Goal: Feedback & Contribution: Leave review/rating

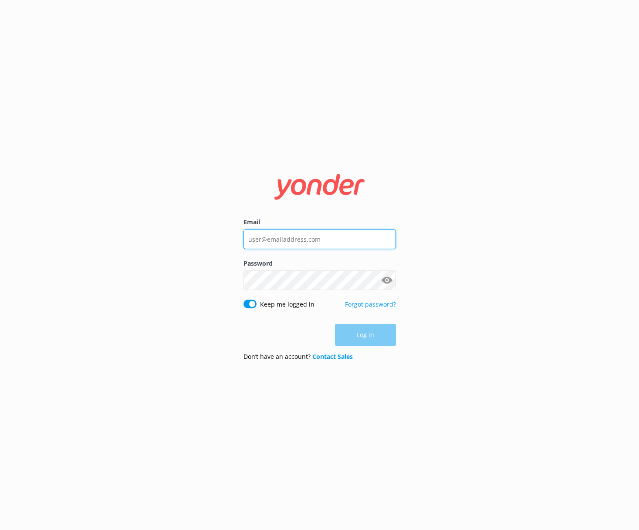
click at [291, 233] on input "Email" at bounding box center [319, 239] width 152 height 20
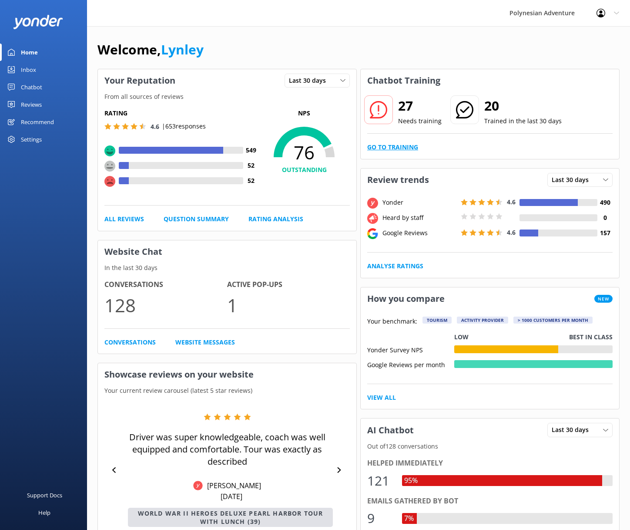
click at [402, 145] on link "Go to Training" at bounding box center [392, 147] width 51 height 10
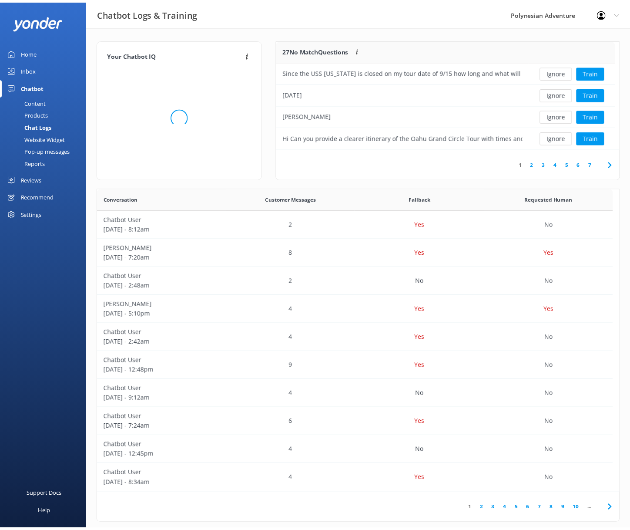
scroll to position [299, 515]
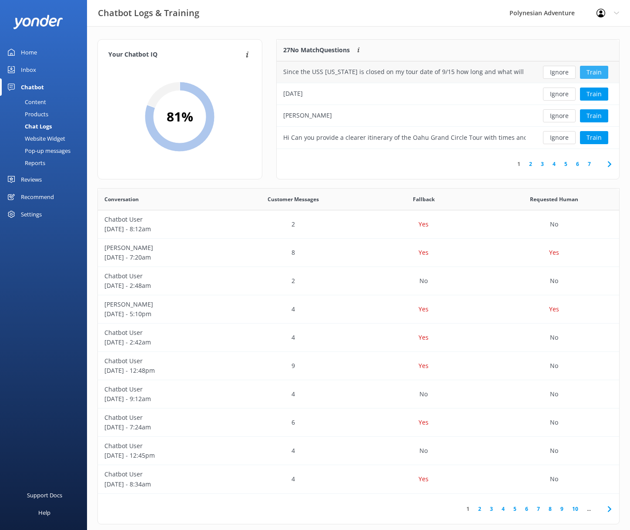
click at [604, 67] on button "Train" at bounding box center [594, 72] width 28 height 13
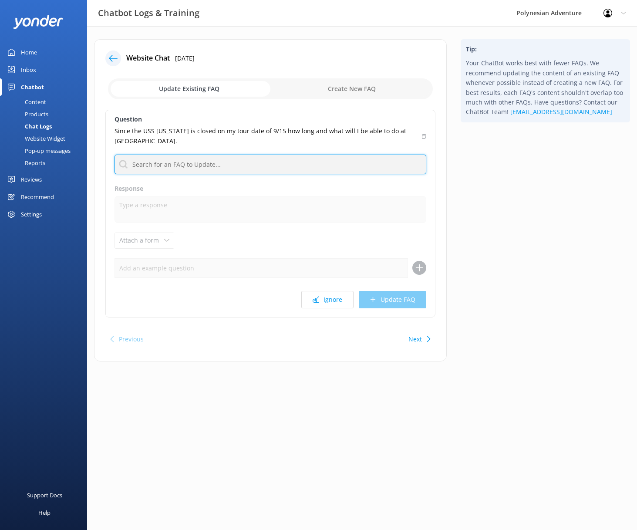
click at [303, 162] on input "text" at bounding box center [271, 165] width 312 height 20
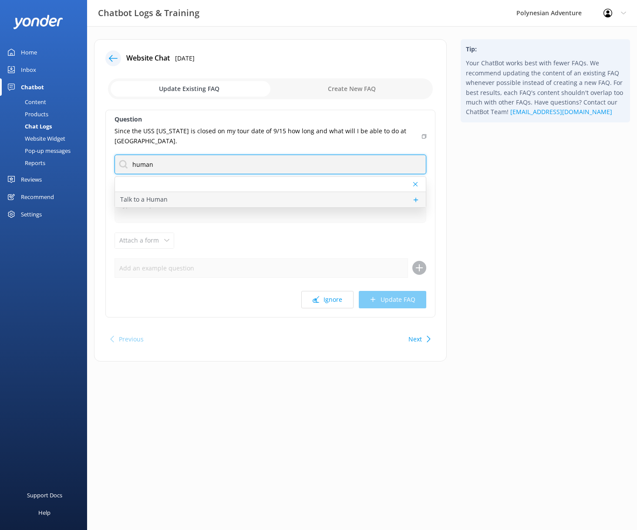
type input "human"
click at [286, 203] on div "Talk to a Human" at bounding box center [270, 199] width 311 height 15
type textarea "If you'd like to speak to a person on the Polynesian Adventure Team, please cal…"
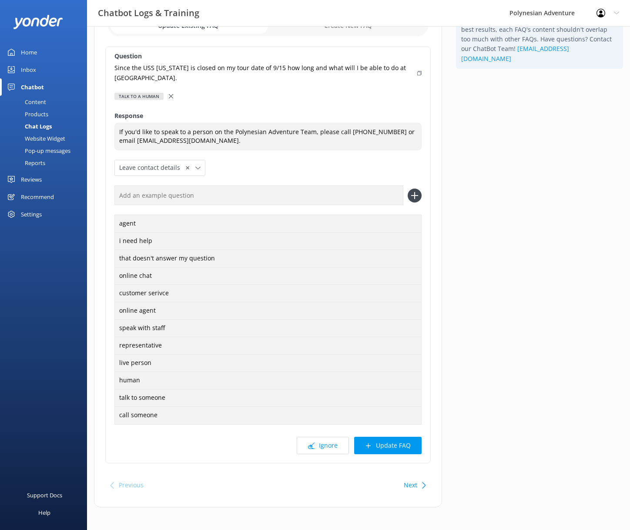
scroll to position [67, 0]
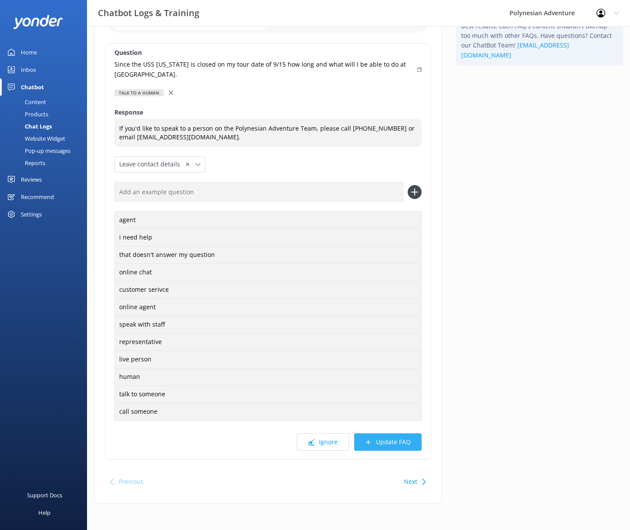
click at [368, 448] on button "Update FAQ" at bounding box center [387, 441] width 67 height 17
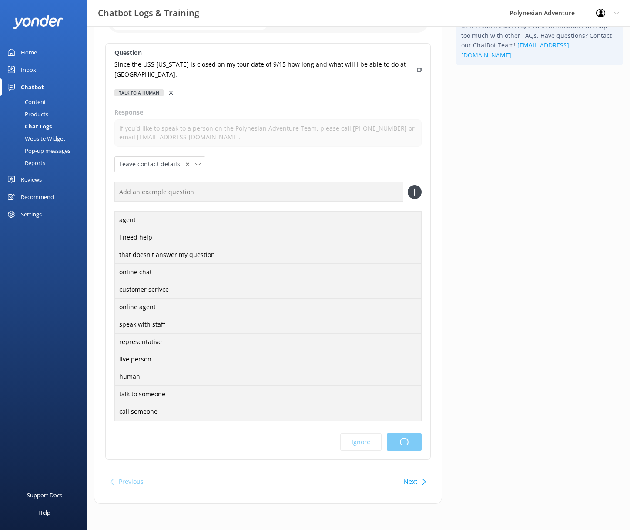
scroll to position [0, 0]
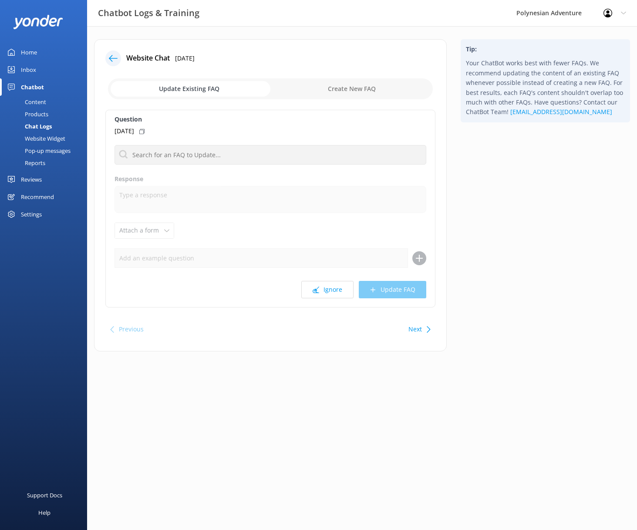
click at [36, 49] on div "Home" at bounding box center [29, 52] width 16 height 17
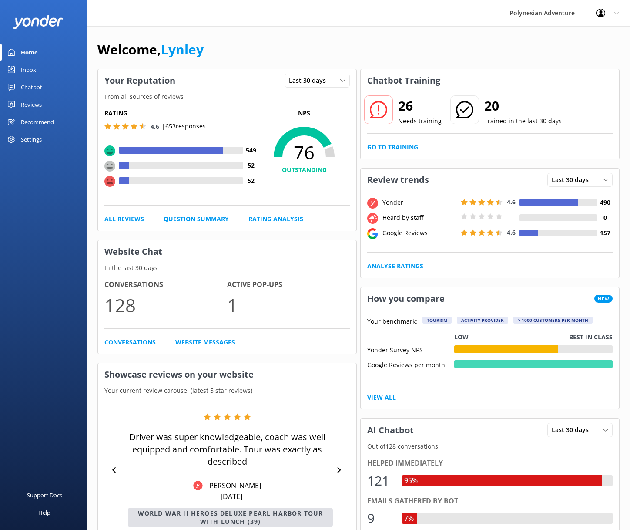
click at [413, 148] on link "Go to Training" at bounding box center [392, 147] width 51 height 10
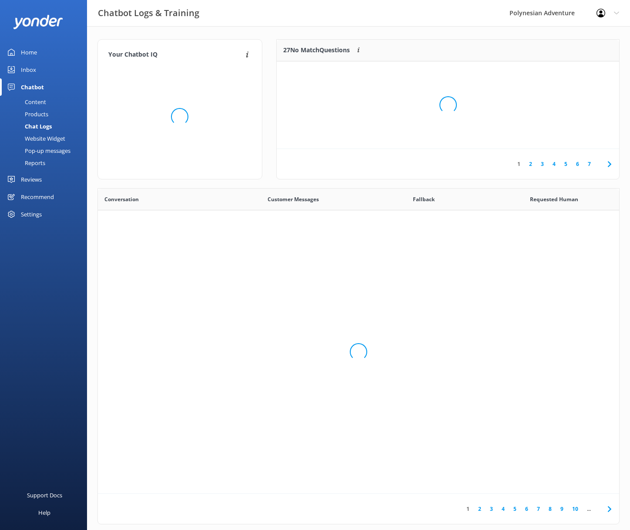
scroll to position [299, 515]
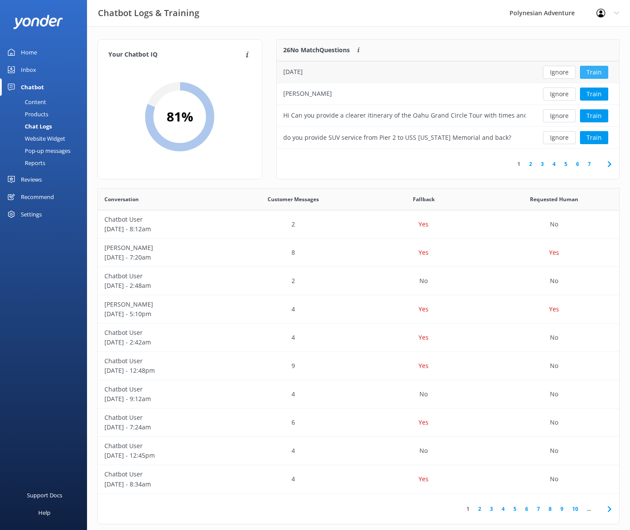
click at [598, 67] on button "Train" at bounding box center [594, 72] width 28 height 13
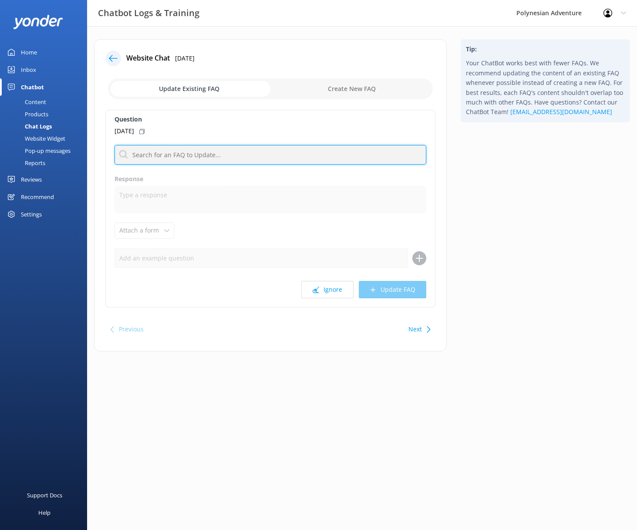
click at [237, 158] on input "text" at bounding box center [271, 155] width 312 height 20
type input "human"
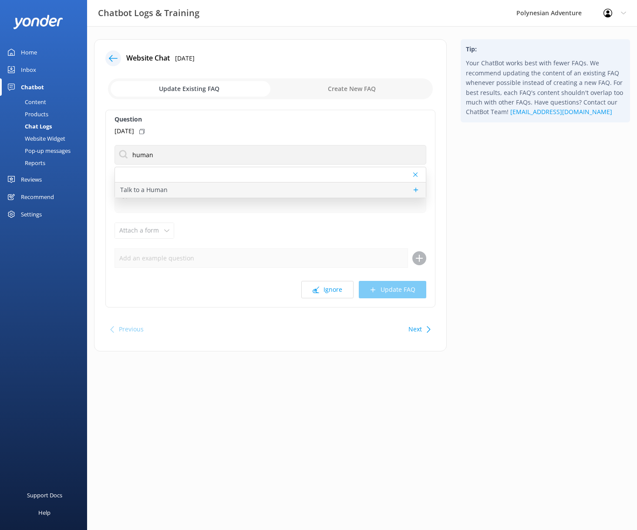
click at [216, 191] on div "Talk to a Human" at bounding box center [270, 189] width 311 height 15
type textarea "If you'd like to speak to a person on the Polynesian Adventure Team, please cal…"
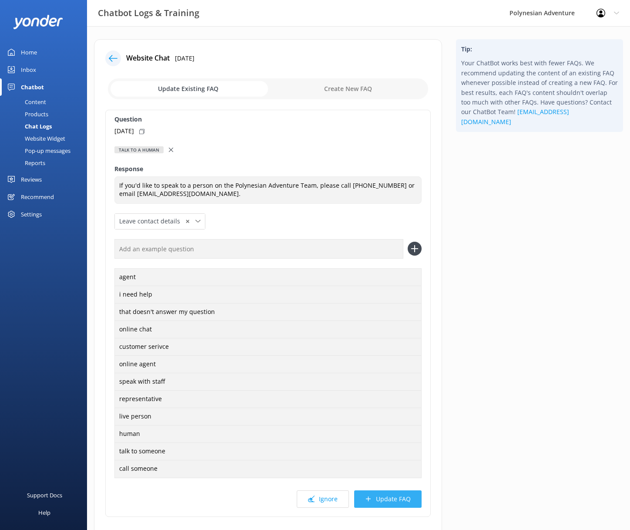
click at [378, 494] on button "Update FAQ" at bounding box center [387, 498] width 67 height 17
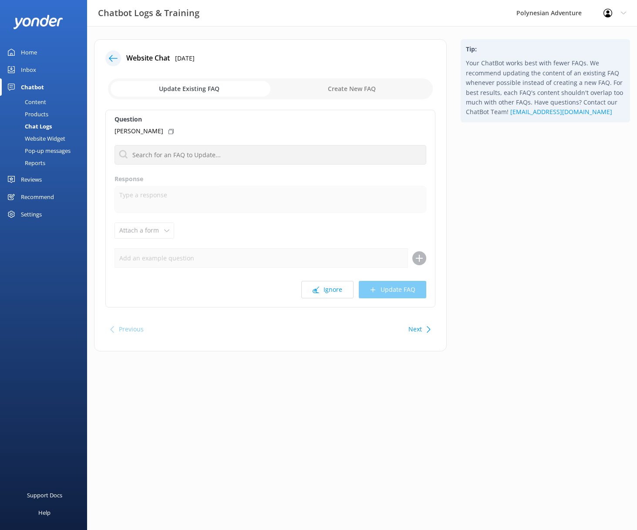
click at [421, 328] on button "Next" at bounding box center [414, 328] width 13 height 17
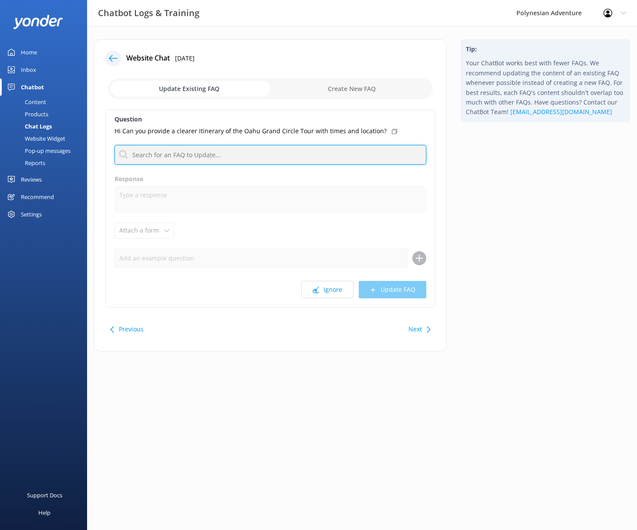
click at [215, 155] on input "text" at bounding box center [271, 155] width 312 height 20
type input "grand"
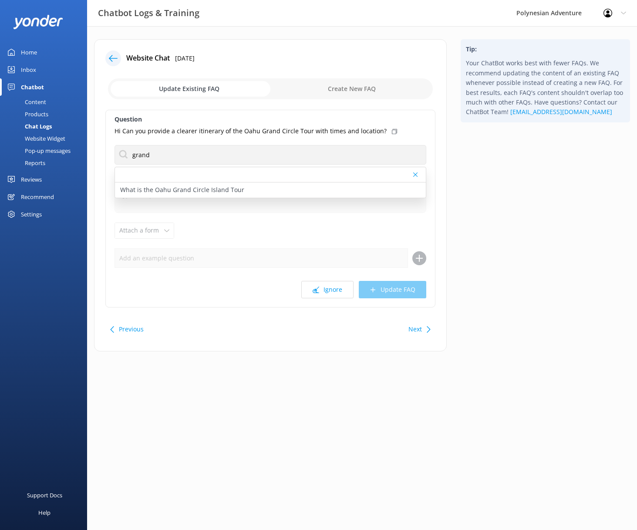
click at [207, 188] on p "What is the Oahu Grand Circle Island Tour" at bounding box center [182, 190] width 124 height 10
type textarea "The Oahu Grand Circle Island Tour is a full-day sightseeing adventure that take…"
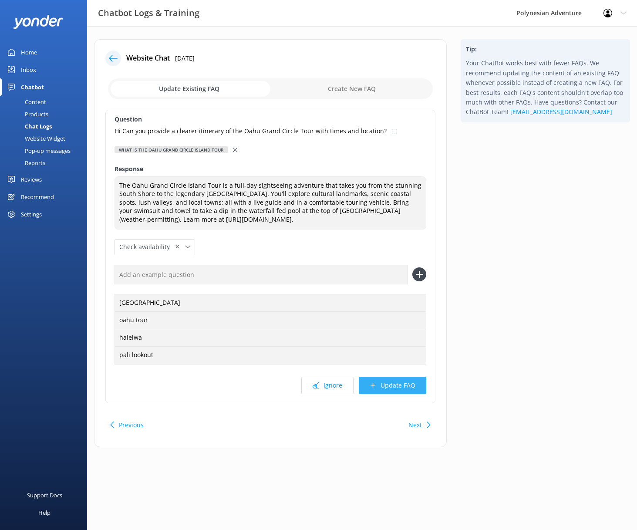
click at [395, 386] on button "Update FAQ" at bounding box center [392, 385] width 67 height 17
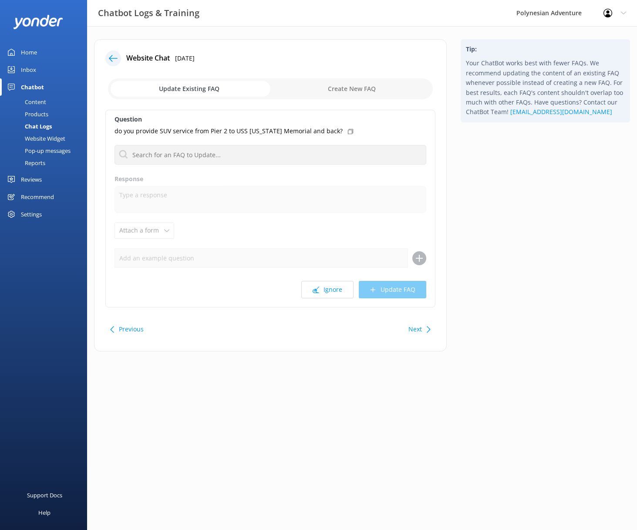
click at [425, 322] on div "Next" at bounding box center [418, 328] width 27 height 17
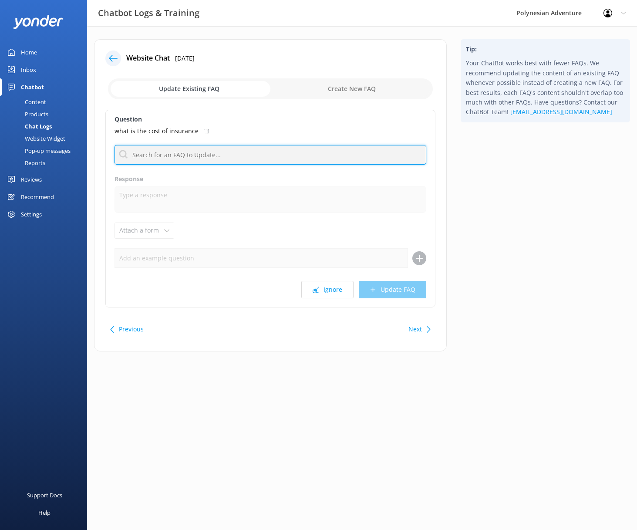
click at [307, 154] on input "text" at bounding box center [271, 155] width 312 height 20
type input "insurance"
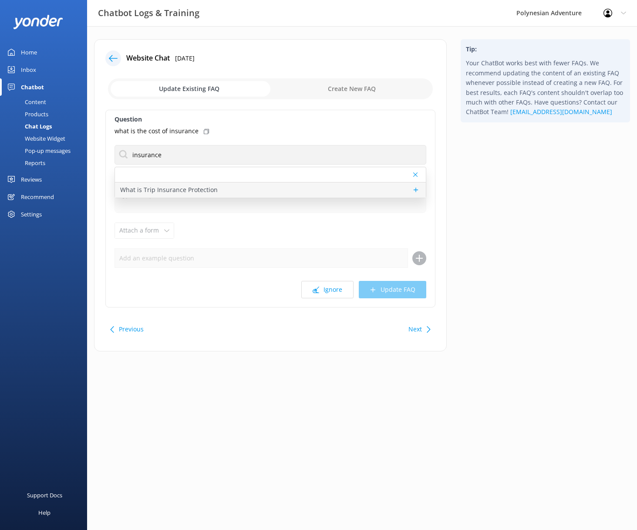
click at [192, 191] on p "What is Trip Insurance Protection" at bounding box center [169, 190] width 98 height 10
type textarea "Add Trip Protection at checkout (10%) to cancel for any reason and get a full r…"
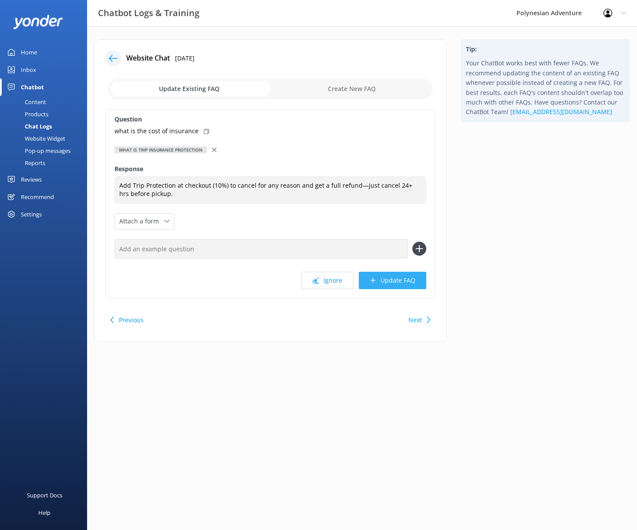
click at [406, 283] on button "Update FAQ" at bounding box center [392, 280] width 67 height 17
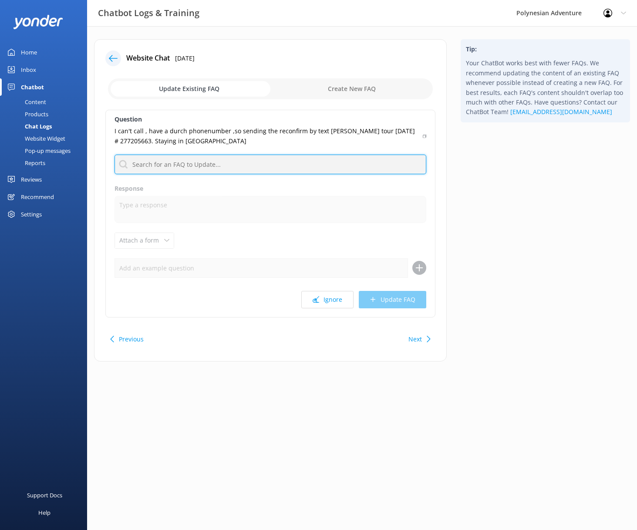
click at [239, 162] on input "text" at bounding box center [271, 165] width 312 height 20
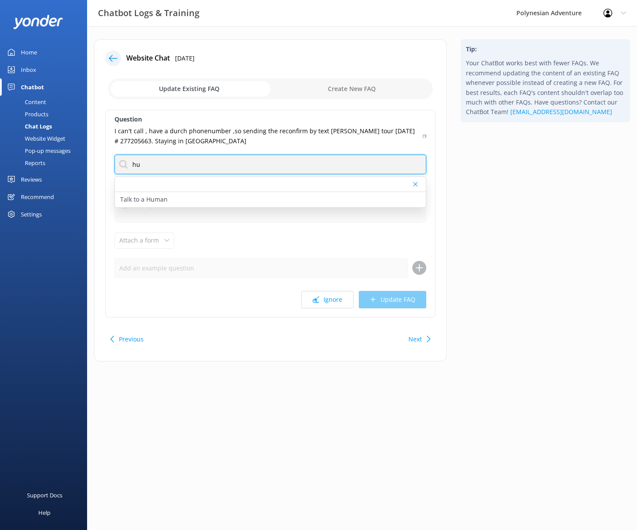
type input "h"
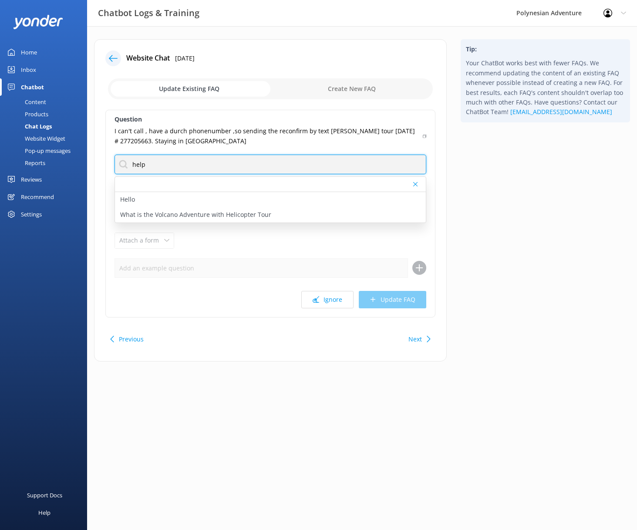
drag, startPoint x: 163, startPoint y: 165, endPoint x: 123, endPoint y: 156, distance: 41.0
click at [122, 156] on input "help" at bounding box center [271, 165] width 312 height 20
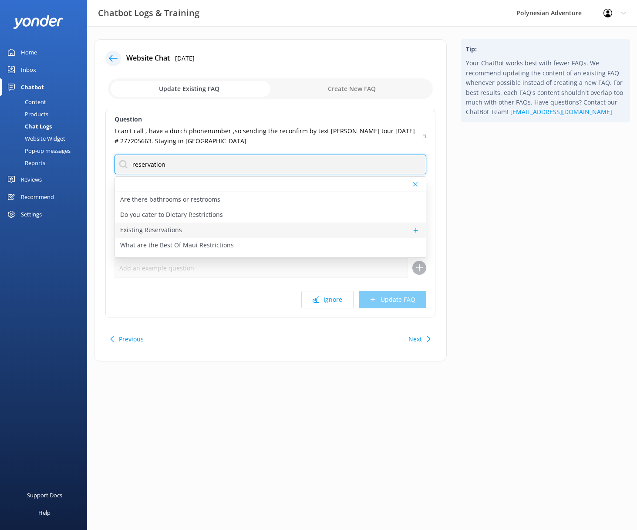
type input "reservation"
click at [153, 232] on p "Existing Reservations" at bounding box center [151, 230] width 62 height 10
type textarea "Got it! To help us locate your reservation, please share the full name used whe…"
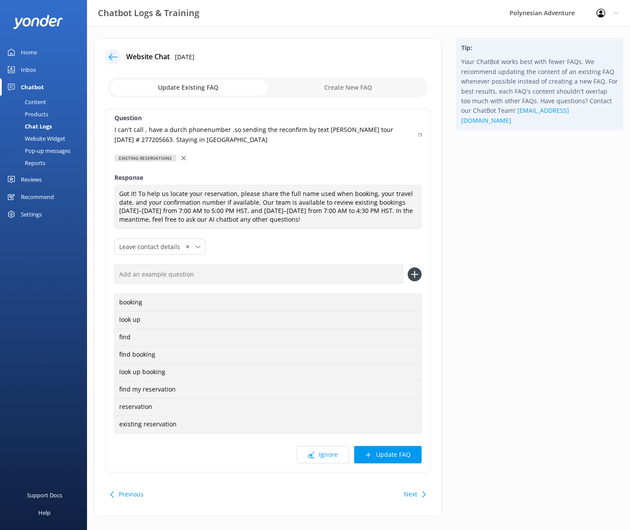
scroll to position [2, 0]
click at [382, 452] on button "Update FAQ" at bounding box center [387, 453] width 67 height 17
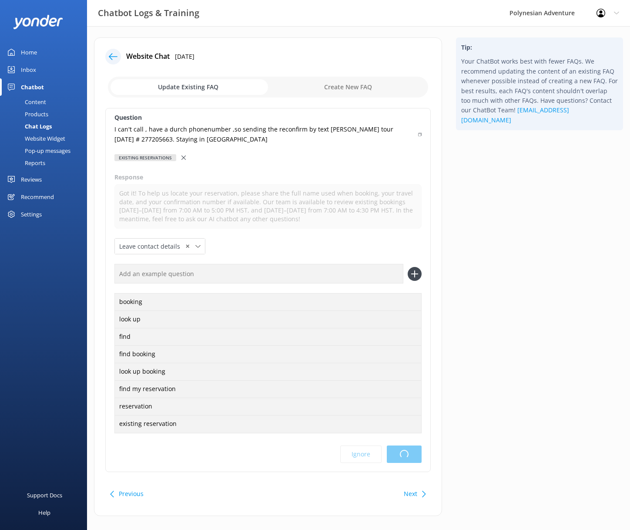
scroll to position [0, 0]
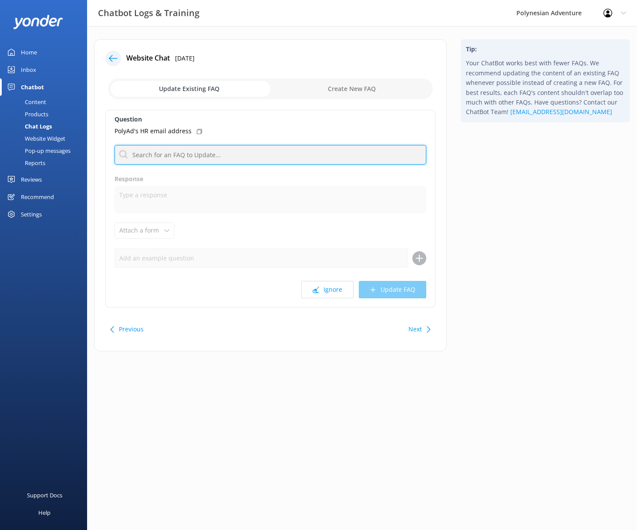
click at [256, 152] on input "text" at bounding box center [271, 155] width 312 height 20
drag, startPoint x: 132, startPoint y: 151, endPoint x: 125, endPoint y: 151, distance: 7.4
click at [125, 151] on input "contact" at bounding box center [271, 155] width 312 height 20
type input "jobs"
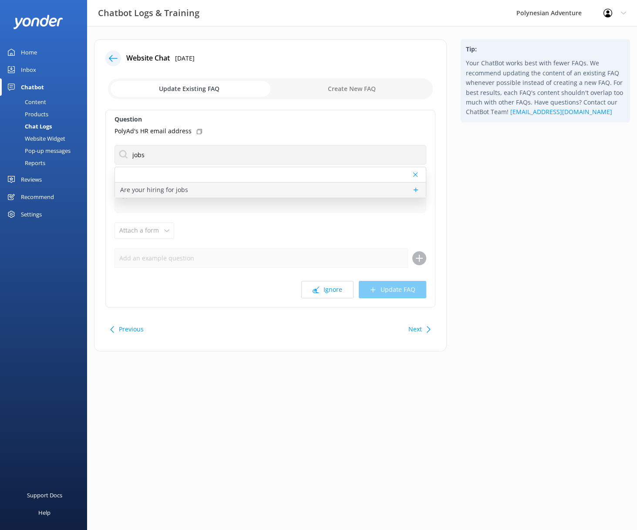
click at [178, 187] on p "Are your hiring for jobs" at bounding box center [154, 190] width 68 height 10
type textarea "If you're passionate about sharing the beauty of the [GEOGRAPHIC_DATA], we’d lo…"
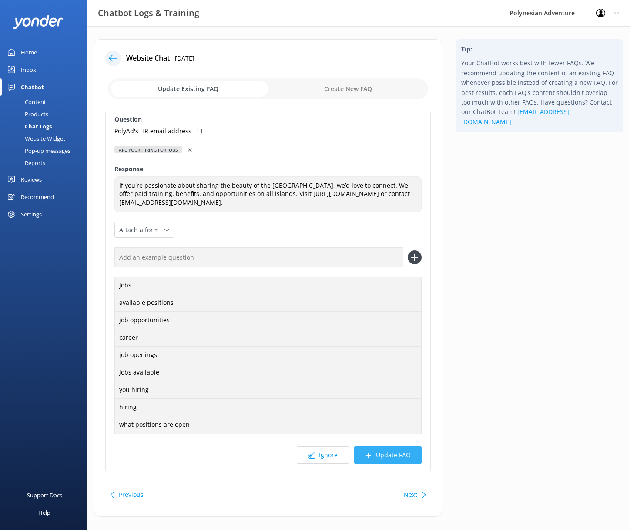
click at [371, 453] on icon at bounding box center [368, 455] width 7 height 7
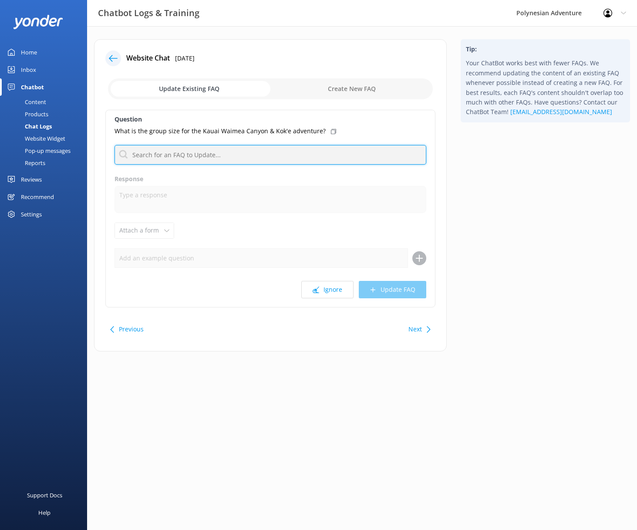
click at [234, 151] on input "text" at bounding box center [271, 155] width 312 height 20
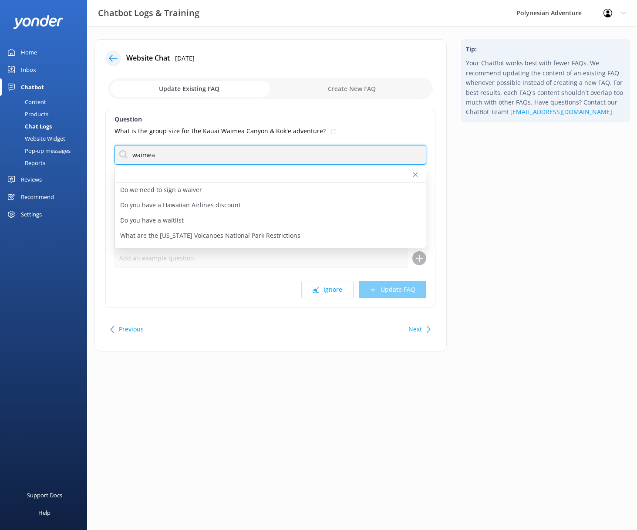
drag, startPoint x: 199, startPoint y: 158, endPoint x: 121, endPoint y: 147, distance: 78.2
click at [121, 147] on input "waimea" at bounding box center [271, 155] width 312 height 20
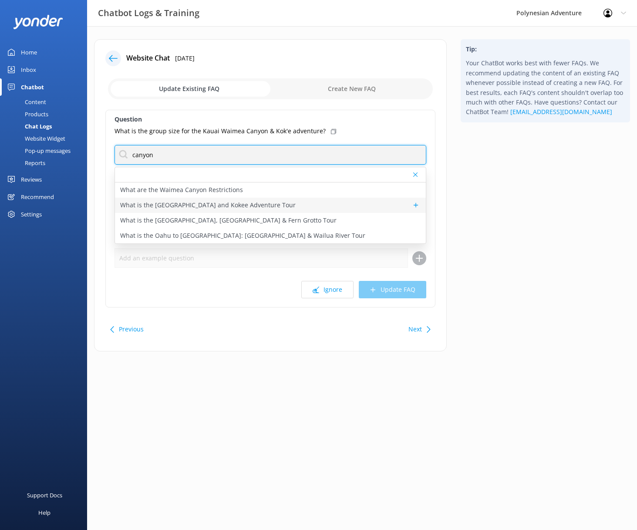
type input "canyon"
click at [210, 205] on p "What is the [GEOGRAPHIC_DATA] and Kokee Adventure Tour" at bounding box center [207, 205] width 175 height 10
type textarea "The [GEOGRAPHIC_DATA] and Kokee Adventure takes you deep into the heart of [GEO…"
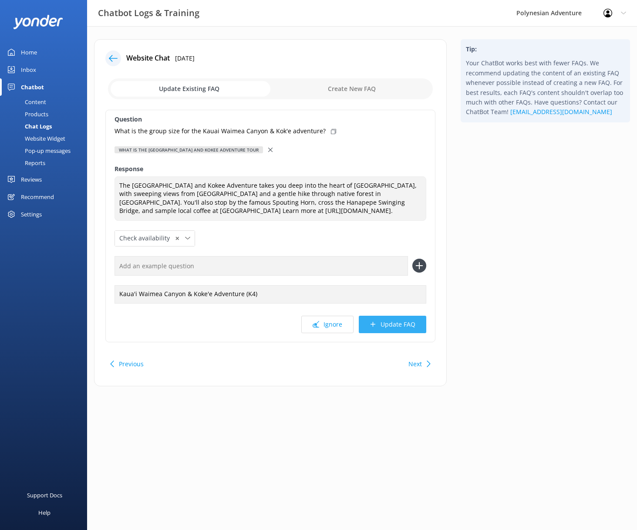
click at [420, 324] on button "Update FAQ" at bounding box center [392, 324] width 67 height 17
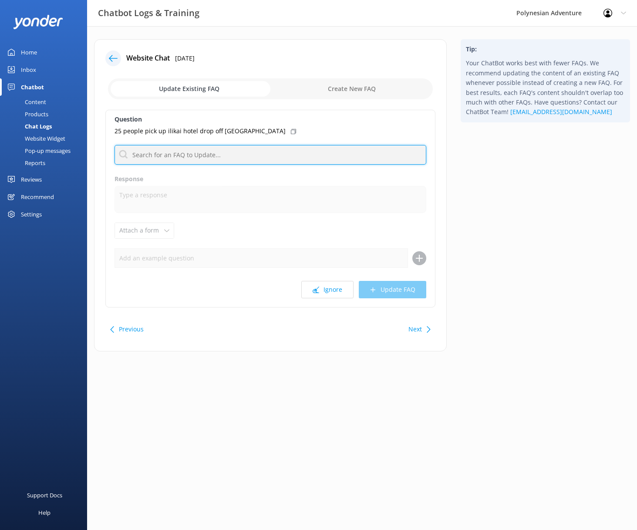
click at [248, 157] on input "text" at bounding box center [271, 155] width 312 height 20
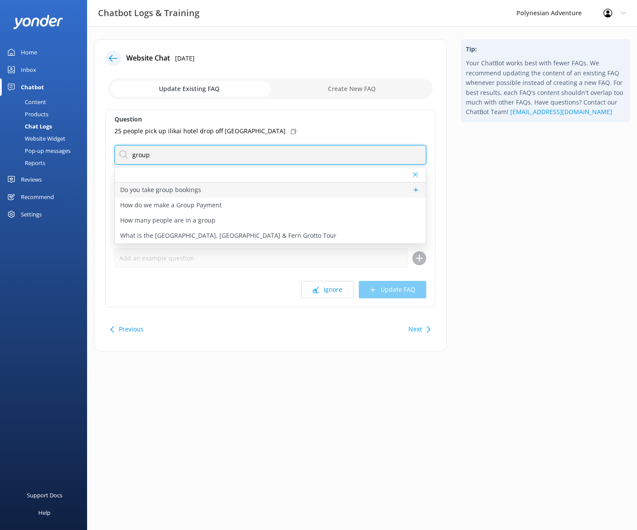
type input "group"
click at [218, 193] on div "Do you take group bookings" at bounding box center [270, 189] width 311 height 15
type textarea "Please contact our Group Specialists at [PHONE_NUMBER] or request a custom quot…"
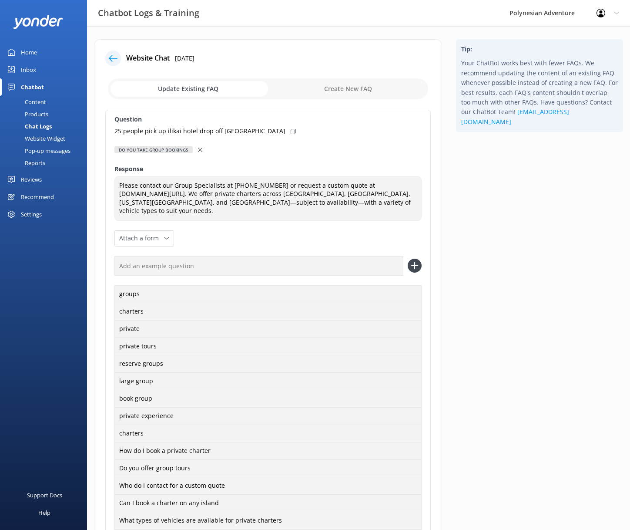
scroll to position [150, 0]
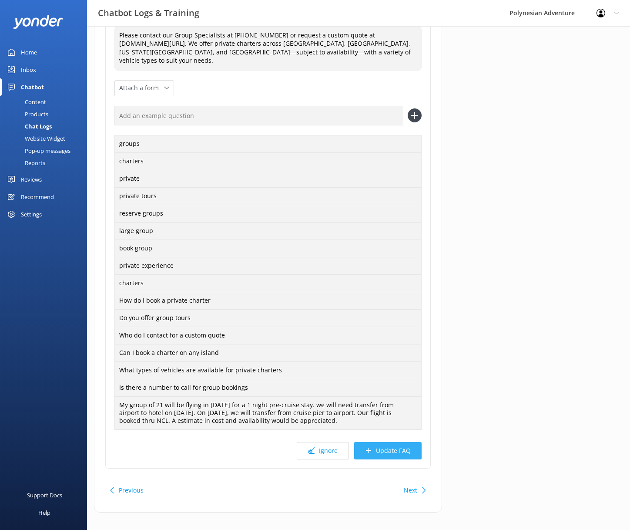
click at [383, 442] on button "Update FAQ" at bounding box center [387, 450] width 67 height 17
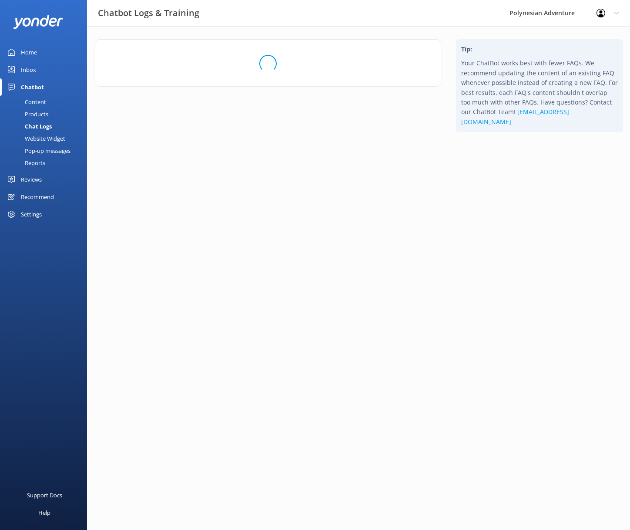
scroll to position [0, 0]
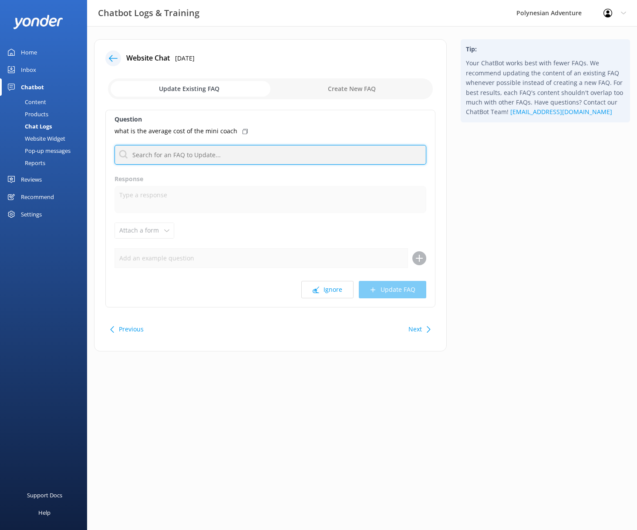
click at [288, 150] on input "text" at bounding box center [271, 155] width 312 height 20
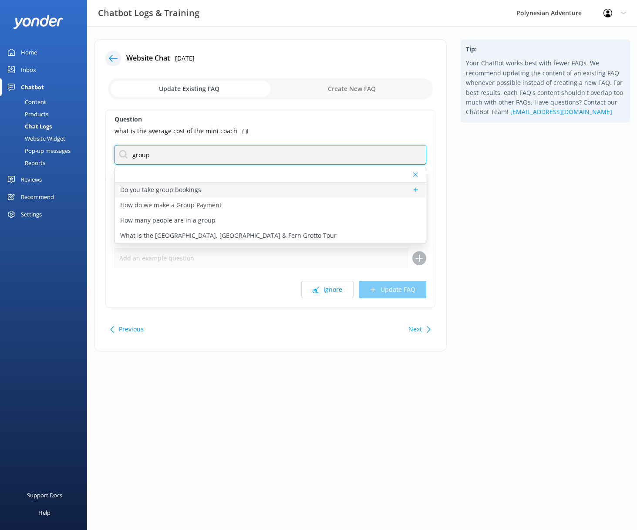
type input "group"
click at [279, 193] on div "Do you take group bookings" at bounding box center [270, 189] width 311 height 15
type textarea "Please contact our Group Specialists at [PHONE_NUMBER] or request a custom quot…"
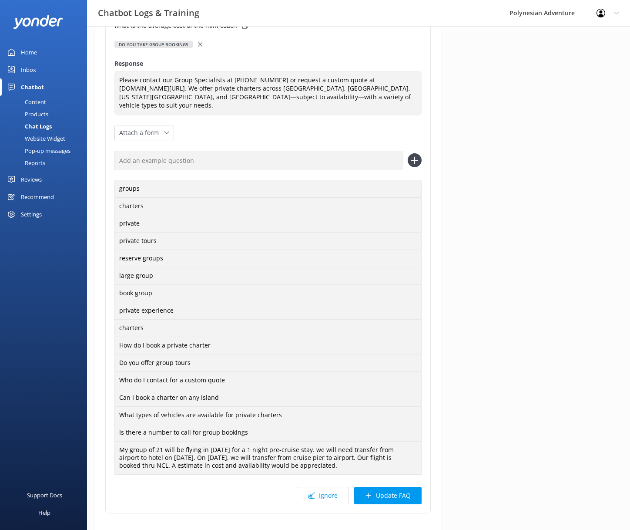
scroll to position [150, 0]
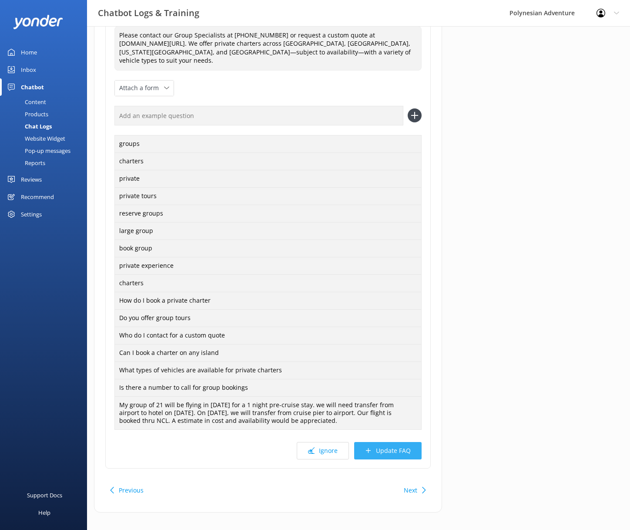
click at [409, 445] on button "Update FAQ" at bounding box center [387, 450] width 67 height 17
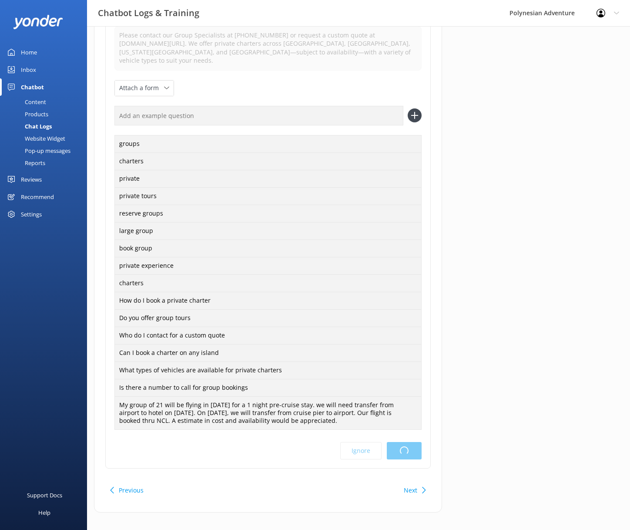
scroll to position [0, 0]
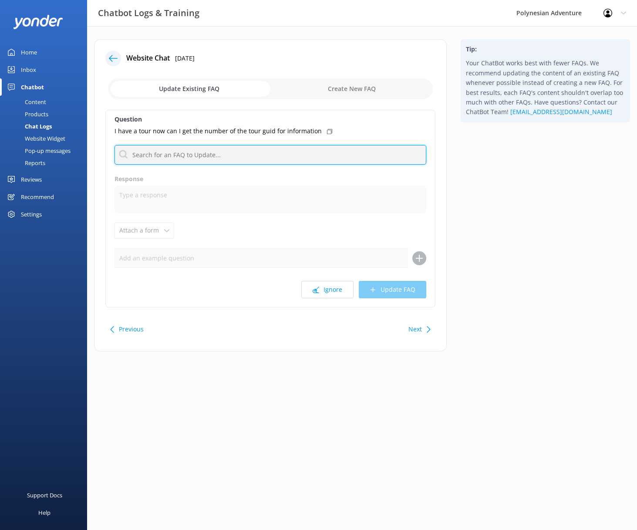
click at [211, 153] on input "text" at bounding box center [271, 155] width 312 height 20
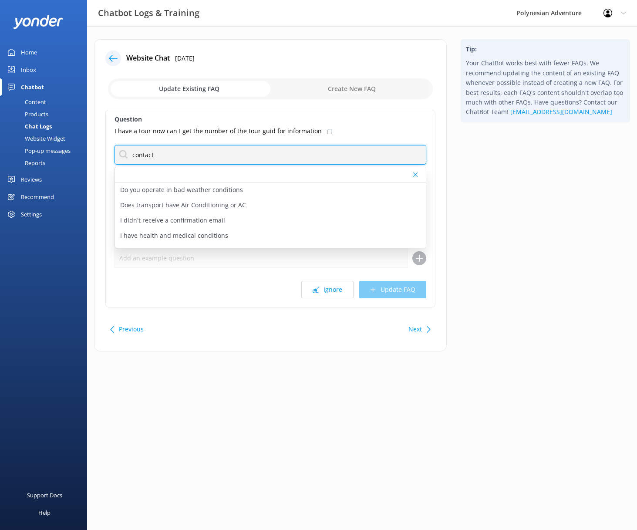
drag, startPoint x: 133, startPoint y: 151, endPoint x: 118, endPoint y: 150, distance: 15.7
click at [118, 150] on input "contact" at bounding box center [271, 155] width 312 height 20
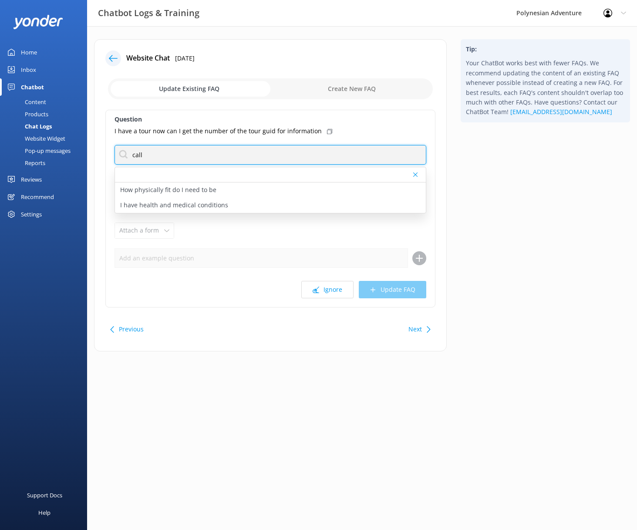
drag, startPoint x: 147, startPoint y: 156, endPoint x: 140, endPoint y: 155, distance: 7.0
click at [117, 159] on input "call" at bounding box center [271, 155] width 312 height 20
click at [140, 155] on input "call" at bounding box center [271, 155] width 312 height 20
drag, startPoint x: 142, startPoint y: 152, endPoint x: 121, endPoint y: 148, distance: 21.1
click at [121, 148] on input "call" at bounding box center [271, 155] width 312 height 20
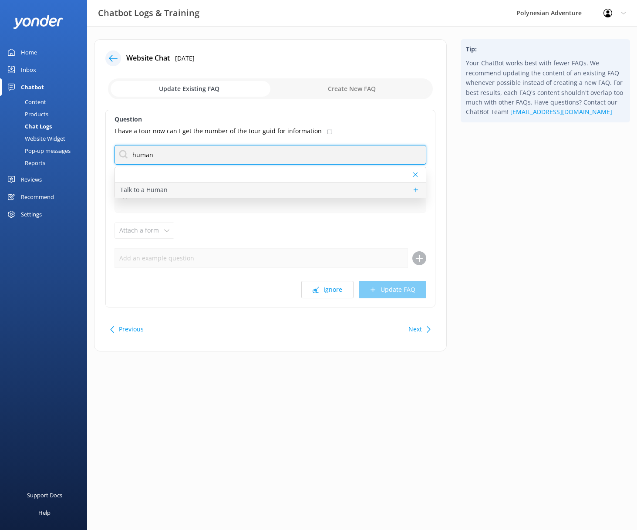
type input "human"
click at [357, 188] on div "Talk to a Human" at bounding box center [270, 189] width 311 height 15
type textarea "If you'd like to speak to a person on the Polynesian Adventure Team, please cal…"
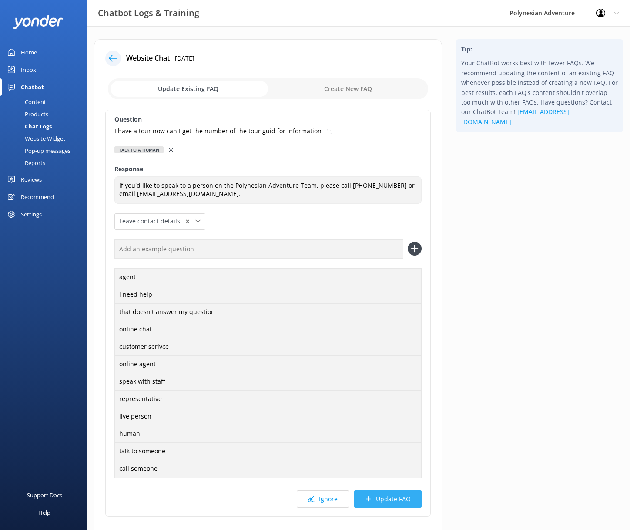
drag, startPoint x: 415, startPoint y: 497, endPoint x: 419, endPoint y: 499, distance: 4.5
click at [415, 497] on button "Update FAQ" at bounding box center [387, 498] width 67 height 17
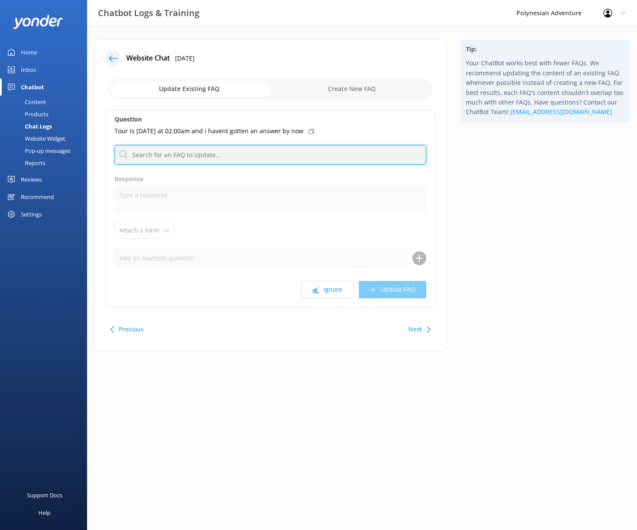
click at [261, 155] on input "text" at bounding box center [271, 155] width 312 height 20
type input "reservations"
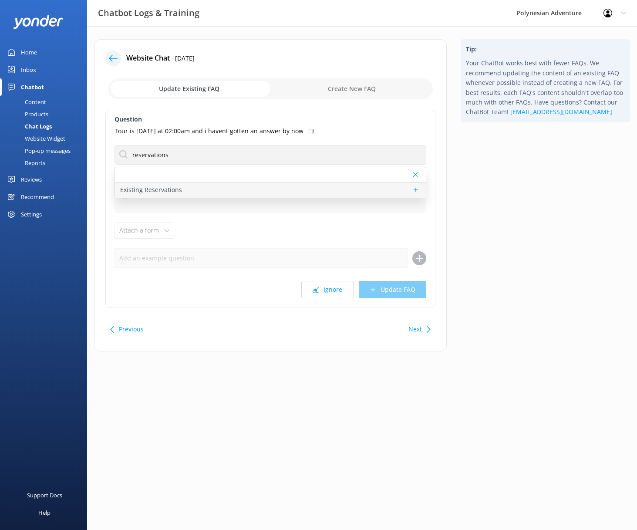
click at [243, 195] on div "Existing Reservations" at bounding box center [270, 189] width 311 height 15
type textarea "Got it! To help us locate your reservation, please share the full name used whe…"
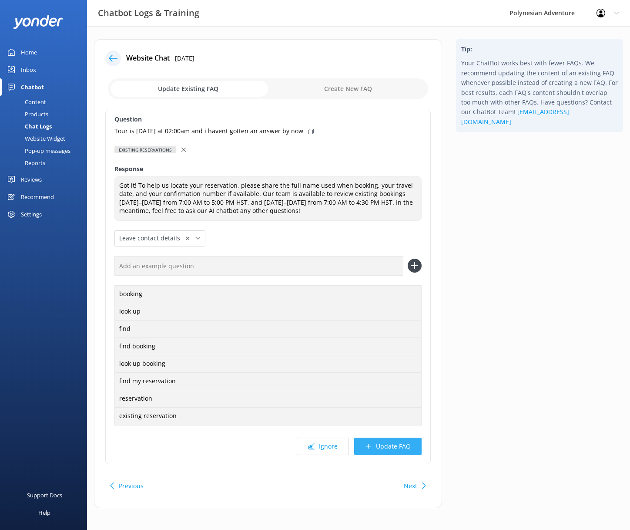
click at [401, 448] on button "Update FAQ" at bounding box center [387, 446] width 67 height 17
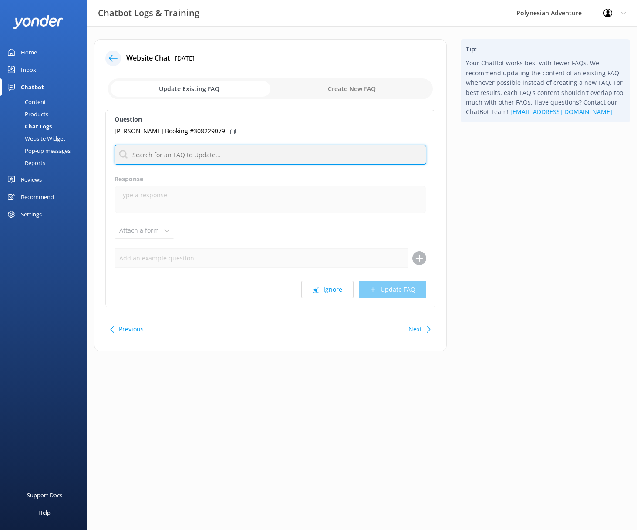
click at [170, 155] on input "text" at bounding box center [271, 155] width 312 height 20
type input "reservations"
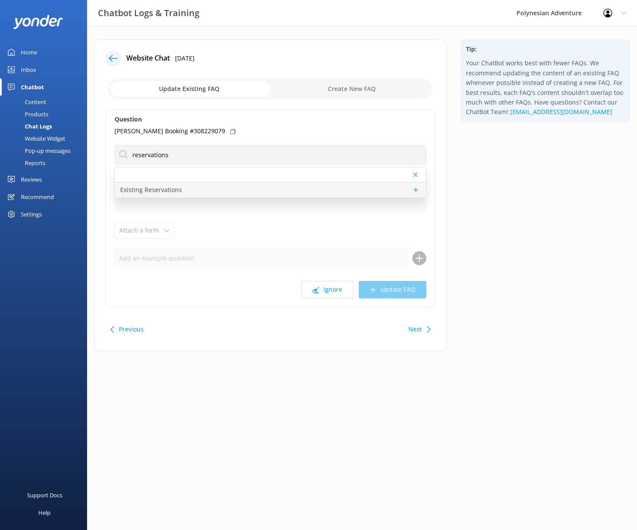
click at [192, 188] on div "Existing Reservations" at bounding box center [270, 189] width 311 height 15
type textarea "Got it! To help us locate your reservation, please share the full name used whe…"
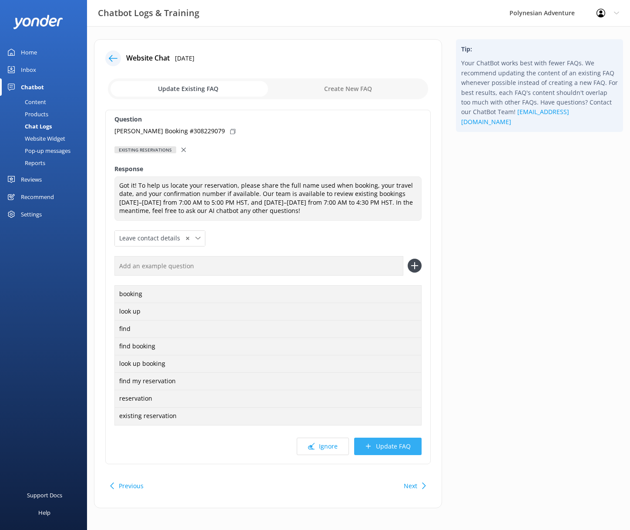
click at [414, 451] on button "Update FAQ" at bounding box center [387, 446] width 67 height 17
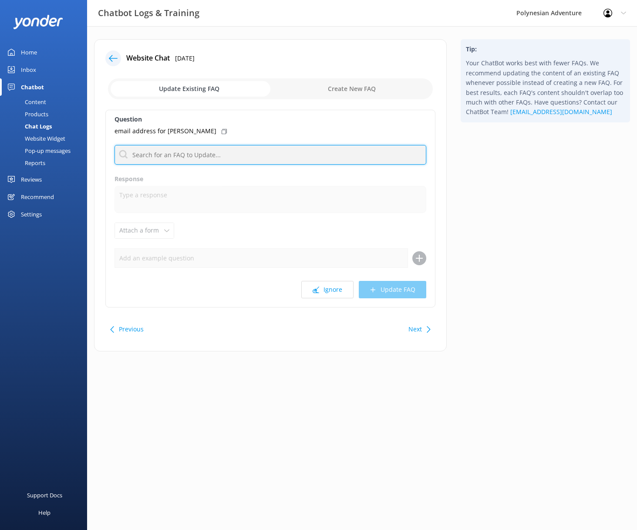
click at [239, 162] on input "text" at bounding box center [271, 155] width 312 height 20
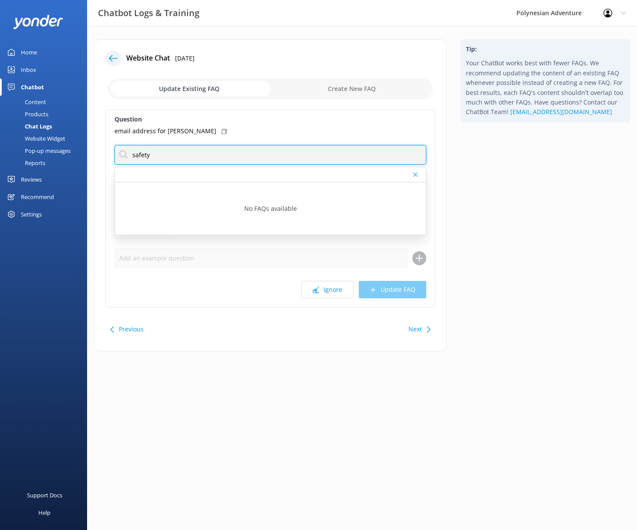
drag, startPoint x: 114, startPoint y: 146, endPoint x: 106, endPoint y: 143, distance: 8.8
click at [106, 143] on div "Question email address for [PERSON_NAME] Oh safety No FAQs available Response A…" at bounding box center [270, 209] width 330 height 198
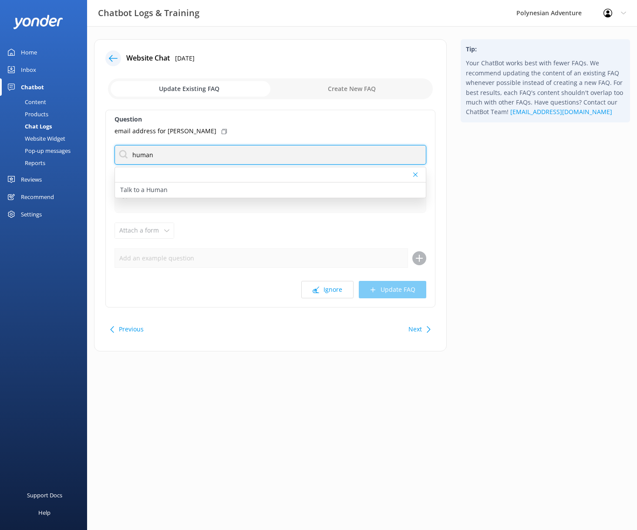
drag, startPoint x: 169, startPoint y: 156, endPoint x: 112, endPoint y: 151, distance: 56.4
click at [112, 151] on div "Question email address for [PERSON_NAME] human Talk to a Human Response Attach …" at bounding box center [270, 209] width 330 height 198
drag, startPoint x: 126, startPoint y: 139, endPoint x: 96, endPoint y: 136, distance: 29.7
click at [89, 135] on div "Website Chat [DATE] Update Existing FAQ Create New FAQ Question email address f…" at bounding box center [270, 199] width 367 height 321
type input "contact"
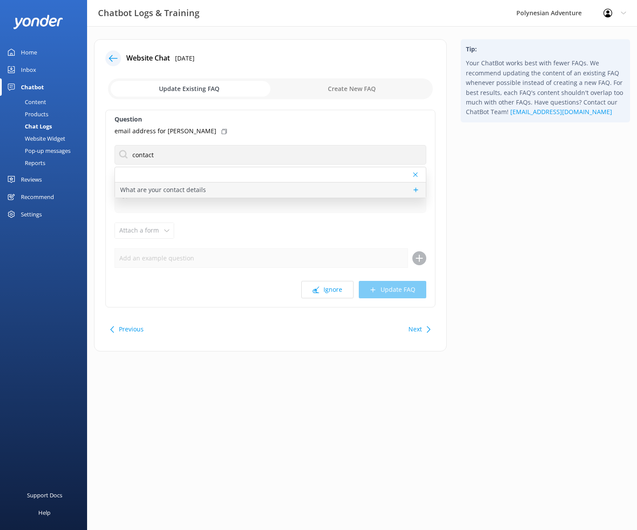
click at [193, 185] on p "What are your contact details" at bounding box center [163, 190] width 86 height 10
type textarea "You can contact the Polynesian Adventure team at [PHONE_NUMBER], [DATE]–[DATE],…"
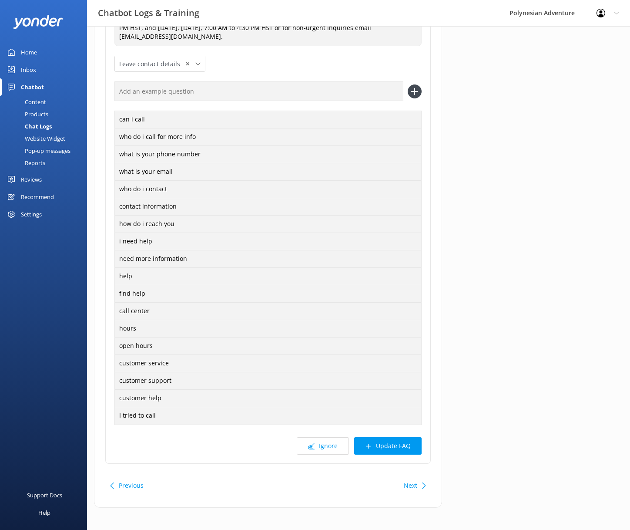
scroll to position [170, 0]
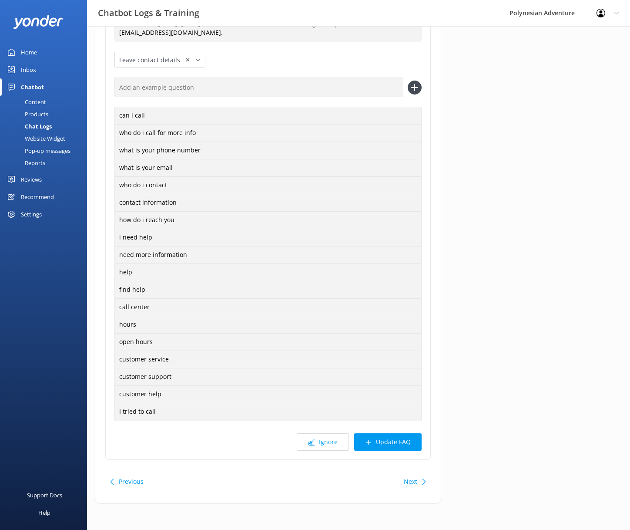
drag, startPoint x: 392, startPoint y: 442, endPoint x: 400, endPoint y: 442, distance: 7.4
click at [392, 441] on button "Update FAQ" at bounding box center [387, 441] width 67 height 17
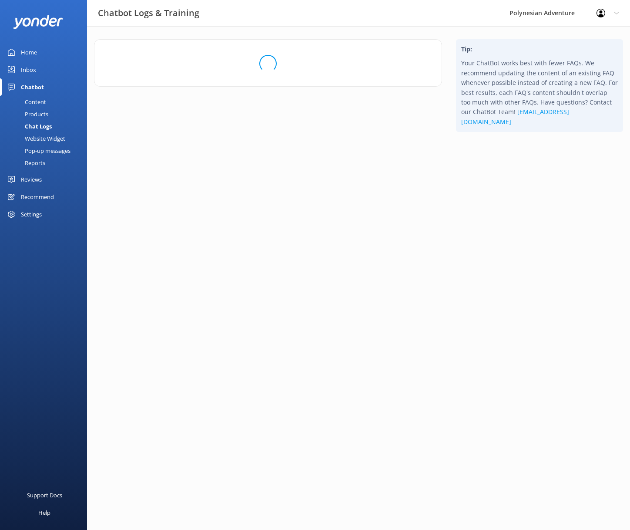
scroll to position [0, 0]
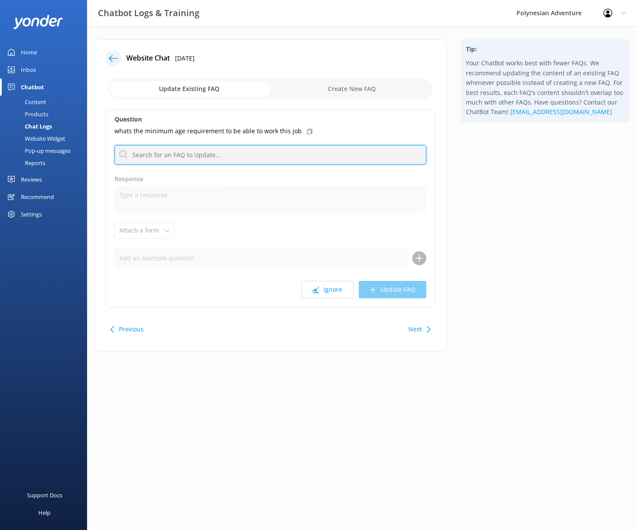
click at [180, 157] on input "text" at bounding box center [271, 155] width 312 height 20
type input "job"
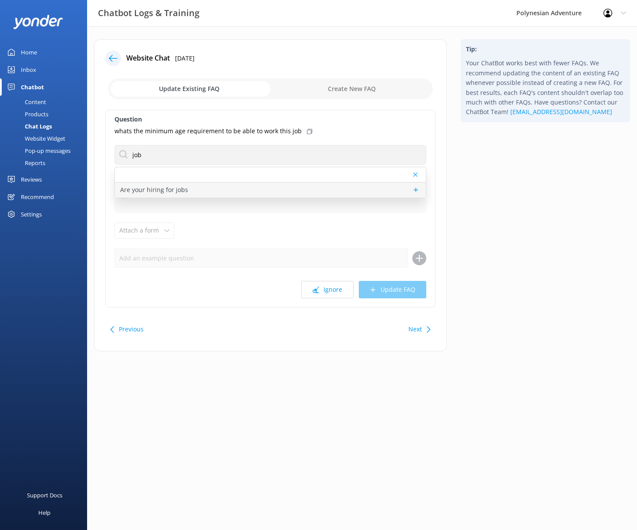
click at [329, 189] on div "Are your hiring for jobs" at bounding box center [270, 189] width 311 height 15
type textarea "If you're passionate about sharing the beauty of the [GEOGRAPHIC_DATA], we’d lo…"
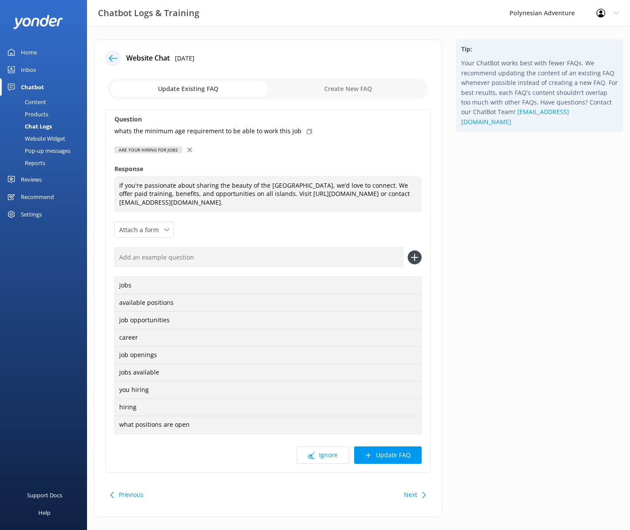
click at [401, 445] on div "Question whats the minimum age requirement to be able to work this job Are your…" at bounding box center [268, 291] width 326 height 363
click at [406, 451] on button "Update FAQ" at bounding box center [387, 454] width 67 height 17
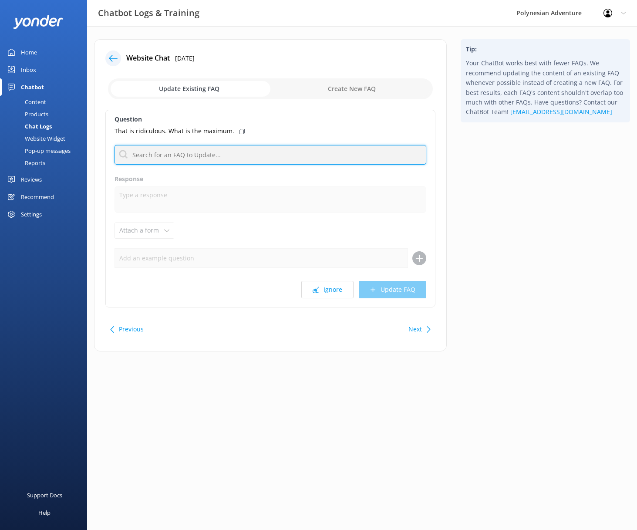
click at [267, 150] on input "text" at bounding box center [271, 155] width 312 height 20
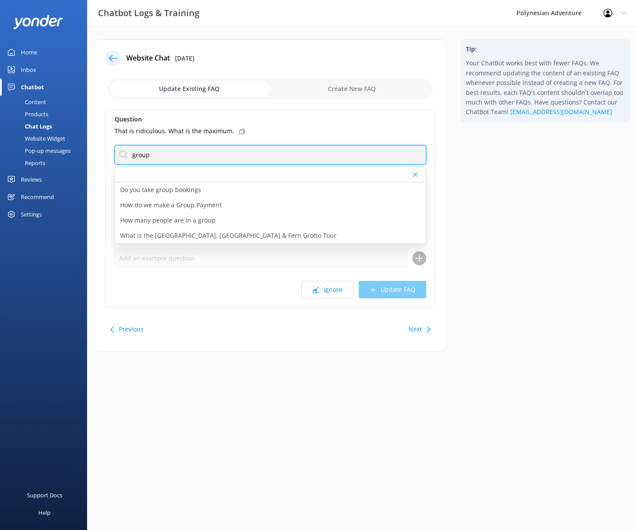
drag, startPoint x: 139, startPoint y: 154, endPoint x: 121, endPoint y: 152, distance: 18.5
click at [120, 152] on input "group" at bounding box center [271, 155] width 312 height 20
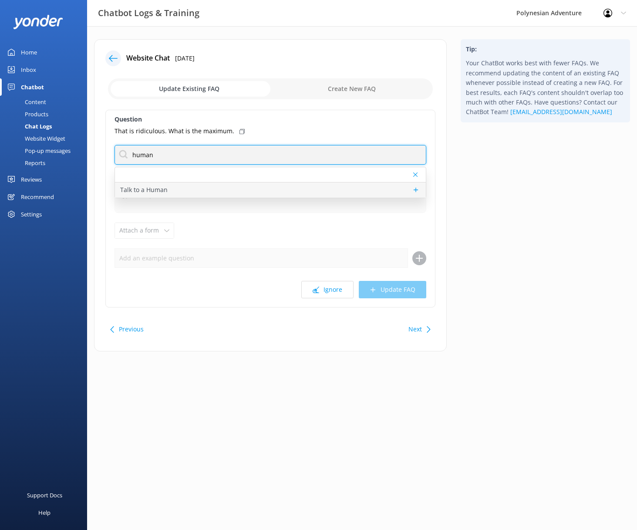
type input "human"
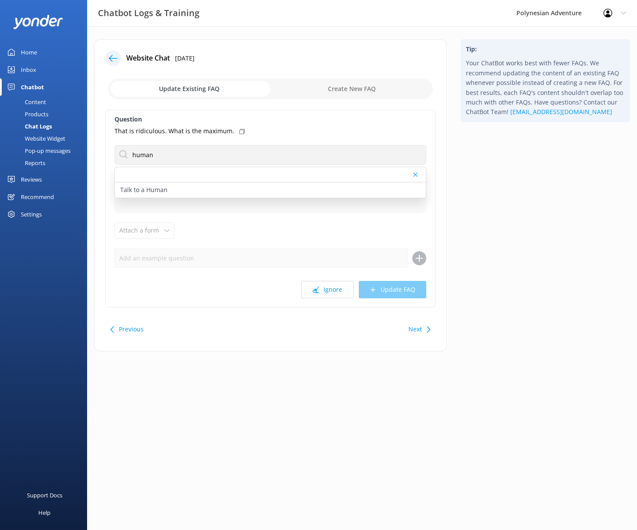
drag, startPoint x: 224, startPoint y: 194, endPoint x: 229, endPoint y: 195, distance: 4.4
click at [224, 194] on div "Talk to a Human" at bounding box center [270, 189] width 311 height 15
type textarea "If you'd like to speak to a person on the Polynesian Adventure Team, please cal…"
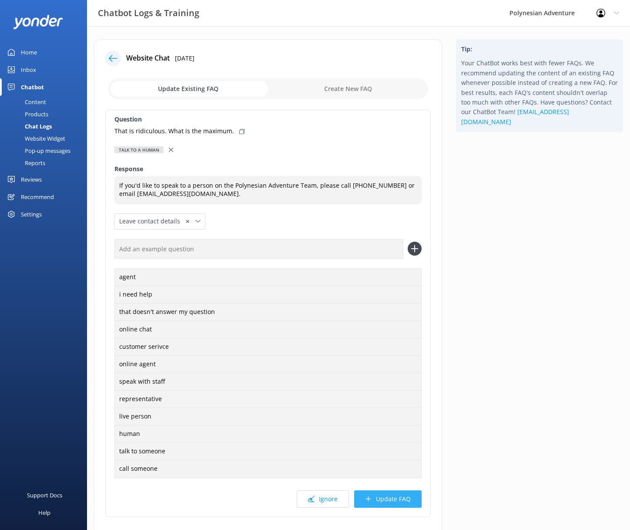
click at [383, 498] on button "Update FAQ" at bounding box center [387, 498] width 67 height 17
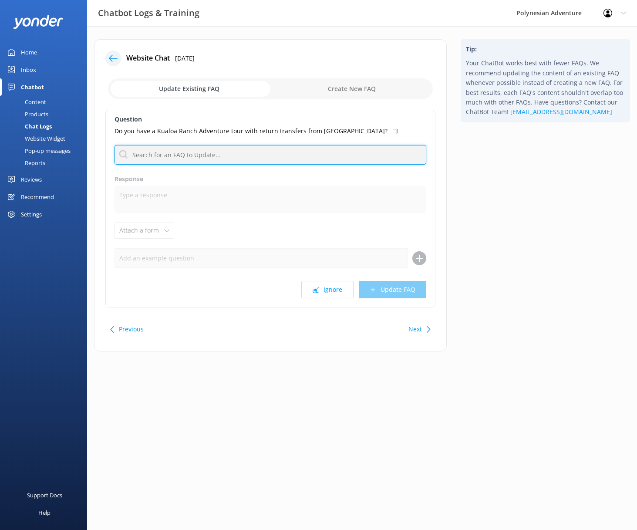
click at [219, 155] on input "text" at bounding box center [271, 155] width 312 height 20
type input "human"
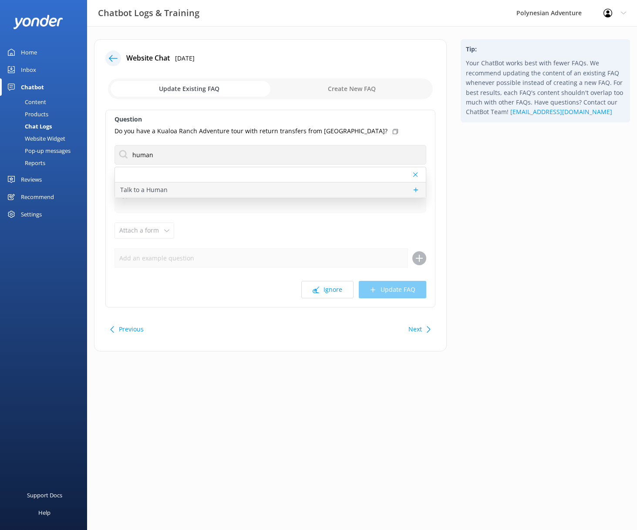
click at [229, 187] on div "Talk to a Human" at bounding box center [270, 189] width 311 height 15
type textarea "If you'd like to speak to a person on the Polynesian Adventure Team, please cal…"
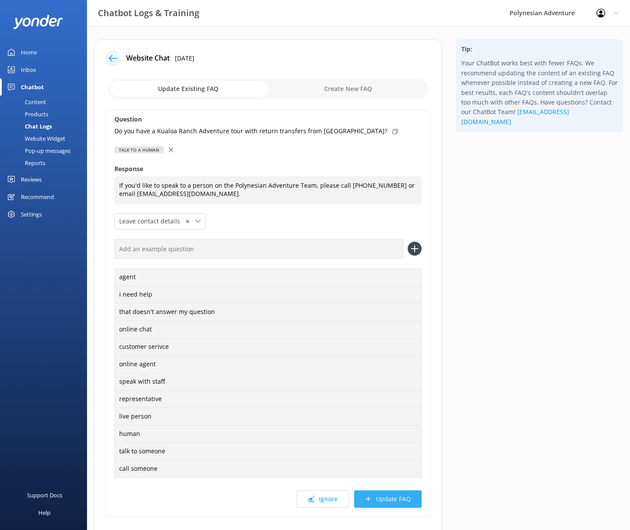
click at [383, 501] on button "Update FAQ" at bounding box center [387, 498] width 67 height 17
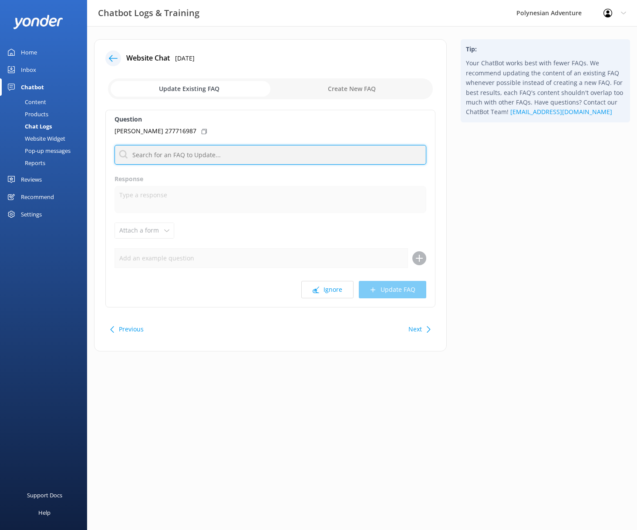
click at [227, 156] on input "text" at bounding box center [271, 155] width 312 height 20
type input "reservations"
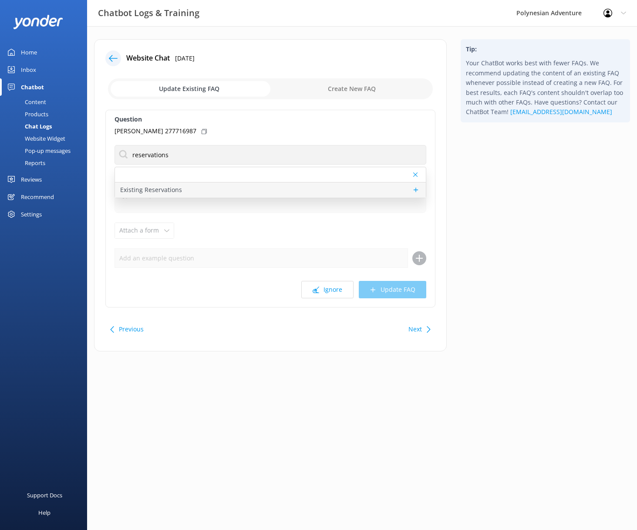
click at [223, 186] on div "Existing Reservations" at bounding box center [270, 189] width 311 height 15
type textarea "Got it! To help us locate your reservation, please share the full name used whe…"
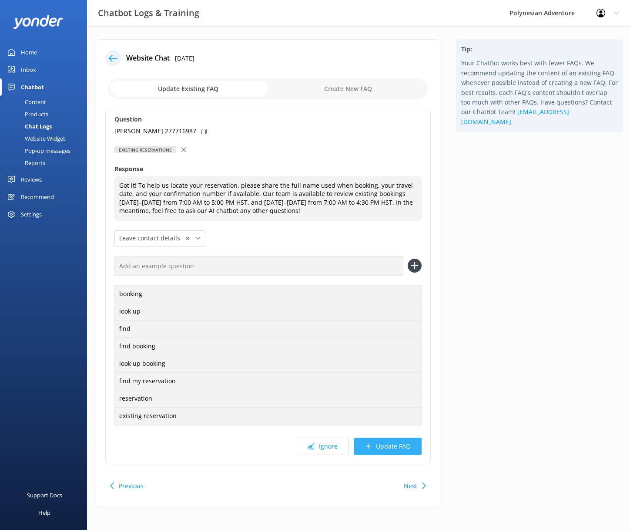
click at [387, 451] on button "Update FAQ" at bounding box center [387, 446] width 67 height 17
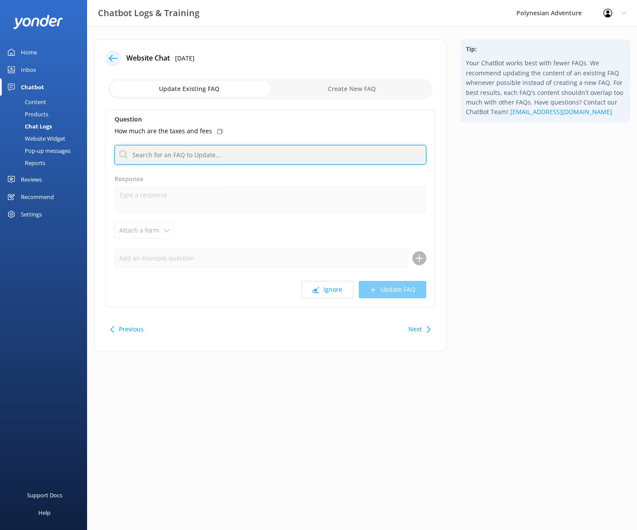
click at [169, 154] on input "text" at bounding box center [271, 155] width 312 height 20
type input "cost"
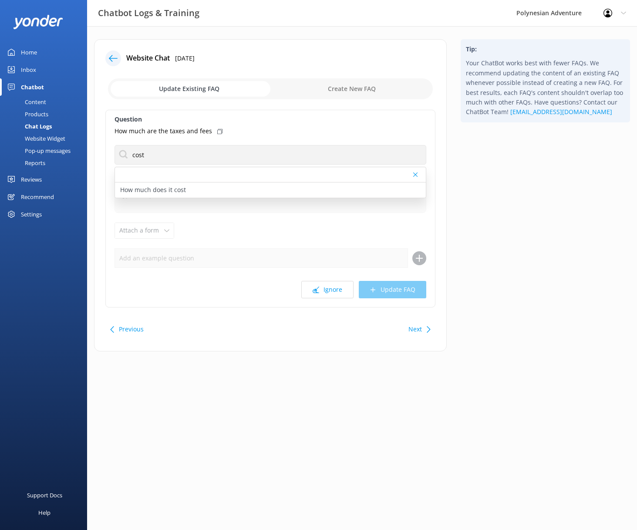
click at [182, 185] on p "How much does it cost" at bounding box center [153, 190] width 66 height 10
type textarea "Prices vary depending on the tour, date, group size, and fare type. For the mos…"
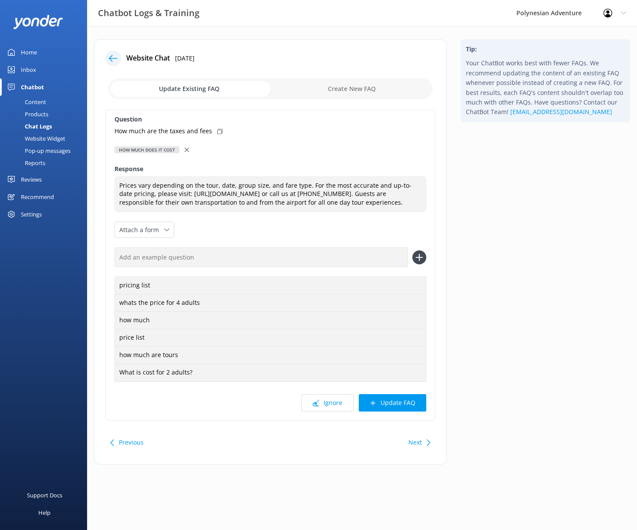
click at [391, 411] on button "Update FAQ" at bounding box center [392, 402] width 67 height 17
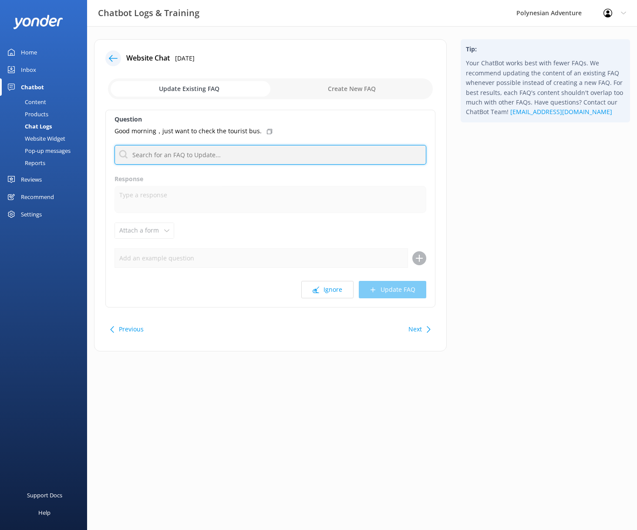
click at [206, 153] on input "text" at bounding box center [271, 155] width 312 height 20
type input "b"
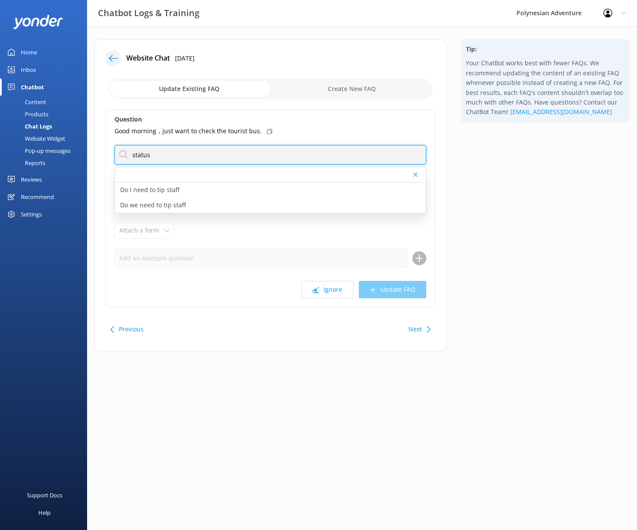
drag, startPoint x: 129, startPoint y: 157, endPoint x: 96, endPoint y: 155, distance: 33.2
click at [96, 155] on div "Website Chat [DATE] Update Existing FAQ Create New FAQ Question Good morning，ju…" at bounding box center [270, 195] width 353 height 312
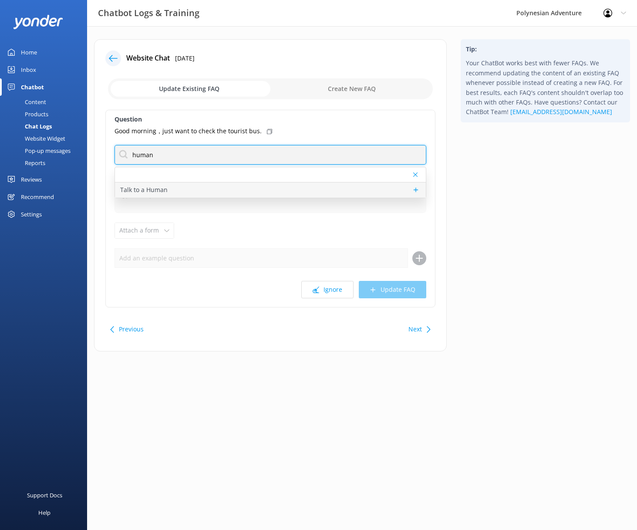
type input "human"
click at [218, 194] on div "Talk to a Human" at bounding box center [270, 189] width 311 height 15
type textarea "If you'd like to speak to a person on the Polynesian Adventure Team, please cal…"
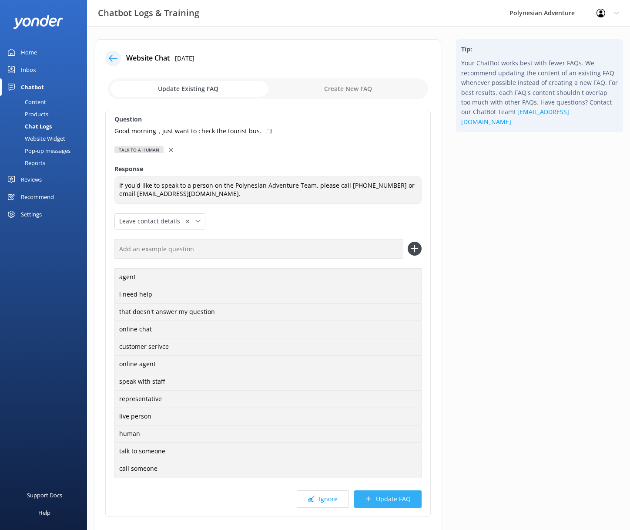
click at [408, 496] on button "Update FAQ" at bounding box center [387, 498] width 67 height 17
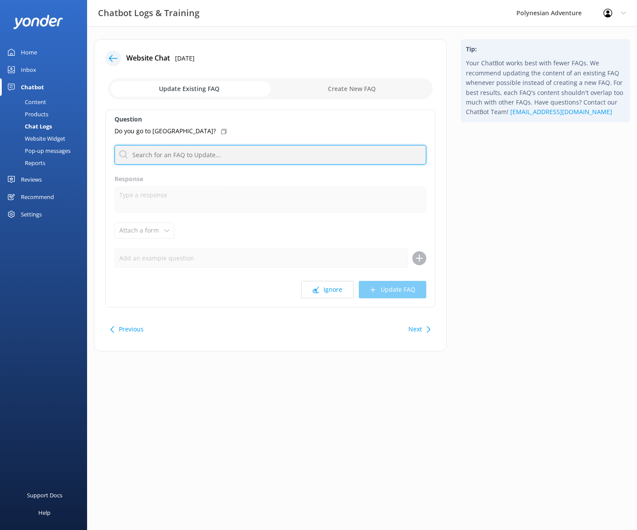
click at [233, 164] on input "text" at bounding box center [271, 155] width 312 height 20
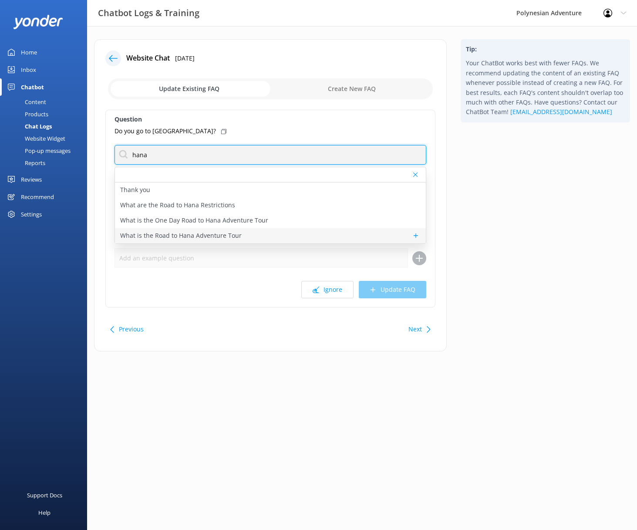
type input "hana"
click at [229, 234] on p "What is the Road to Hana Adventure Tour" at bounding box center [180, 236] width 121 height 10
type textarea "The Road to Hana Adventure Tour is a full-day guided journey along one of Mauis…"
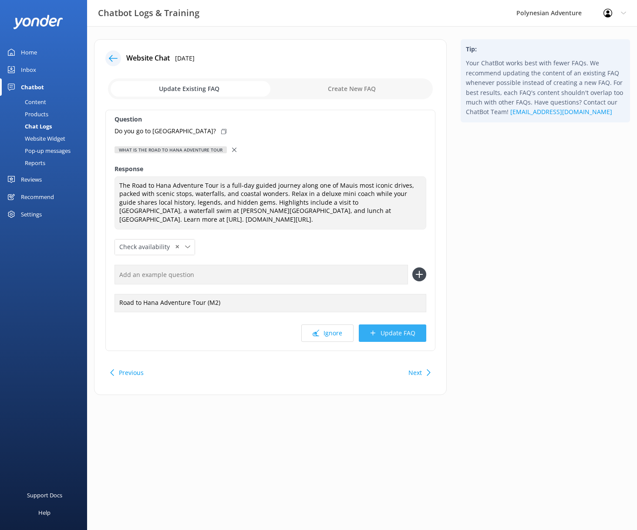
click at [411, 340] on button "Update FAQ" at bounding box center [392, 332] width 67 height 17
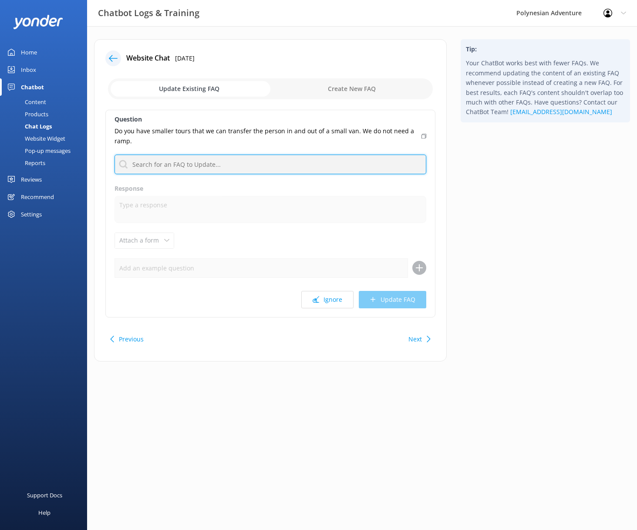
click at [190, 169] on input "text" at bounding box center [271, 165] width 312 height 20
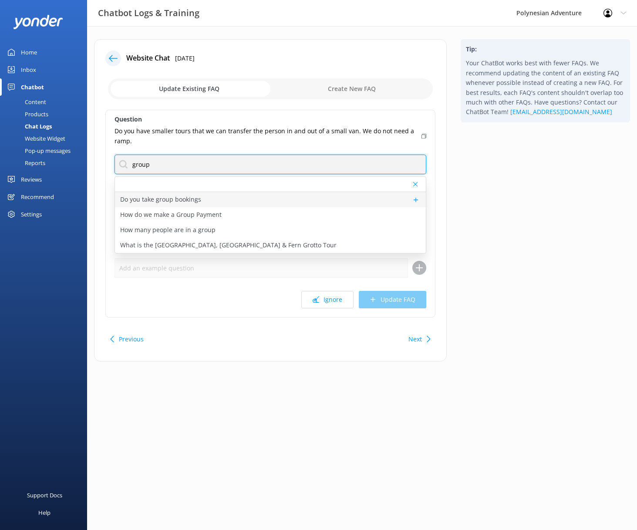
type input "group"
click at [309, 202] on div "Do you take group bookings" at bounding box center [270, 199] width 311 height 15
type textarea "Please contact our Group Specialists at [PHONE_NUMBER] or request a custom quot…"
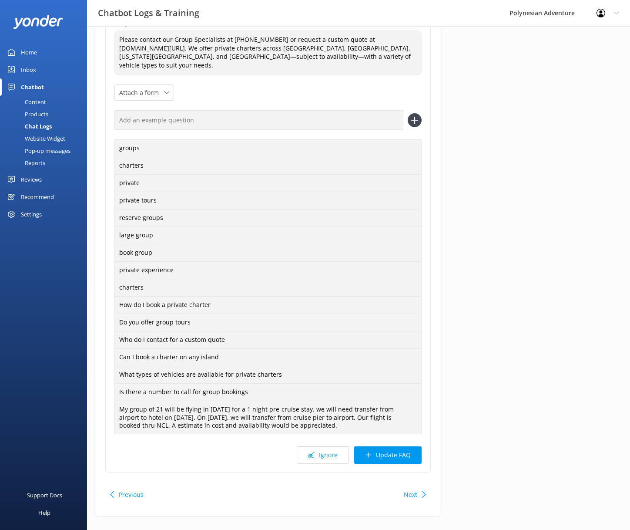
scroll to position [160, 0]
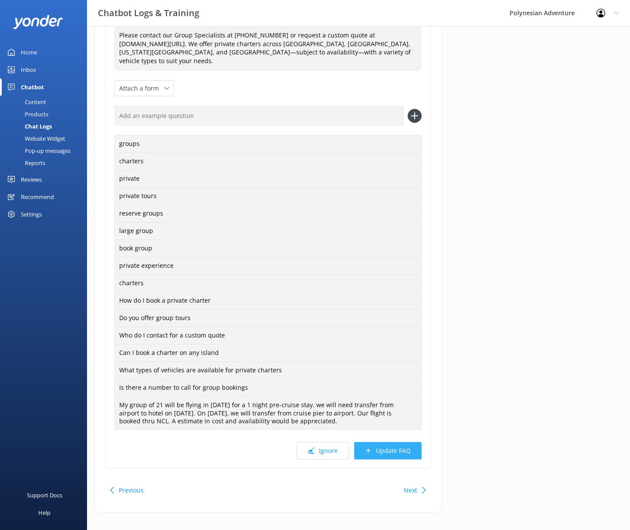
click at [400, 442] on button "Update FAQ" at bounding box center [387, 450] width 67 height 17
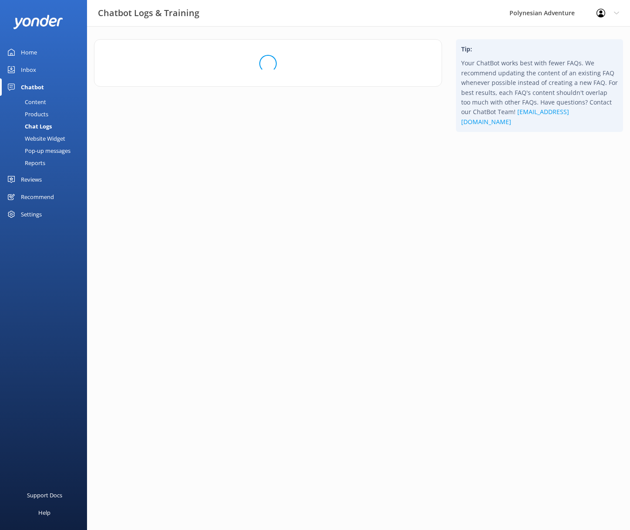
scroll to position [0, 0]
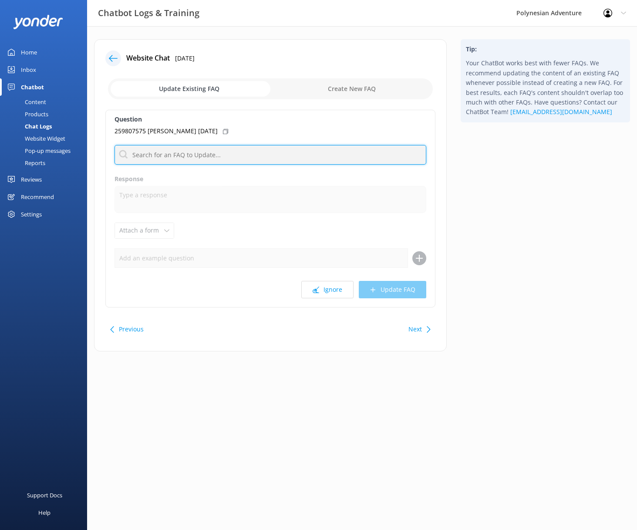
click at [251, 155] on input "text" at bounding box center [271, 155] width 312 height 20
type input "reservations"
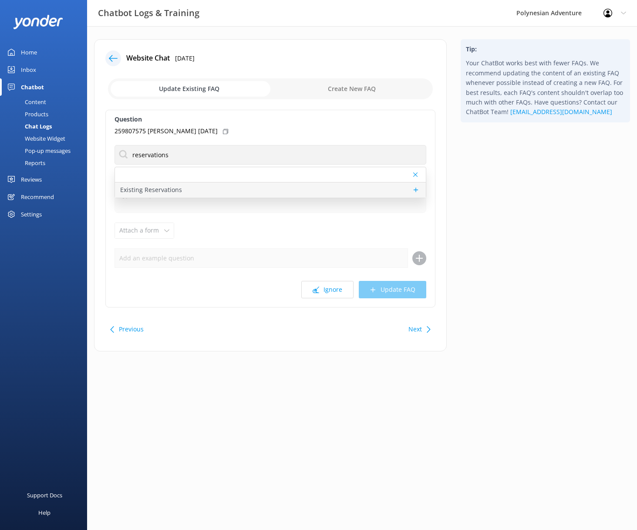
click at [175, 186] on p "Existing Reservations" at bounding box center [151, 190] width 62 height 10
type textarea "Got it! To help us locate your reservation, please share the full name used whe…"
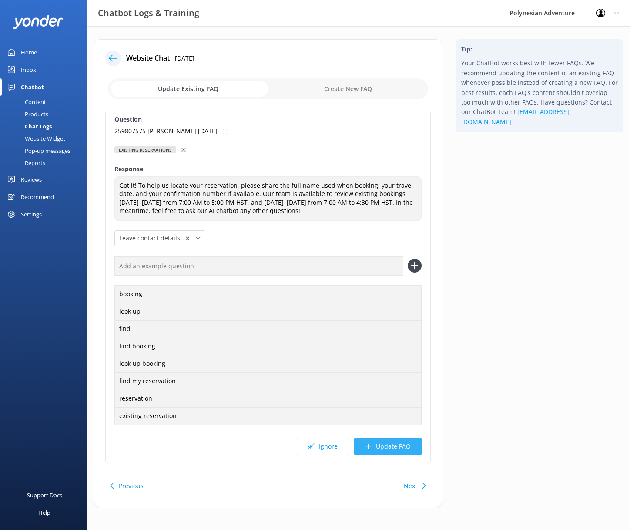
click at [390, 442] on button "Update FAQ" at bounding box center [387, 446] width 67 height 17
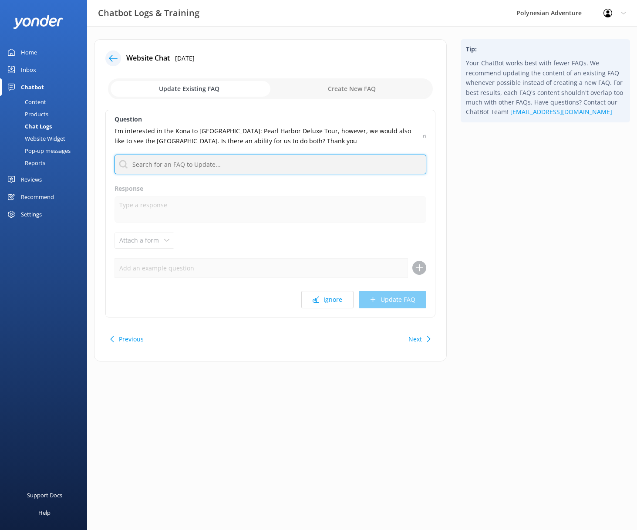
click at [233, 164] on input "text" at bounding box center [271, 165] width 312 height 20
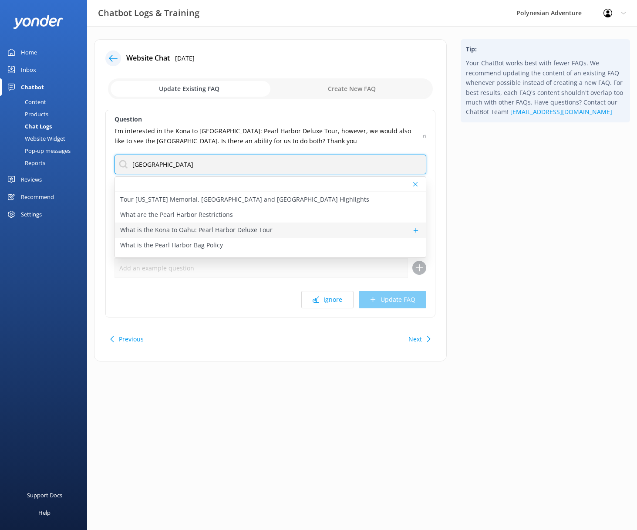
type input "[GEOGRAPHIC_DATA]"
click at [229, 230] on p "What is the Kona to Oahu: Pearl Harbor Deluxe Tour" at bounding box center [196, 230] width 152 height 10
type textarea "The Pearl Harbor Deluxe Tour takes you from [GEOGRAPHIC_DATA] to [GEOGRAPHIC_DA…"
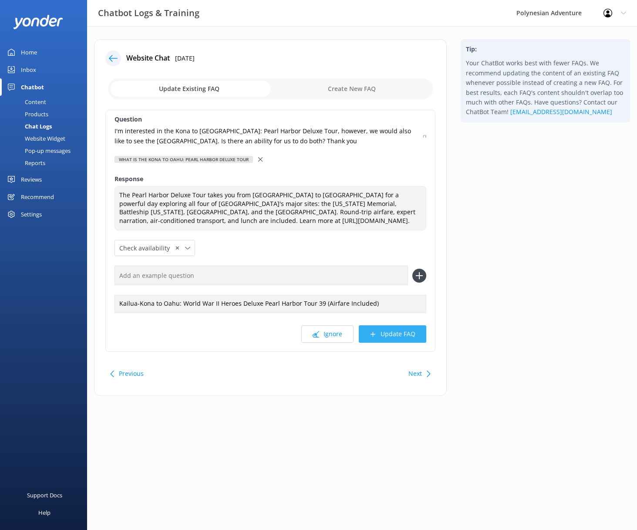
click at [392, 335] on button "Update FAQ" at bounding box center [392, 333] width 67 height 17
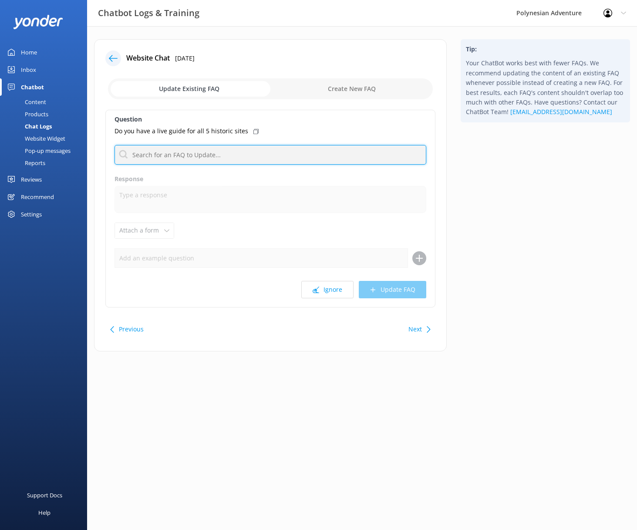
click at [228, 159] on input "text" at bounding box center [271, 155] width 312 height 20
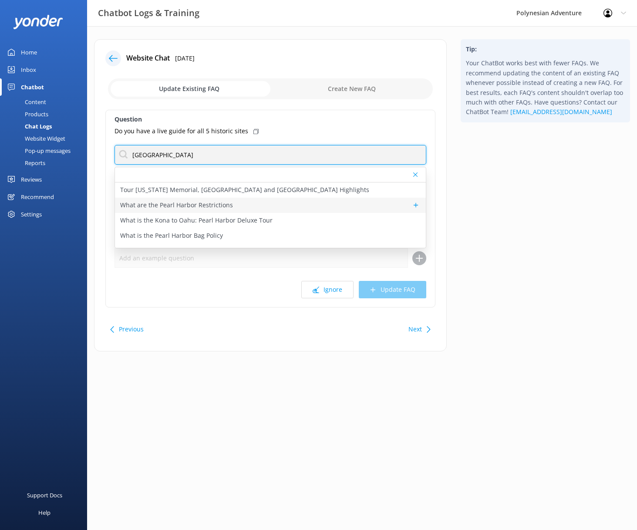
type input "[GEOGRAPHIC_DATA]"
click at [243, 202] on div "What are the Pearl Harbor Restrictions" at bounding box center [270, 205] width 311 height 15
type textarea "The U.S. Department of the Interior prohibits bags that offer concealment at [G…"
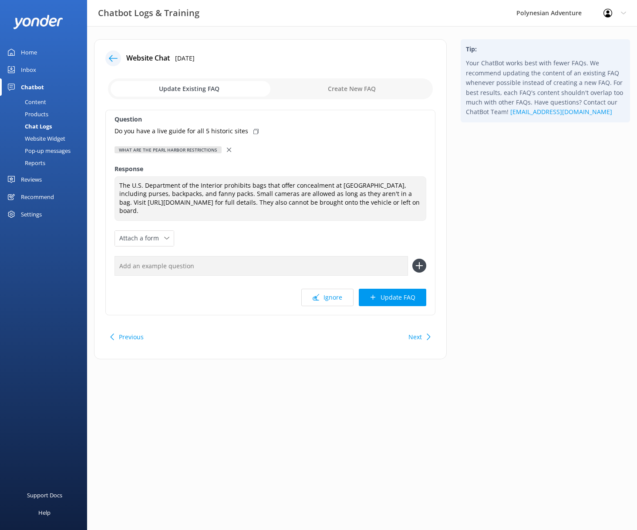
click at [227, 148] on icon at bounding box center [229, 150] width 4 height 4
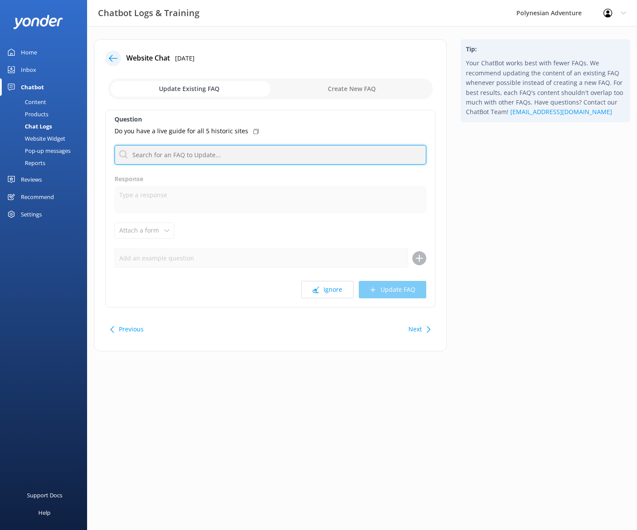
click at [226, 148] on input "text" at bounding box center [271, 155] width 312 height 20
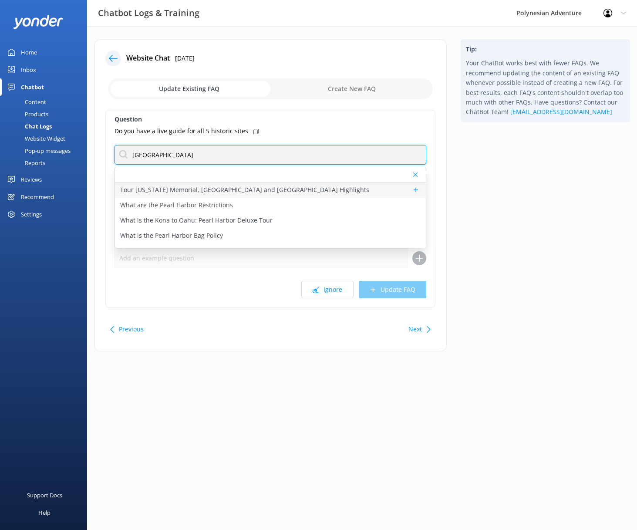
type input "[GEOGRAPHIC_DATA]"
click at [210, 194] on p "Tour [US_STATE] Memorial, [GEOGRAPHIC_DATA] and [GEOGRAPHIC_DATA] Highlights" at bounding box center [244, 190] width 249 height 10
type textarea "The [US_STATE] Memorial, [GEOGRAPHIC_DATA], and [GEOGRAPHIC_DATA] Highlights To…"
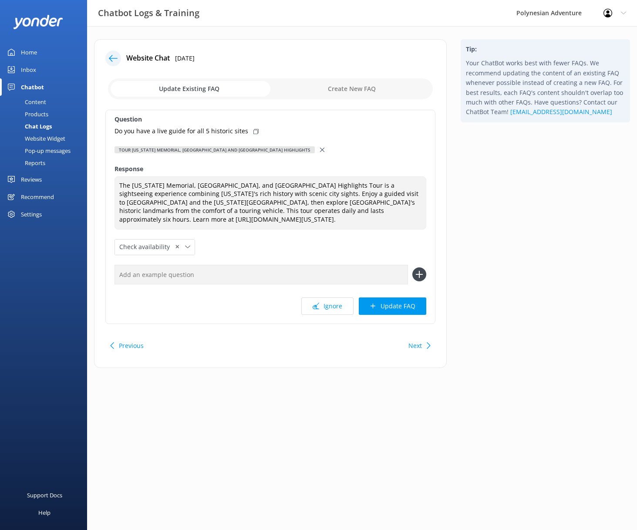
click at [320, 147] on div at bounding box center [323, 150] width 6 height 10
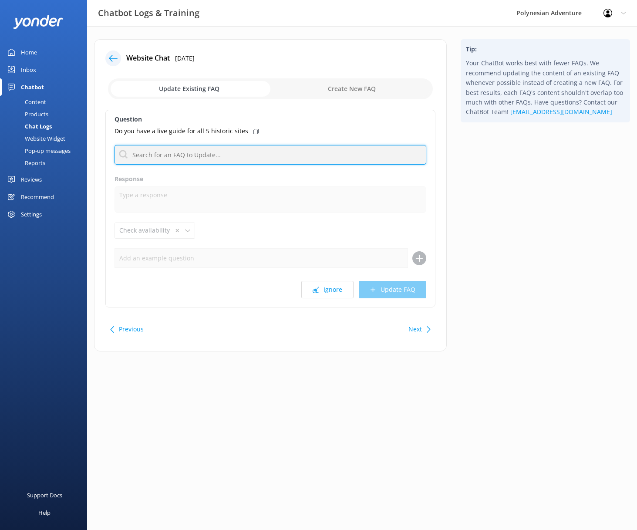
click at [286, 164] on input "text" at bounding box center [271, 155] width 312 height 20
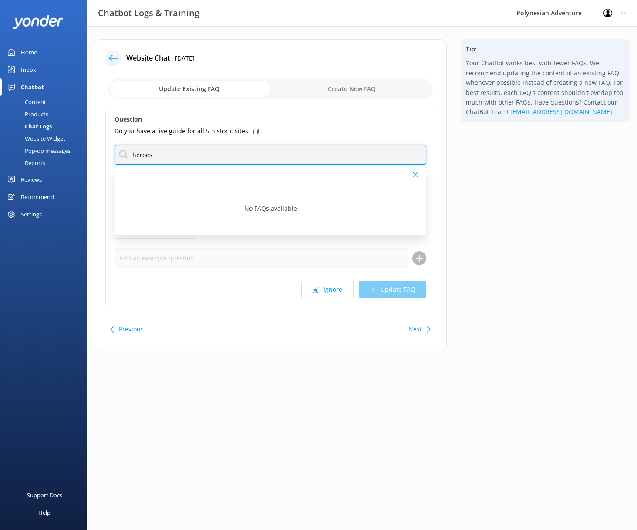
drag, startPoint x: 171, startPoint y: 156, endPoint x: 99, endPoint y: 156, distance: 71.8
click at [99, 156] on div "Website Chat [DATE] Update Existing FAQ Create New FAQ Question Do you have a l…" at bounding box center [270, 195] width 353 height 312
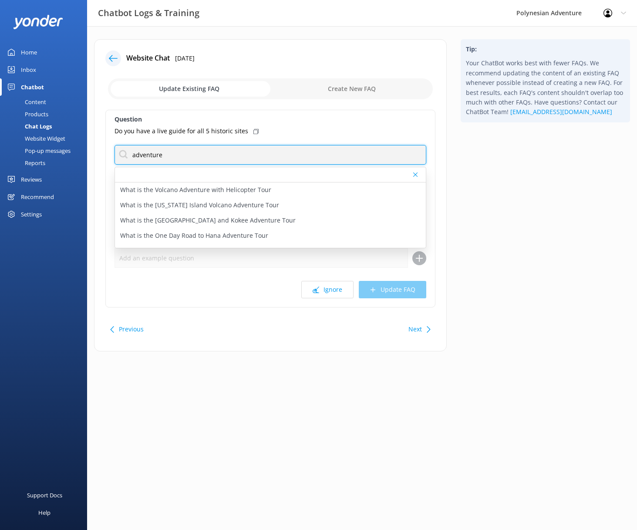
drag, startPoint x: 177, startPoint y: 157, endPoint x: 118, endPoint y: 153, distance: 58.5
click at [118, 153] on input "adventure" at bounding box center [271, 155] width 312 height 20
type input "h"
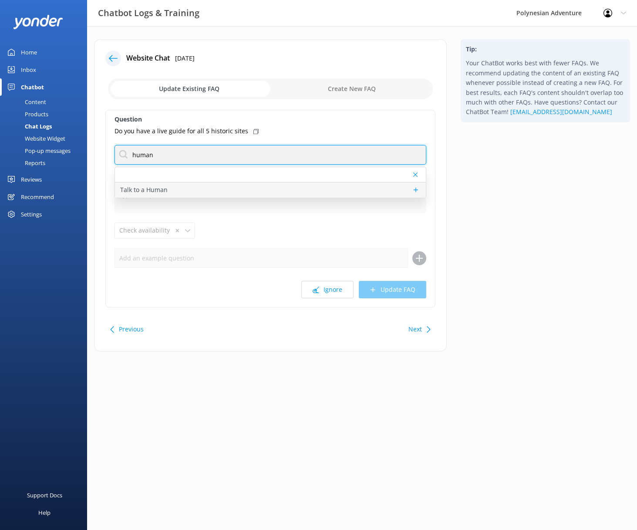
type input "human"
click at [195, 188] on div "Talk to a Human" at bounding box center [270, 189] width 311 height 15
type textarea "If you'd like to speak to a person on the Polynesian Adventure Team, please cal…"
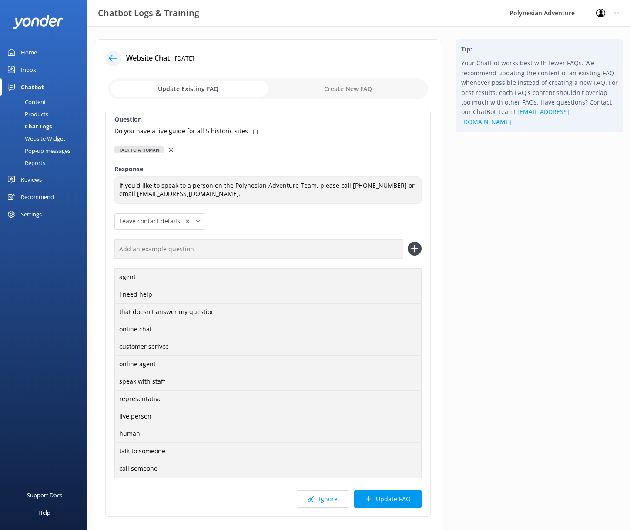
drag, startPoint x: 390, startPoint y: 491, endPoint x: 397, endPoint y: 490, distance: 7.4
click at [390, 490] on button "Update FAQ" at bounding box center [387, 498] width 67 height 17
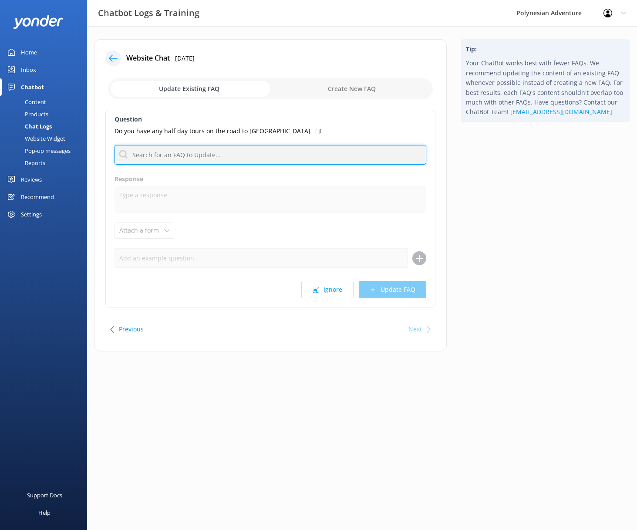
click at [226, 152] on input "text" at bounding box center [271, 155] width 312 height 20
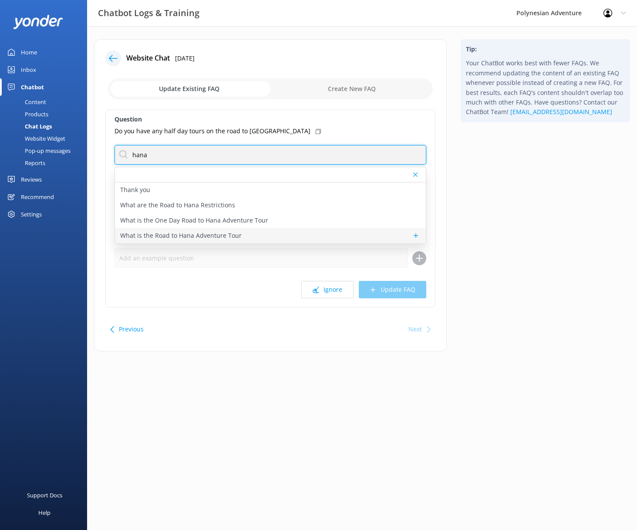
type input "hana"
click at [219, 238] on p "What is the Road to Hana Adventure Tour" at bounding box center [180, 236] width 121 height 10
type textarea "The Road to Hana Adventure Tour is a full-day guided journey along one of Mauis…"
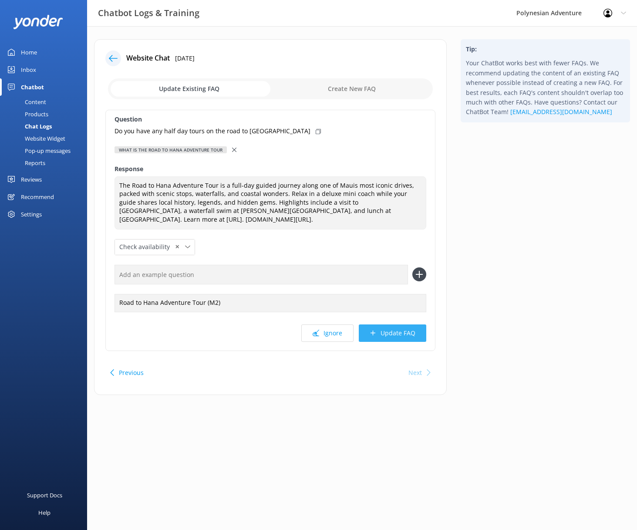
click at [414, 335] on button "Update FAQ" at bounding box center [392, 332] width 67 height 17
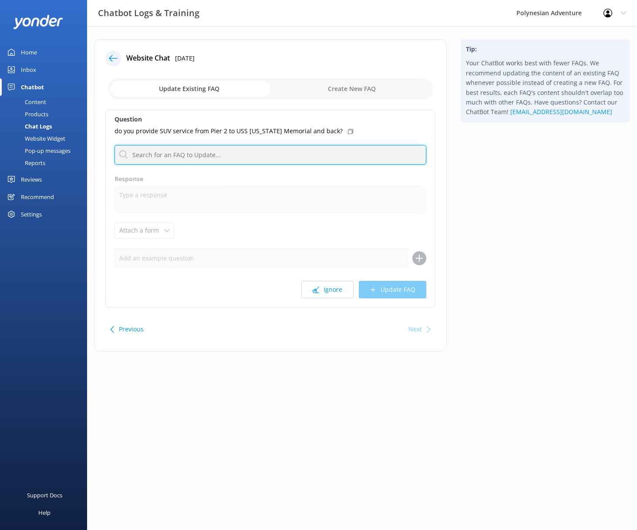
click at [276, 154] on input "text" at bounding box center [271, 155] width 312 height 20
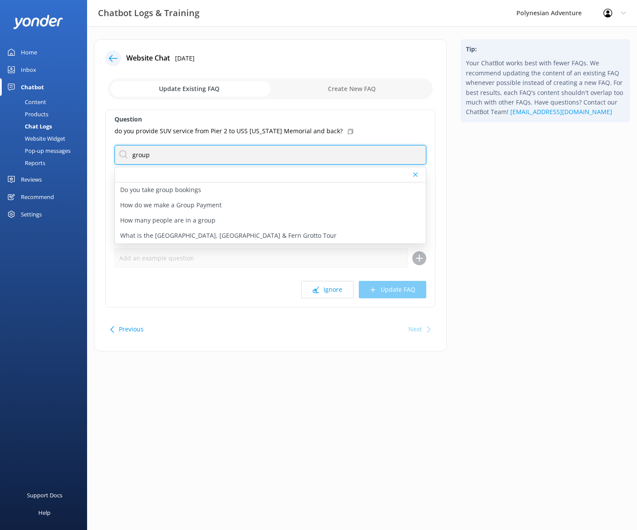
drag, startPoint x: 129, startPoint y: 156, endPoint x: 118, endPoint y: 156, distance: 10.9
click at [118, 156] on input "group" at bounding box center [271, 155] width 312 height 20
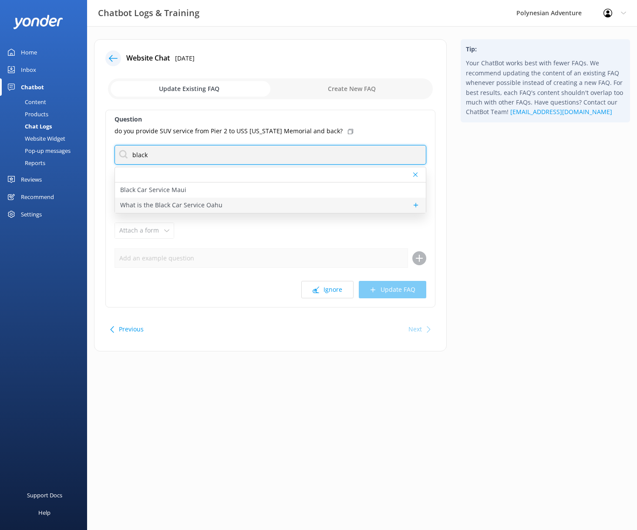
type input "black"
click at [177, 206] on p "What is the Black Car Service Oahu" at bounding box center [171, 205] width 102 height 10
type textarea "The Oahu Black Car Service offers private, executive transportation in luxury S…"
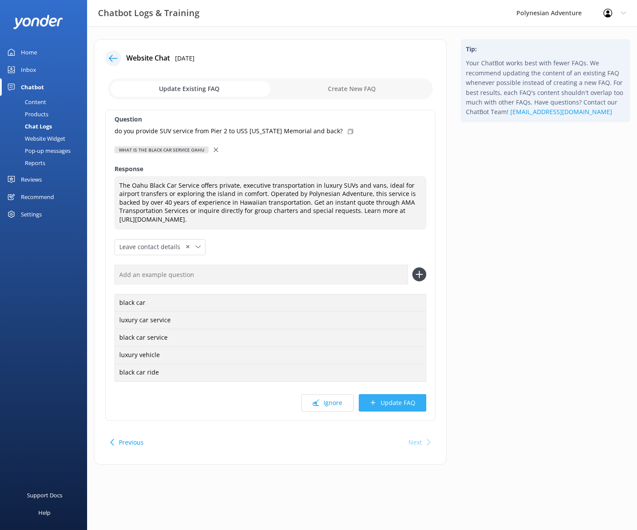
click at [413, 398] on button "Update FAQ" at bounding box center [392, 402] width 67 height 17
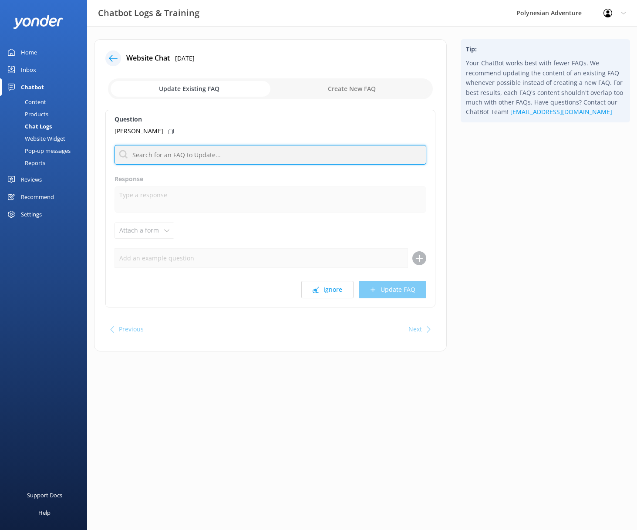
click at [206, 158] on input "text" at bounding box center [271, 155] width 312 height 20
type input "reservations"
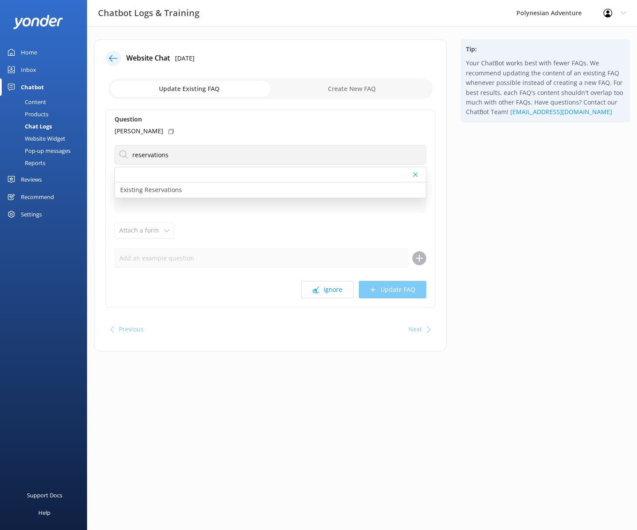
click at [171, 187] on p "Existing Reservations" at bounding box center [151, 190] width 62 height 10
type textarea "Got it! To help us locate your reservation, please share the full name used whe…"
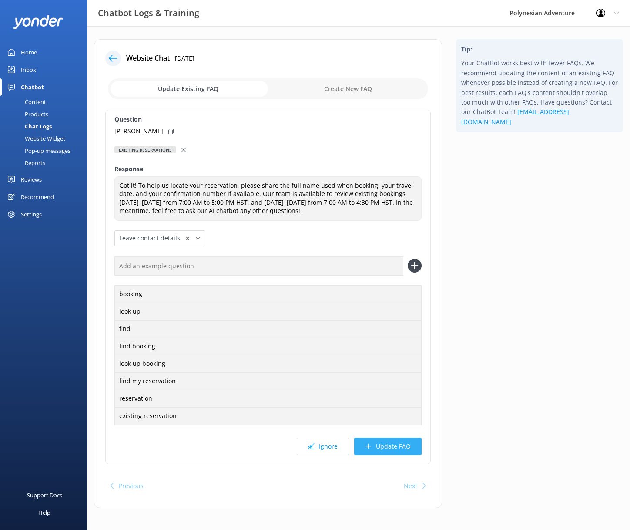
click at [383, 446] on button "Update FAQ" at bounding box center [387, 446] width 67 height 17
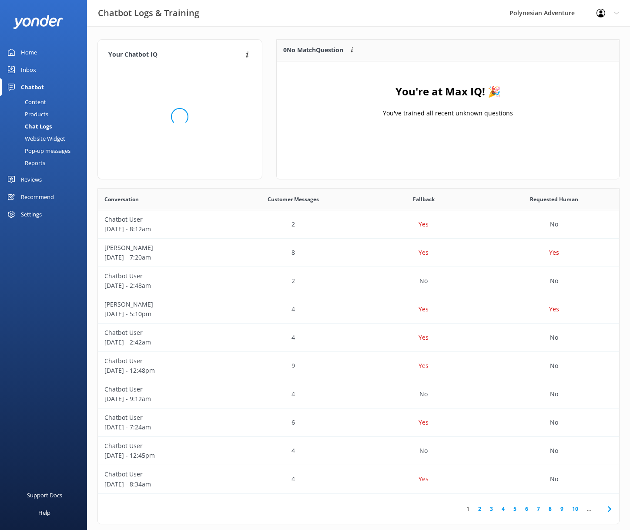
scroll to position [102, 336]
click at [32, 53] on div "Home" at bounding box center [29, 52] width 16 height 17
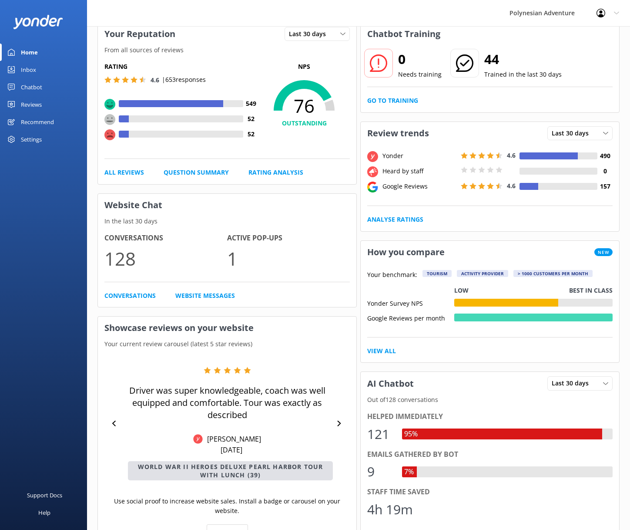
scroll to position [46, 0]
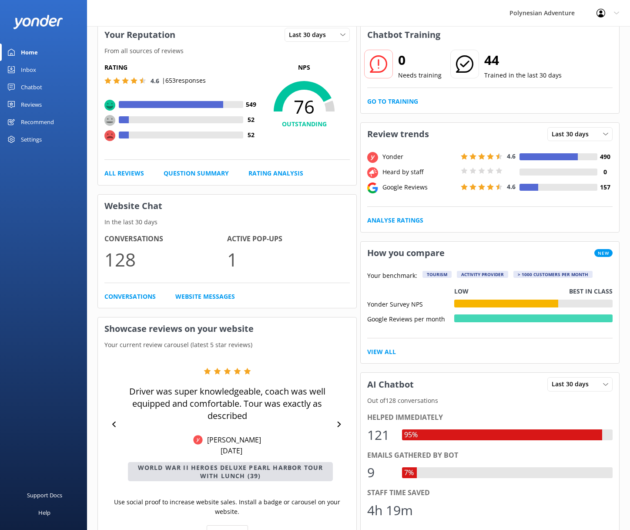
click at [28, 47] on div "Home" at bounding box center [29, 52] width 17 height 17
click at [615, 11] on icon at bounding box center [616, 12] width 5 height 5
click at [278, 303] on div "Conversations 128 Active Pop-ups 1 Conversations Website Messages" at bounding box center [227, 267] width 259 height 81
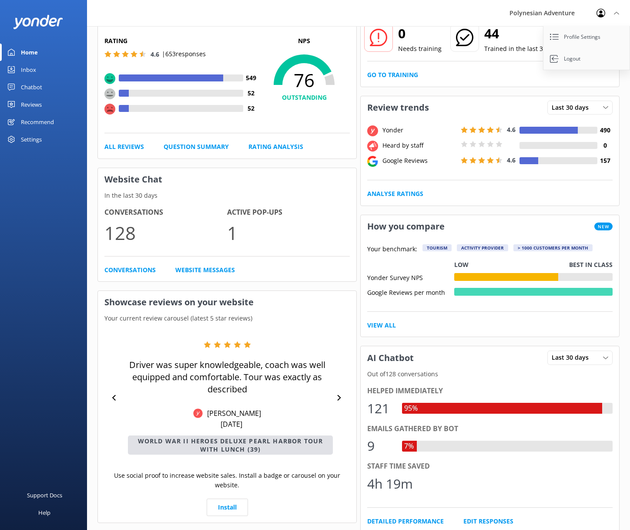
scroll to position [76, 0]
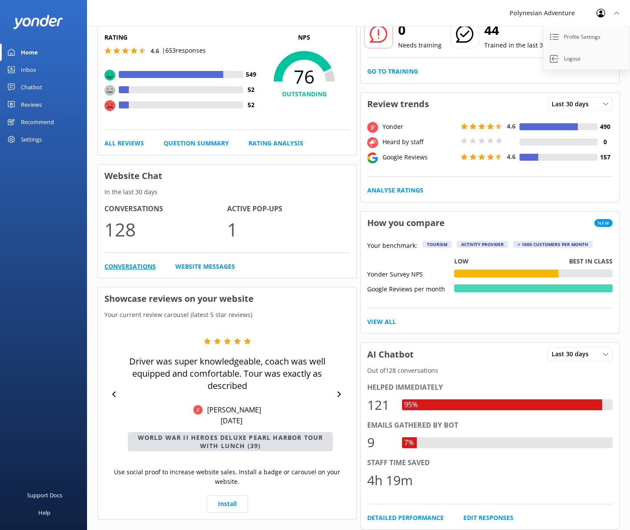
click at [142, 265] on link "Conversations" at bounding box center [129, 267] width 51 height 10
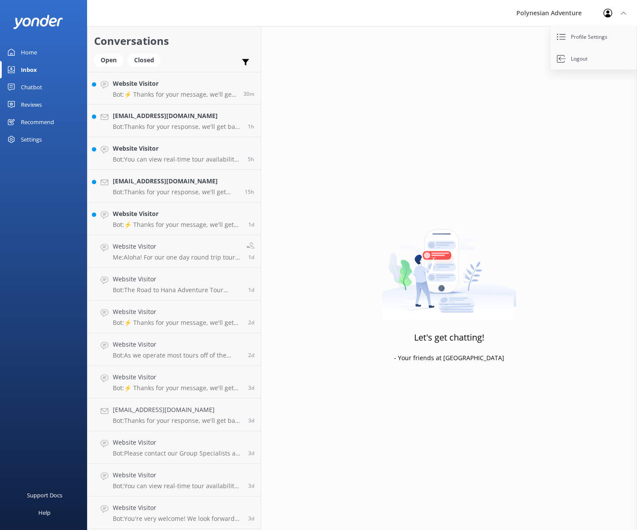
click at [28, 50] on div "Home" at bounding box center [29, 52] width 16 height 17
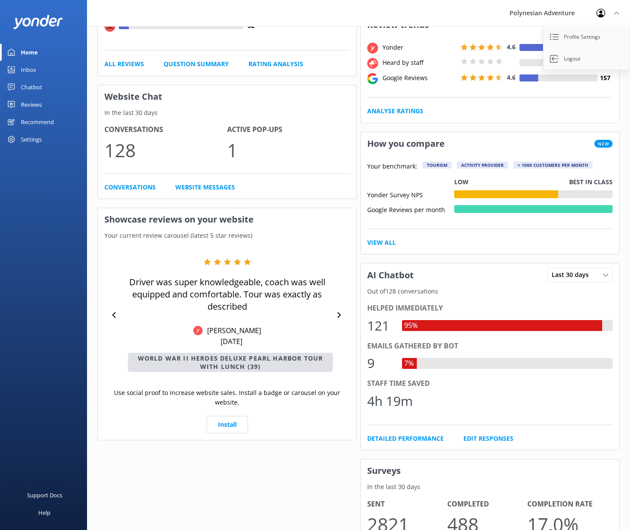
scroll to position [197, 0]
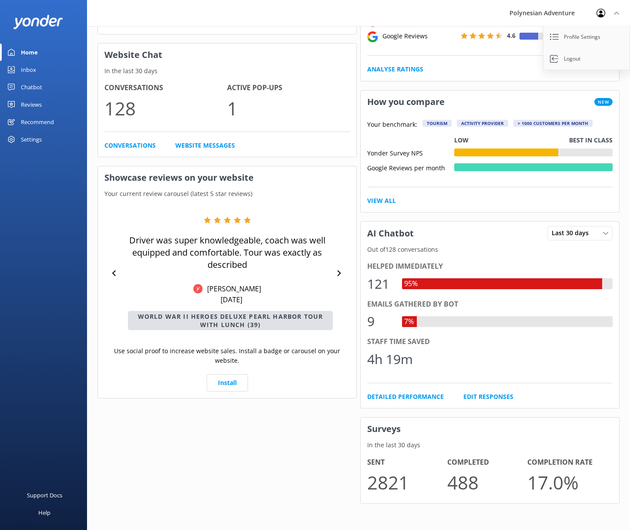
click at [58, 118] on link "Recommend" at bounding box center [43, 121] width 87 height 17
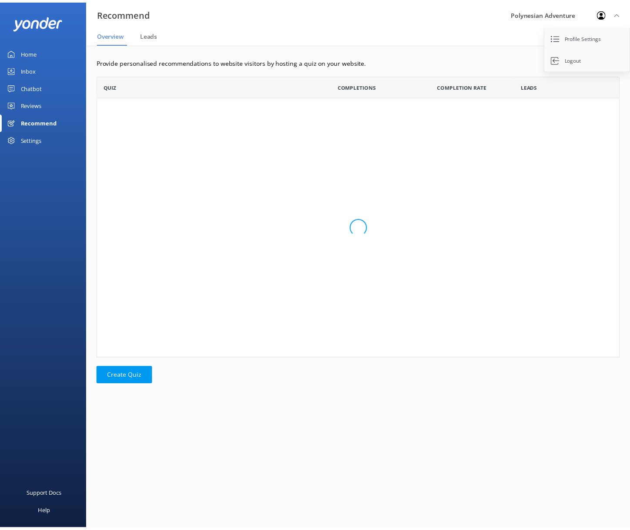
scroll to position [277, 522]
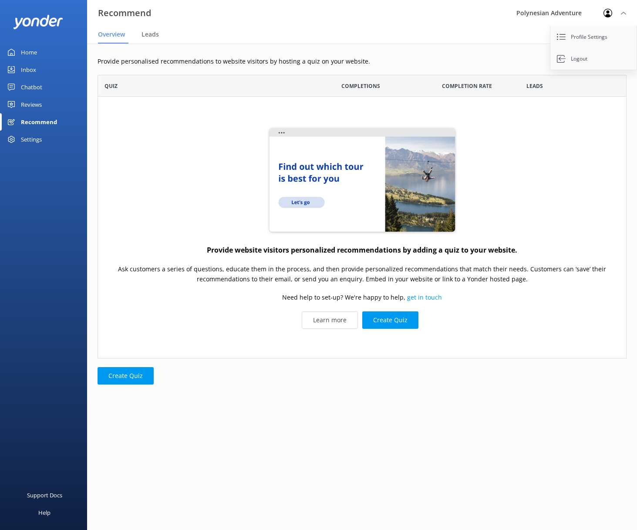
click at [460, 386] on div "Provide personalised recommendations to website visitors by hosting a quiz on y…" at bounding box center [362, 227] width 550 height 367
click at [37, 103] on div "Reviews" at bounding box center [31, 104] width 21 height 17
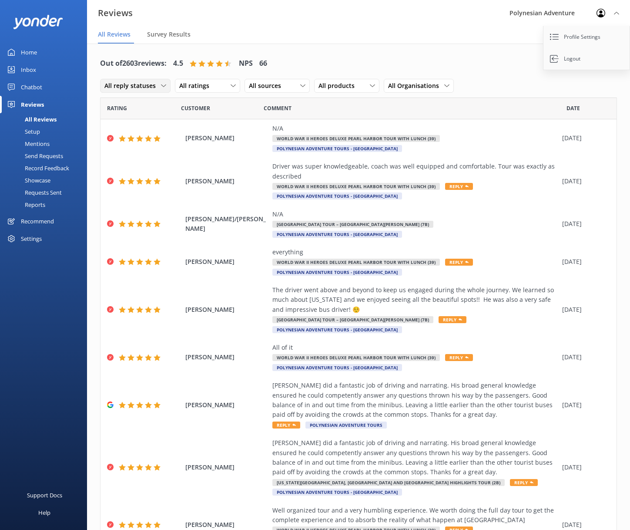
click at [155, 84] on span "All reply statuses" at bounding box center [132, 86] width 57 height 10
click at [343, 40] on nav "All Reviews Survey Results" at bounding box center [358, 34] width 543 height 17
click at [262, 84] on span "All sources" at bounding box center [267, 86] width 37 height 10
click at [275, 122] on div "Yonder survey" at bounding box center [281, 121] width 49 height 9
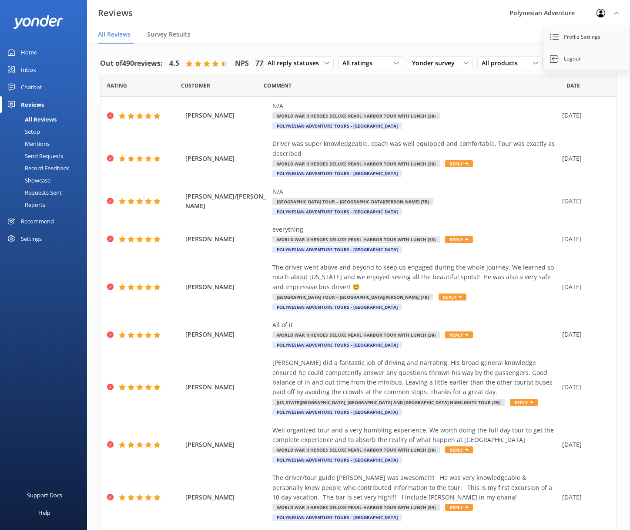
click at [33, 49] on div "Home" at bounding box center [29, 52] width 16 height 17
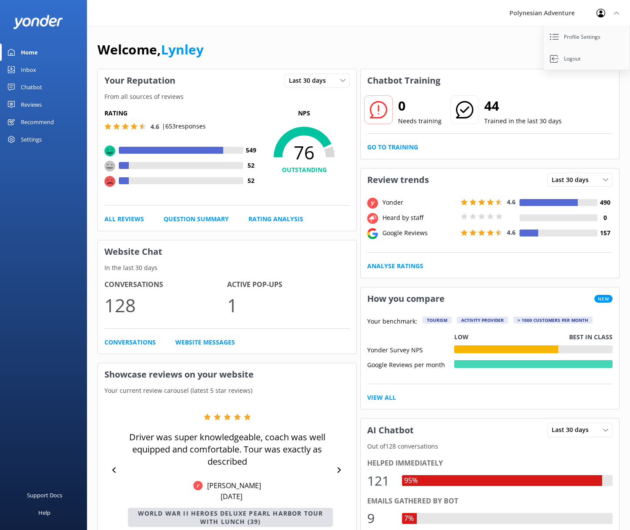
click at [379, 397] on link "View All" at bounding box center [381, 398] width 29 height 10
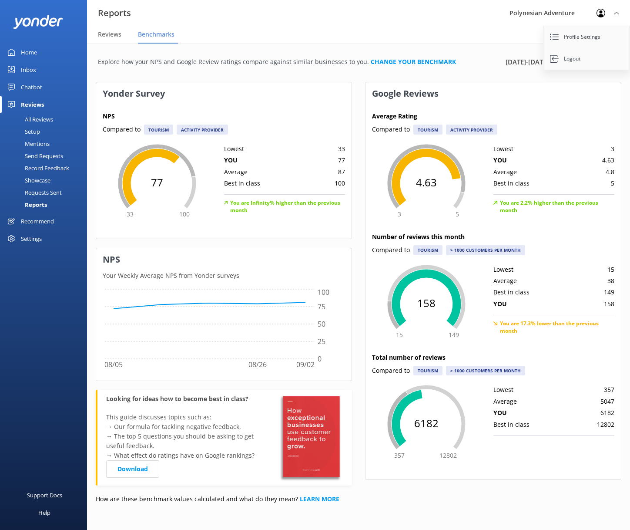
scroll to position [2, 0]
click at [146, 465] on link "Download" at bounding box center [132, 468] width 53 height 17
click at [138, 471] on link "Download" at bounding box center [132, 468] width 53 height 17
click at [287, 425] on img at bounding box center [310, 437] width 67 height 87
click at [129, 466] on link "Download" at bounding box center [132, 468] width 53 height 17
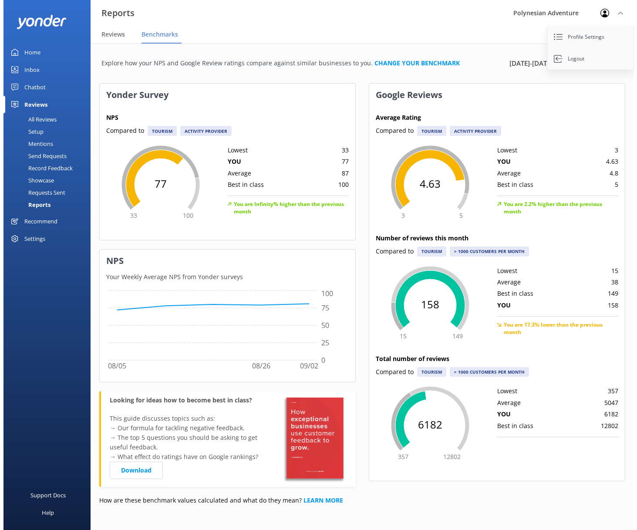
scroll to position [0, 0]
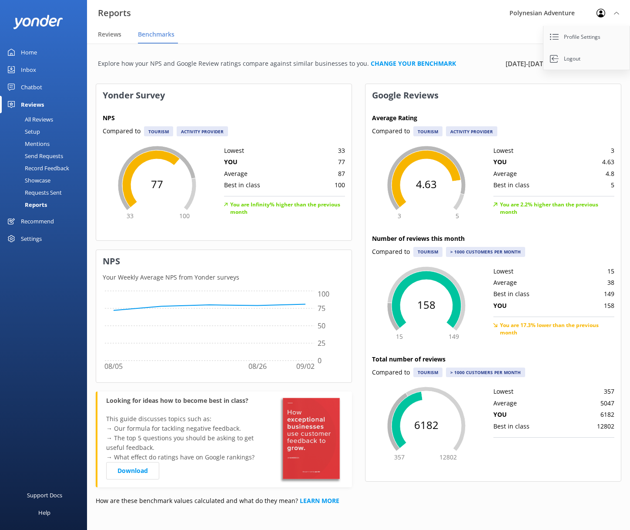
click at [456, 39] on nav "Reviews Benchmarks" at bounding box center [358, 34] width 543 height 17
click at [452, 14] on div "Reports Polynesian Adventure Profile Settings Logout" at bounding box center [315, 13] width 630 height 26
click at [554, 116] on h4 "Average Rating" at bounding box center [493, 118] width 243 height 10
click at [487, 28] on nav "Reviews Benchmarks" at bounding box center [358, 34] width 543 height 17
click at [33, 105] on div "Reviews" at bounding box center [32, 104] width 23 height 17
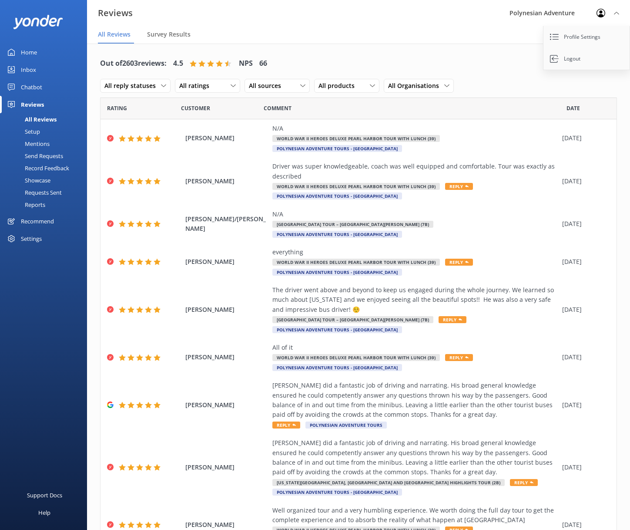
click at [33, 105] on div "Reviews" at bounding box center [32, 104] width 23 height 17
click at [492, 33] on nav "All Reviews Survey Results" at bounding box center [358, 34] width 543 height 17
click at [39, 168] on div "Record Feedback" at bounding box center [37, 168] width 64 height 12
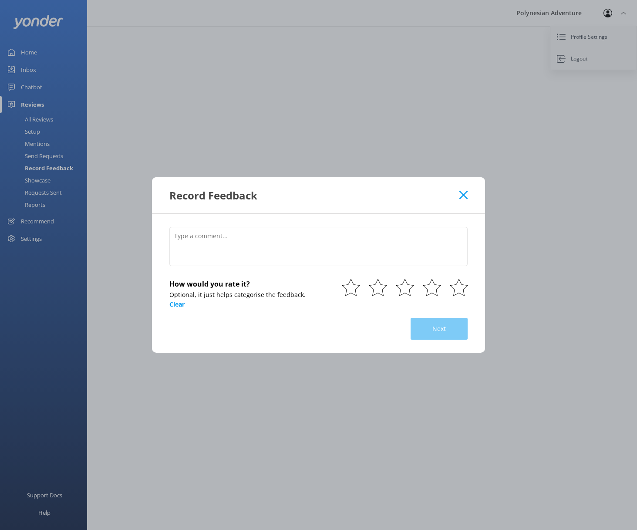
click at [461, 189] on div "Record Feedback" at bounding box center [318, 195] width 333 height 36
click at [465, 194] on use at bounding box center [463, 195] width 8 height 8
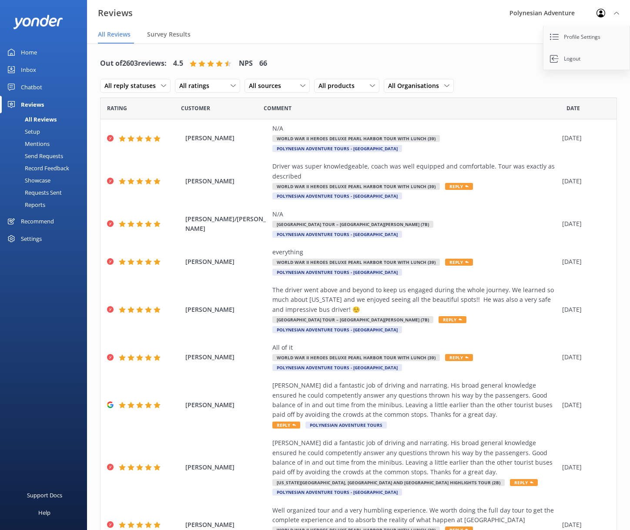
click at [35, 193] on div "Requests Sent" at bounding box center [33, 192] width 57 height 12
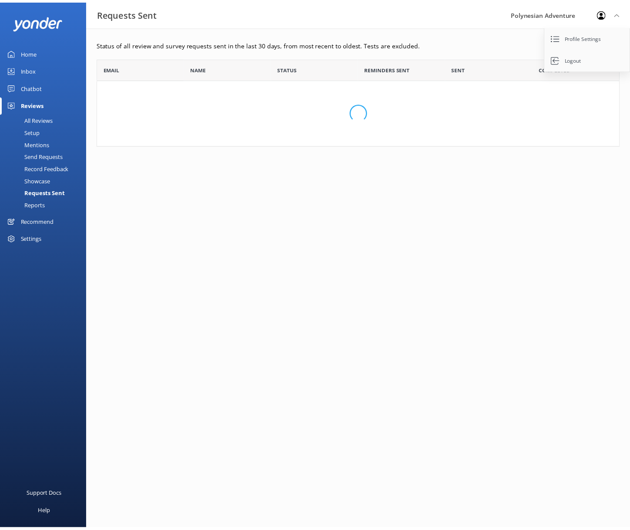
scroll to position [234, 522]
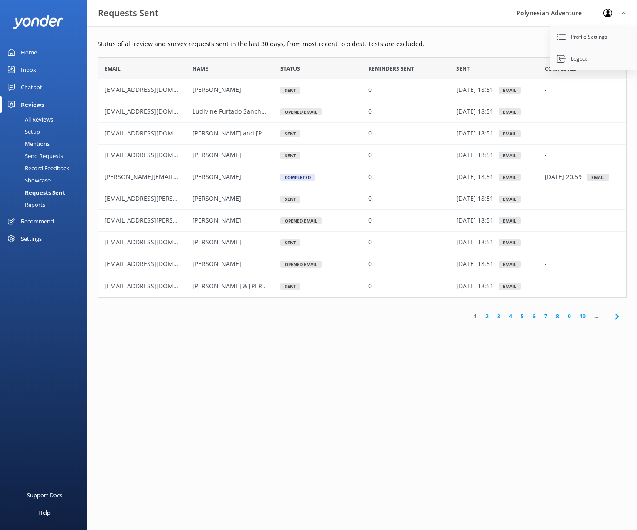
click at [58, 120] on link "All Reviews" at bounding box center [46, 119] width 82 height 12
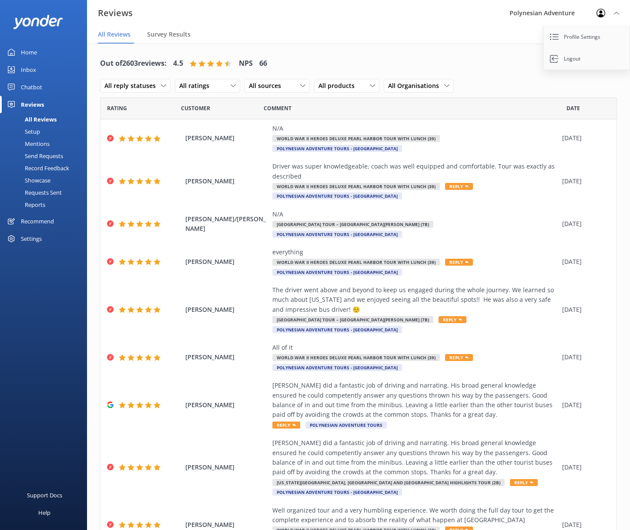
click at [309, 48] on div "Out of 2603 reviews: 4.5 NPS 66 All reply statuses All reply statuses Needs a r…" at bounding box center [358, 344] width 543 height 600
click at [146, 87] on span "All reply statuses" at bounding box center [132, 86] width 57 height 10
click at [135, 122] on div "Needs a reply" at bounding box center [122, 121] width 34 height 9
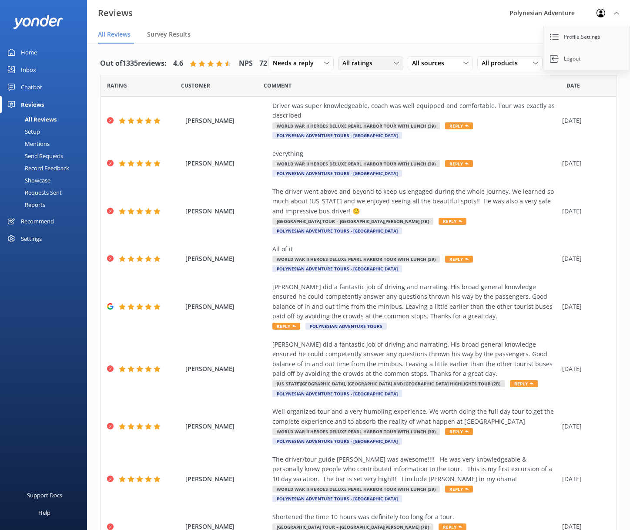
click at [340, 68] on div "All ratings" at bounding box center [370, 63] width 61 height 10
click at [351, 121] on div "Passives" at bounding box center [368, 116] width 34 height 9
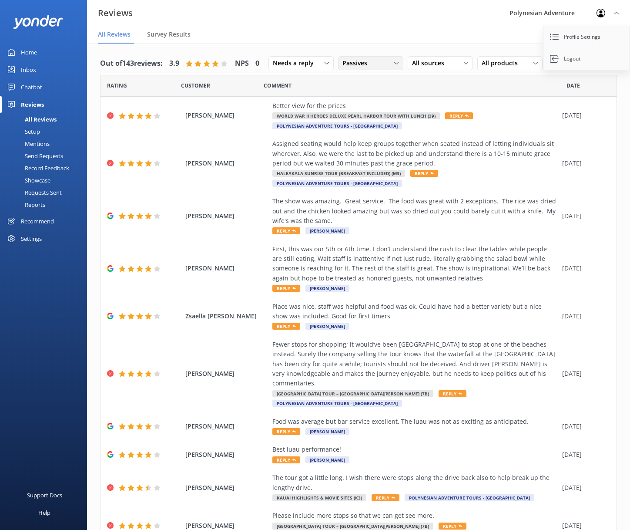
click at [343, 68] on span "Passives" at bounding box center [358, 63] width 30 height 10
click at [351, 138] on div "Detractors" at bounding box center [371, 134] width 40 height 9
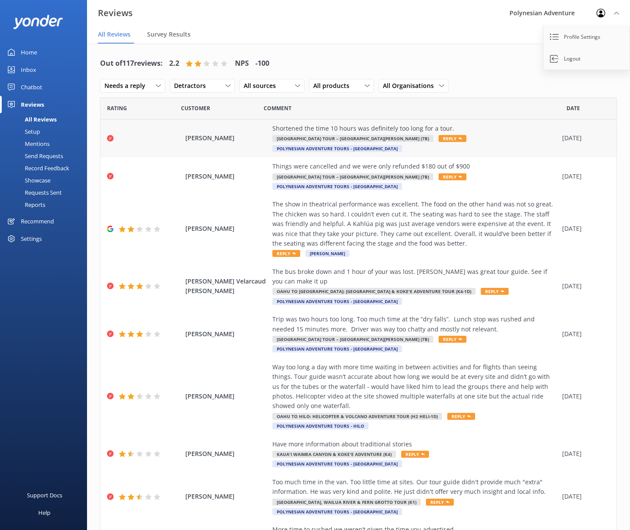
click at [467, 138] on span "Reply" at bounding box center [453, 138] width 28 height 7
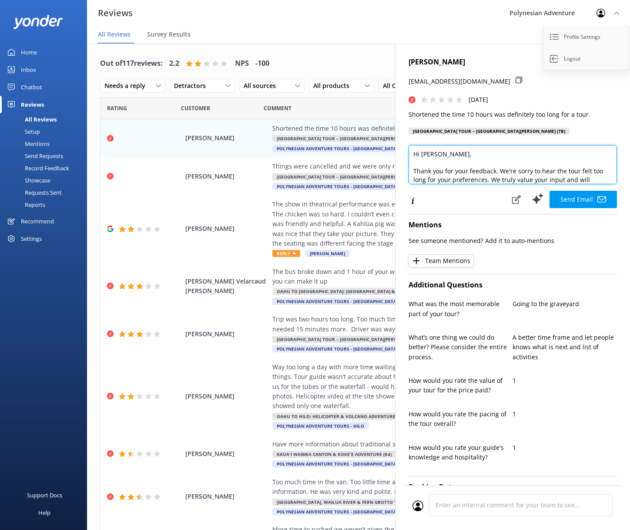
click at [438, 162] on textarea "Hi [PERSON_NAME], Thank you for your feedback. We're sorry to hear the tour fel…" at bounding box center [513, 164] width 209 height 39
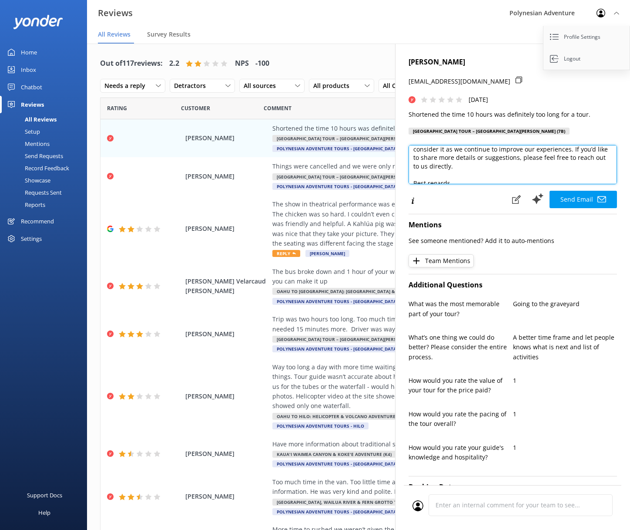
scroll to position [22, 0]
drag, startPoint x: 487, startPoint y: 175, endPoint x: 569, endPoint y: 158, distance: 83.1
click at [569, 158] on textarea "Hi [PERSON_NAME], Thank you for your feedback. We're sorry to hear the tour fel…" at bounding box center [513, 164] width 209 height 39
click at [427, 168] on textarea "Hi [PERSON_NAME], Thank you for your feedback. We're sorry to hear the tour fel…" at bounding box center [513, 164] width 209 height 39
drag, startPoint x: 456, startPoint y: 175, endPoint x: 397, endPoint y: 172, distance: 59.3
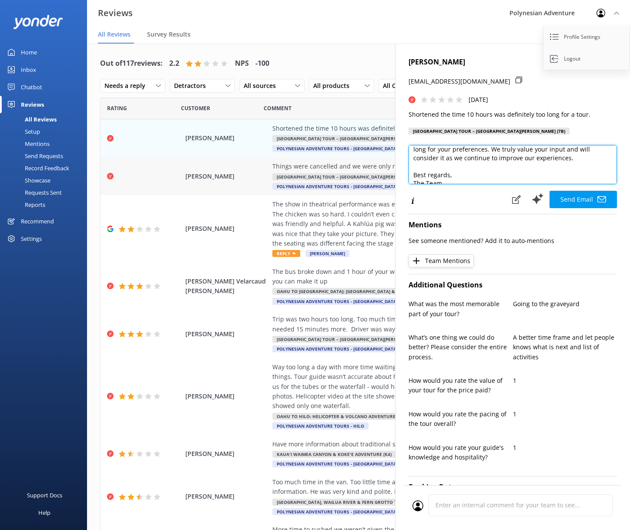
click at [386, 172] on div "Out of 117 reviews: 2.2 NPS -100 Needs a reply All reply statuses Needs a reply…" at bounding box center [358, 296] width 543 height 504
click at [428, 168] on textarea "Hi [PERSON_NAME], Thank you for your feedback. We're sorry to hear the tour fel…" at bounding box center [513, 164] width 209 height 39
drag, startPoint x: 451, startPoint y: 174, endPoint x: 409, endPoint y: 175, distance: 42.2
click at [409, 175] on textarea "Hi [PERSON_NAME], Thank you for your feedback. We're sorry to hear the tour fel…" at bounding box center [513, 164] width 209 height 39
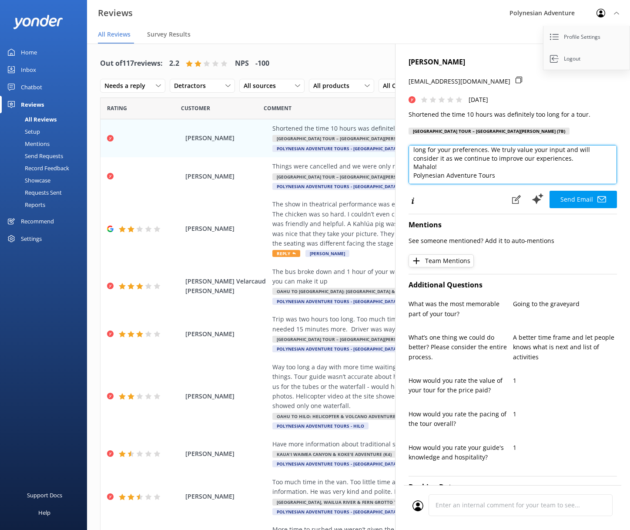
drag, startPoint x: 478, startPoint y: 176, endPoint x: 503, endPoint y: 176, distance: 25.7
click at [503, 176] on textarea "Hi [PERSON_NAME], Thank you for your feedback. We're sorry to hear the tour fel…" at bounding box center [513, 164] width 209 height 39
drag, startPoint x: 482, startPoint y: 178, endPoint x: 393, endPoint y: 168, distance: 89.8
click at [393, 168] on div "Out of 117 reviews: 2.2 NPS -100 Needs a reply All reply statuses Needs a reply…" at bounding box center [358, 296] width 543 height 504
type textarea "Hi [PERSON_NAME], Thank you for your feedback. We're sorry to hear the tour fel…"
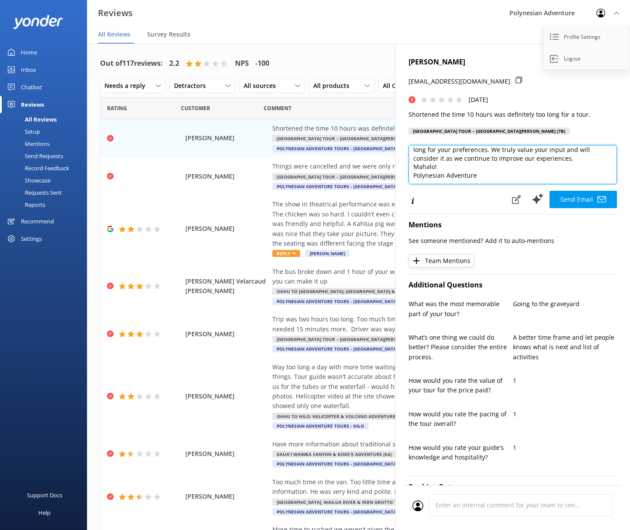
scroll to position [2, 0]
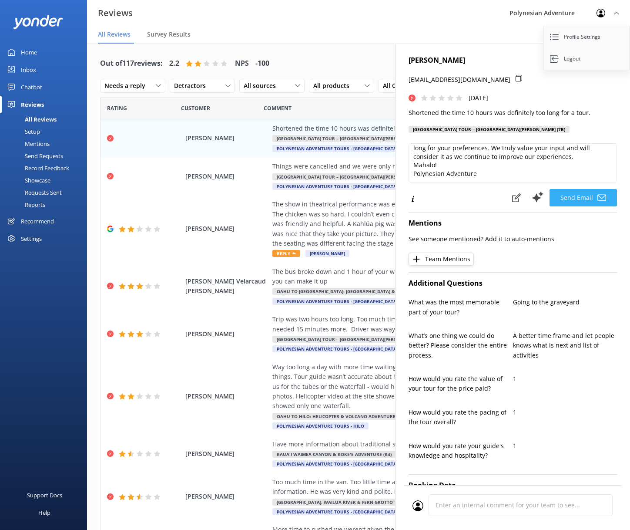
click at [573, 194] on button "Send Email" at bounding box center [583, 197] width 67 height 17
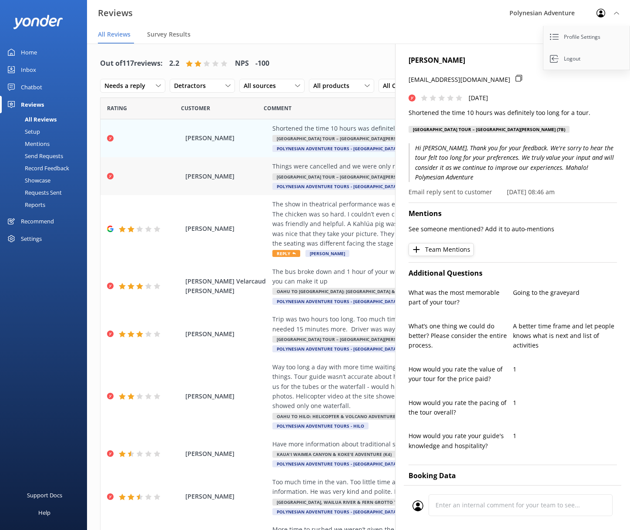
click at [226, 173] on span "[PERSON_NAME]" at bounding box center [226, 177] width 83 height 10
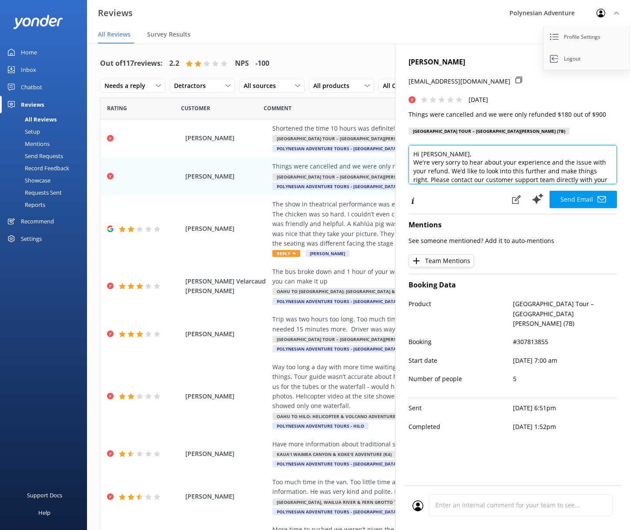
drag, startPoint x: 421, startPoint y: 155, endPoint x: 400, endPoint y: 154, distance: 20.9
click at [400, 154] on div "[PERSON_NAME] [EMAIL_ADDRESS][DOMAIN_NAME] [DATE] Things were cancelled and we …" at bounding box center [512, 309] width 235 height 530
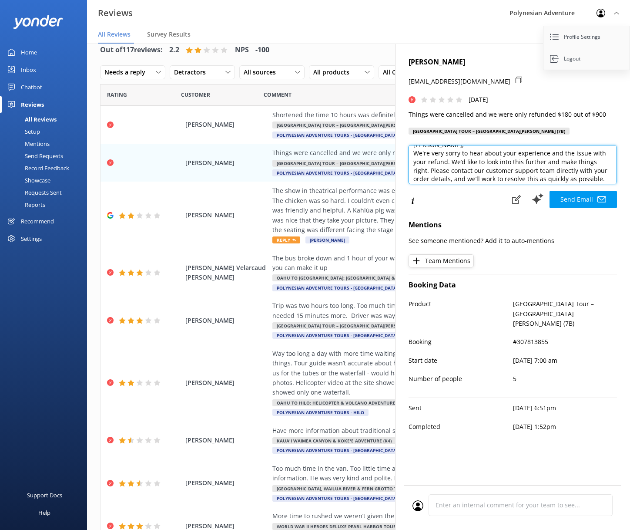
scroll to position [10, 0]
click at [547, 162] on textarea "[PERSON_NAME], We're very sorry to hear about your experience and the issue wit…" at bounding box center [513, 164] width 209 height 39
drag, startPoint x: 452, startPoint y: 162, endPoint x: 428, endPoint y: 169, distance: 24.9
click at [428, 169] on textarea "[PERSON_NAME], We're very sorry to hear about your experience and the issue wit…" at bounding box center [513, 164] width 209 height 39
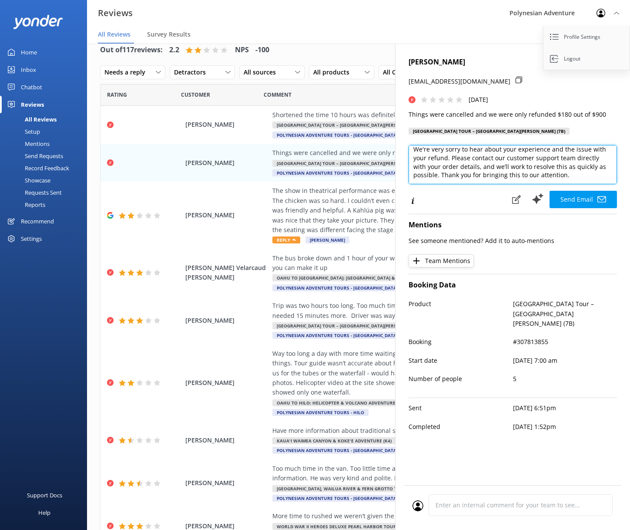
drag, startPoint x: 452, startPoint y: 162, endPoint x: 624, endPoint y: 173, distance: 171.5
click at [624, 173] on div "[PERSON_NAME] [EMAIL_ADDRESS][DOMAIN_NAME] [DATE] Things were cancelled and we …" at bounding box center [512, 309] width 235 height 530
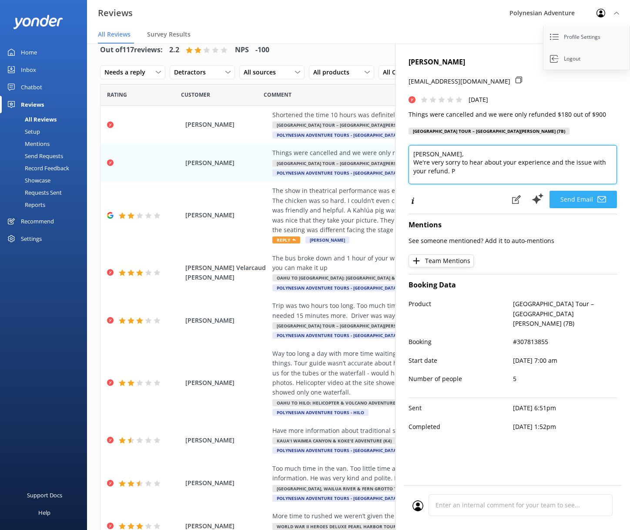
scroll to position [0, 0]
click at [504, 181] on textarea "[PERSON_NAME], We're very sorry to hear about your experience and the issue wit…" at bounding box center [513, 164] width 209 height 39
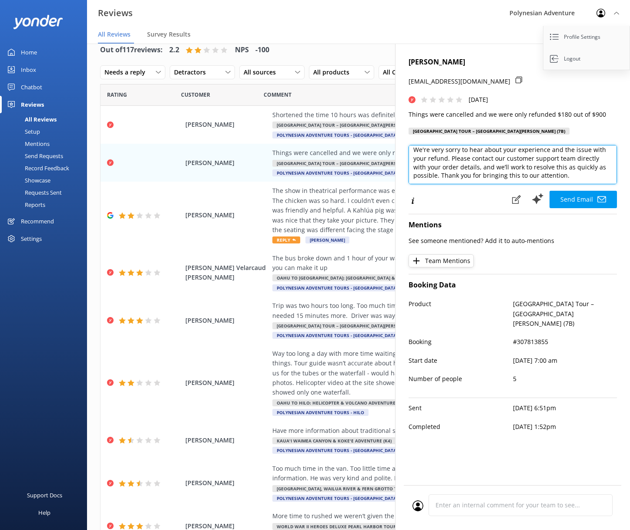
scroll to position [13, 0]
drag, startPoint x: 558, startPoint y: 175, endPoint x: 462, endPoint y: 162, distance: 97.0
click at [444, 160] on textarea "[PERSON_NAME], We're very sorry to hear about your experience and the issue wit…" at bounding box center [513, 164] width 209 height 39
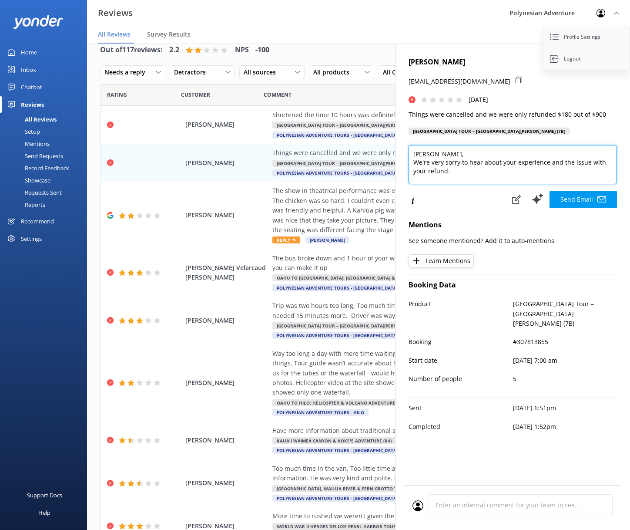
scroll to position [0, 0]
paste textarea "Mahalo! Polynesian Adventure"
drag, startPoint x: 418, startPoint y: 158, endPoint x: 379, endPoint y: 164, distance: 39.2
click at [379, 164] on div "Out of 117 reviews: 2.2 NPS -100 Needs a reply All reply statuses Needs a reply…" at bounding box center [358, 282] width 543 height 504
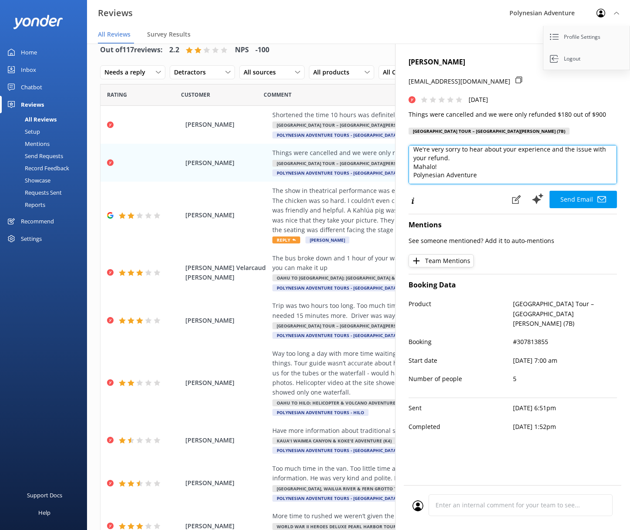
scroll to position [8, 0]
click at [448, 172] on textarea "[PERSON_NAME], We're very sorry to hear about your experience and the issue wit…" at bounding box center [513, 164] width 209 height 39
type textarea "[PERSON_NAME], We're very sorry to hear about your experience and the issue wit…"
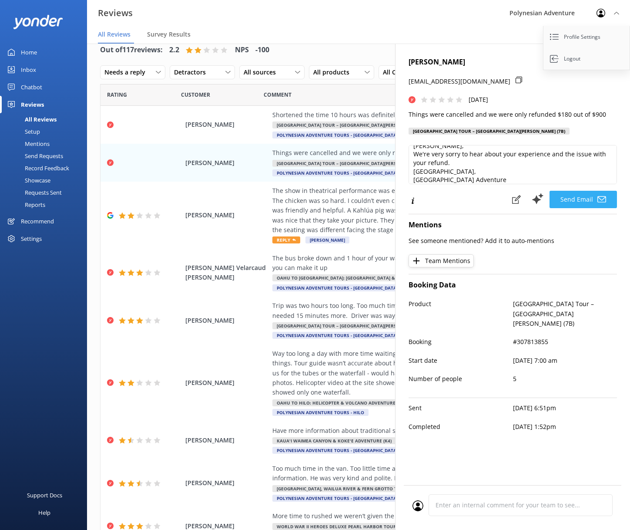
click at [579, 200] on button "Send Email" at bounding box center [583, 199] width 67 height 17
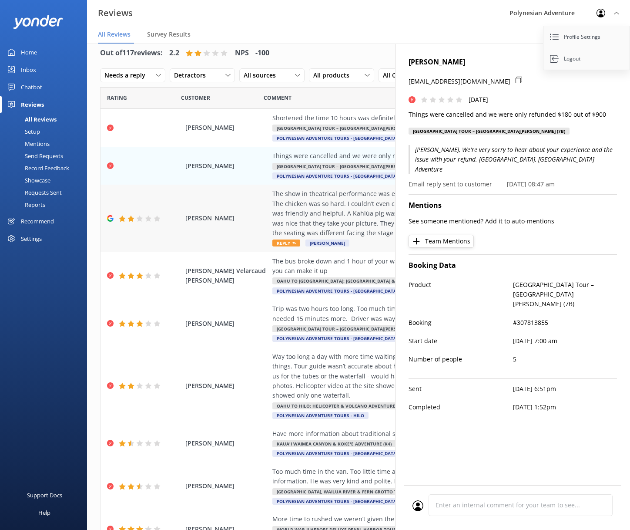
scroll to position [0, 0]
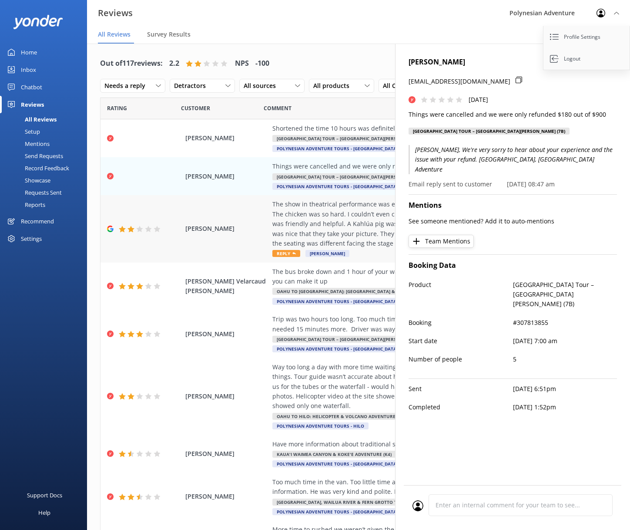
click at [343, 233] on div "The show in theatrical performance was excellent. The food on the other hand wa…" at bounding box center [416, 223] width 286 height 49
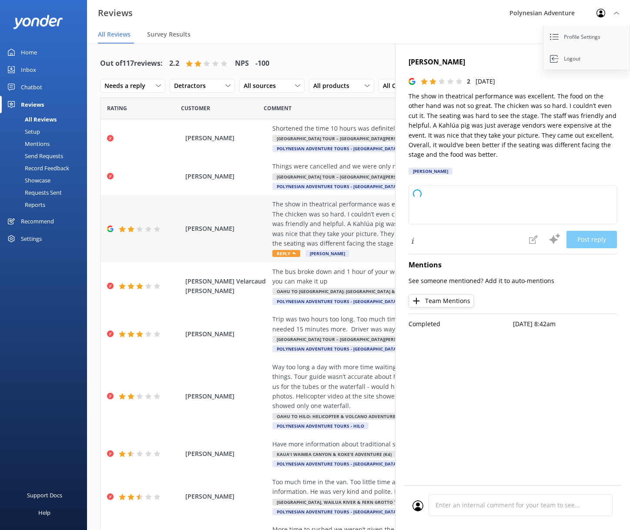
type textarea "Thank you for sharing your feedback. We’re glad you enjoyed the show and our fr…"
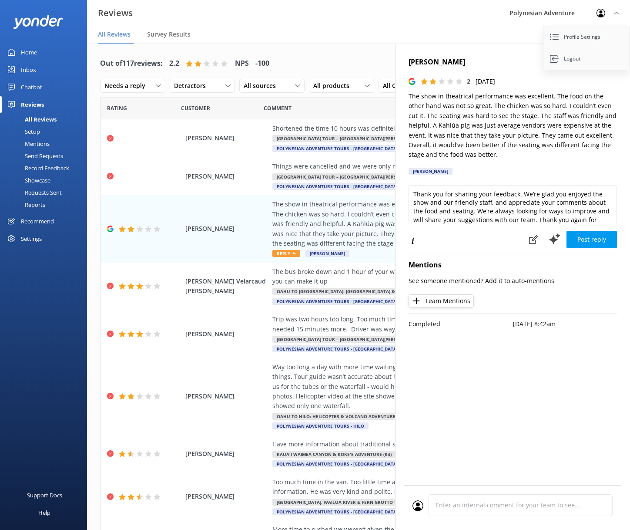
click at [342, 63] on div "Out of 117 reviews: 2.2 NPS -100 Needs a reply All reply statuses Needs a reply…" at bounding box center [358, 74] width 517 height 45
click at [502, 21] on div "Polynesian Adventure" at bounding box center [542, 13] width 87 height 26
click at [332, 88] on span "All products" at bounding box center [333, 86] width 41 height 10
click at [292, 85] on div "All sources" at bounding box center [272, 86] width 61 height 10
click at [285, 123] on div "Yonder survey" at bounding box center [276, 121] width 49 height 9
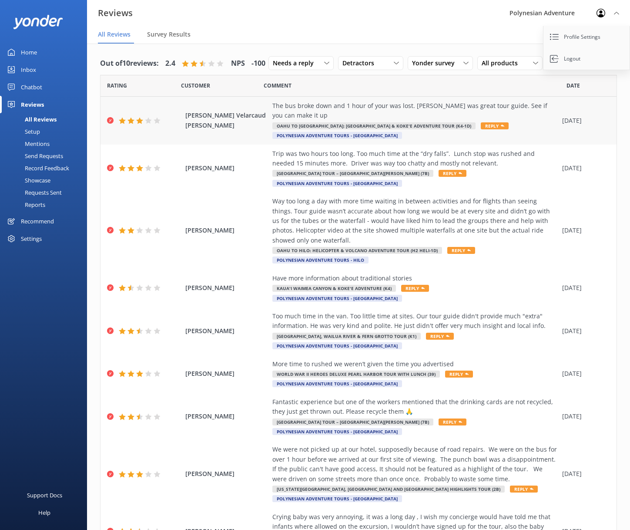
click at [538, 140] on div "The bus broke down and 1 hour of your was lost. [PERSON_NAME] was great tour gu…" at bounding box center [416, 120] width 286 height 39
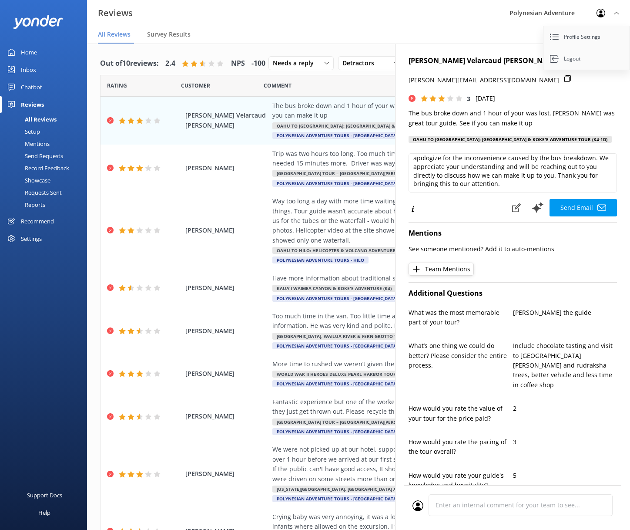
scroll to position [2, 0]
click at [520, 186] on textarea "Thank you for your feedback, [PERSON_NAME]. We’re glad to hear you enjoyed [PER…" at bounding box center [513, 172] width 209 height 39
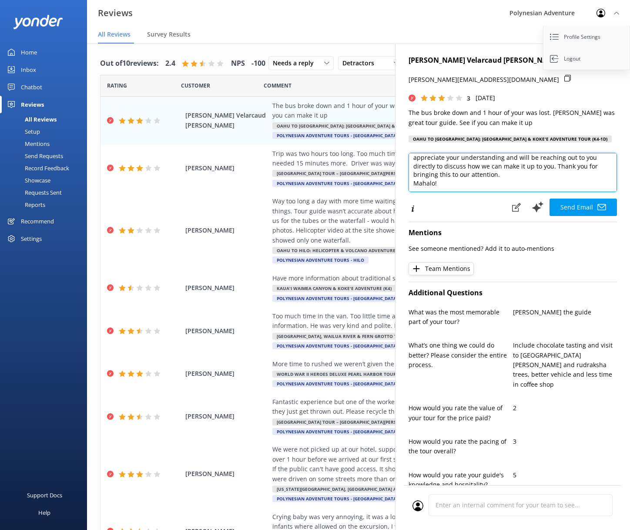
scroll to position [30, 0]
paste textarea "Mahalo! Polynesian Adventure"
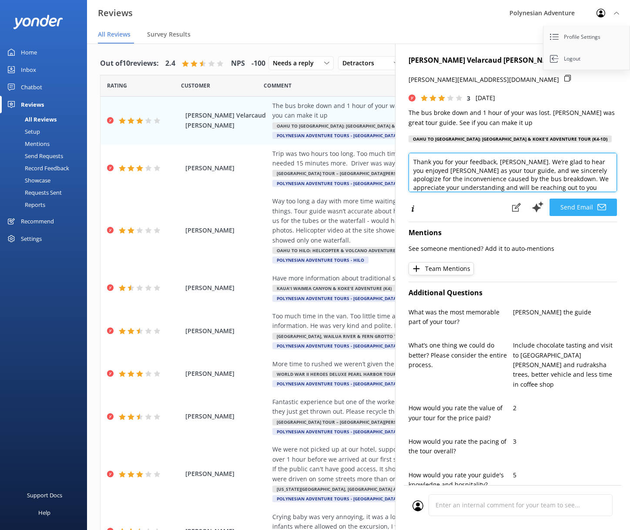
type textarea "Thank you for your feedback, [PERSON_NAME]. We’re glad to hear you enjoyed [PER…"
click at [563, 206] on button "Send Email" at bounding box center [583, 207] width 67 height 17
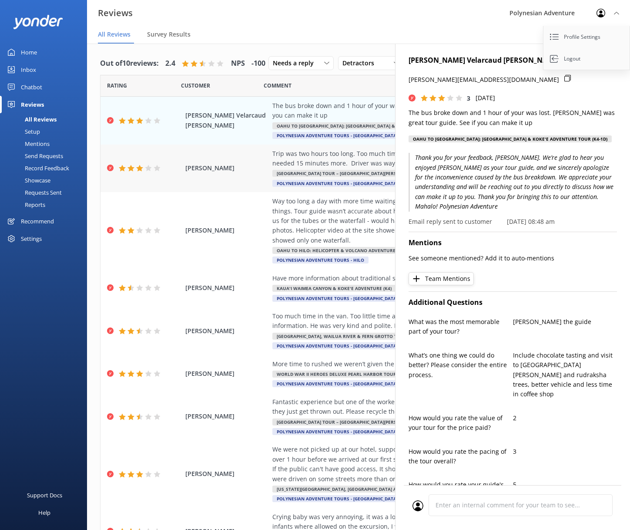
click at [324, 169] on div "Trip was two hours too long. Too much time at the “dry falls”. Lunch stop was r…" at bounding box center [416, 159] width 286 height 20
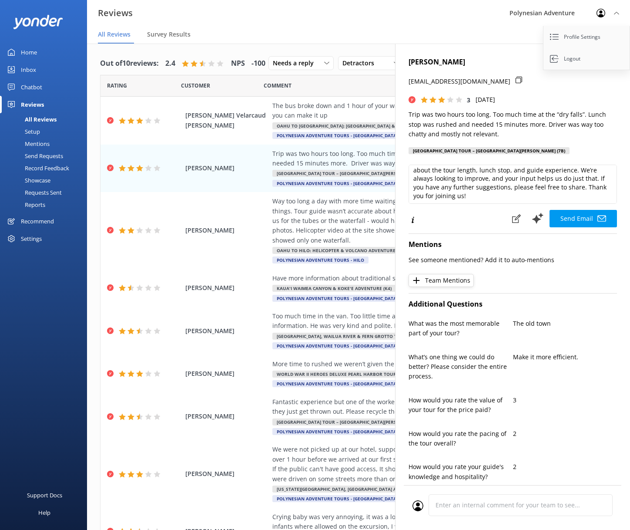
scroll to position [21, 0]
drag, startPoint x: 462, startPoint y: 194, endPoint x: 474, endPoint y: 186, distance: 14.5
click at [474, 186] on textarea "Hi [PERSON_NAME], Thank you for your feedback. We appreciate your honest commen…" at bounding box center [513, 184] width 209 height 39
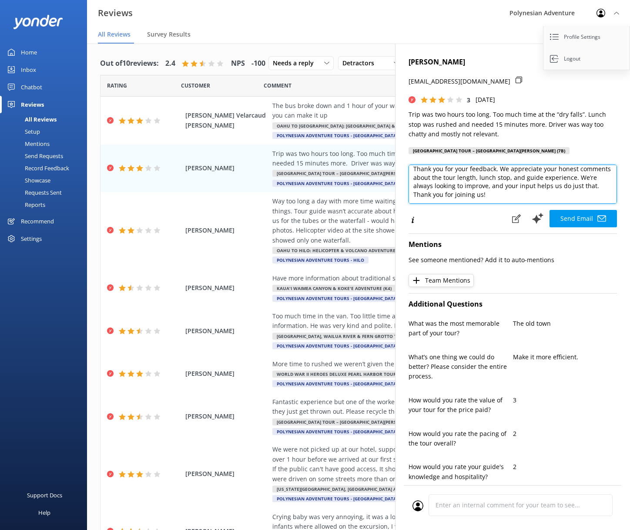
scroll to position [13, 0]
click at [553, 195] on textarea "Hi [PERSON_NAME], Thank you for your feedback. We appreciate your honest commen…" at bounding box center [513, 184] width 209 height 39
paste textarea "Mahalo! Polynesian Adventure"
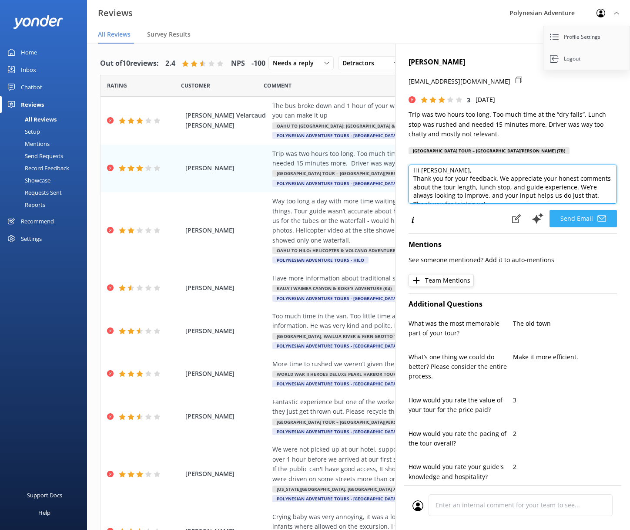
type textarea "Hi [PERSON_NAME], Thank you for your feedback. We appreciate your honest commen…"
click at [580, 219] on button "Send Email" at bounding box center [583, 218] width 67 height 17
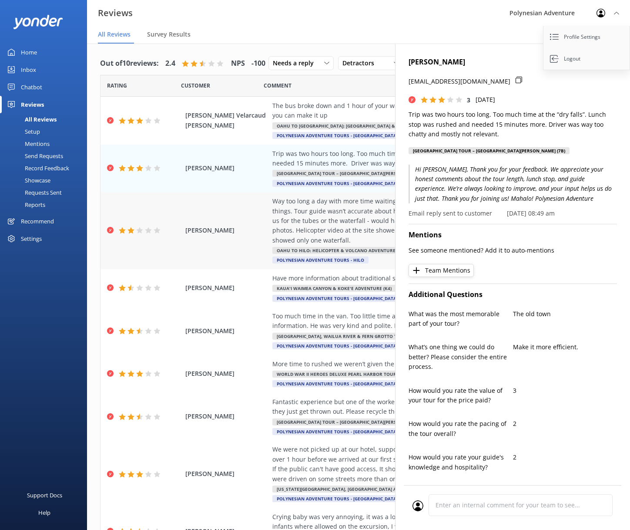
click at [247, 243] on div "[PERSON_NAME] Way too long a day with more time waiting in between activities a…" at bounding box center [359, 230] width 516 height 77
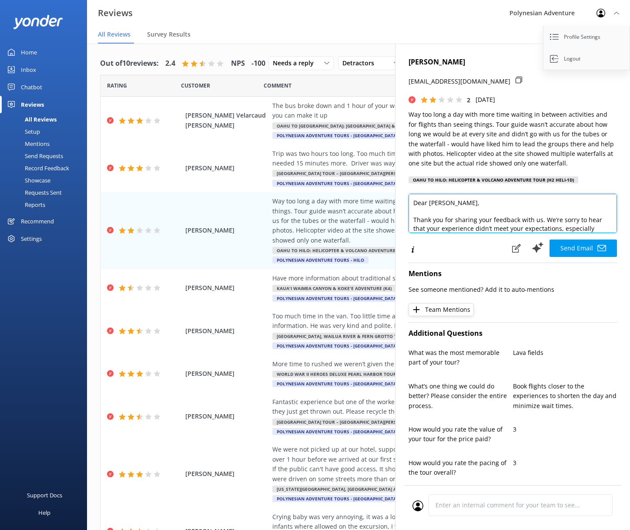
click at [499, 219] on textarea "Dear [PERSON_NAME], Thank you for sharing your feedback with us. We’re sorry to…" at bounding box center [513, 213] width 209 height 39
click at [420, 210] on textarea "Dear [PERSON_NAME], Thank you for sharing your feedback with us. We’re sorry to…" at bounding box center [513, 213] width 209 height 39
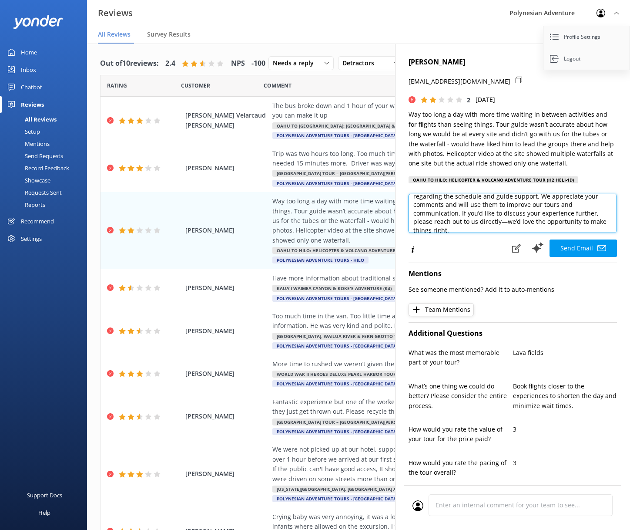
scroll to position [43, 0]
drag, startPoint x: 527, startPoint y: 232, endPoint x: 460, endPoint y: 216, distance: 68.5
click at [460, 216] on textarea "[PERSON_NAME], Thank you for sharing your feedback with us. We’re sorry to hear…" at bounding box center [513, 213] width 209 height 39
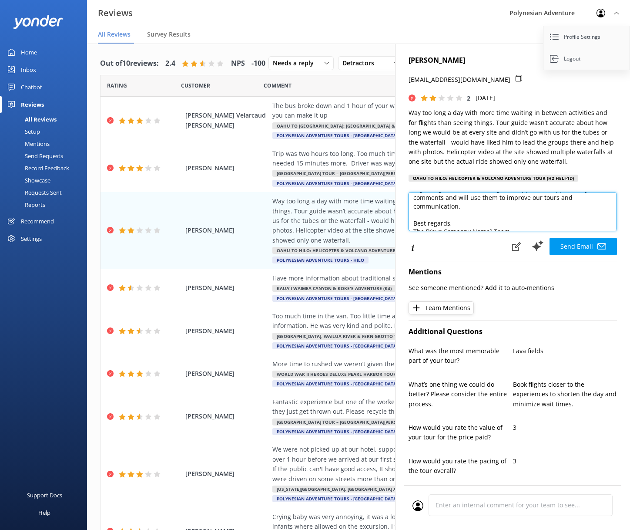
scroll to position [47, 0]
drag, startPoint x: 521, startPoint y: 230, endPoint x: 395, endPoint y: 218, distance: 126.0
click at [395, 218] on div "[PERSON_NAME] [EMAIL_ADDRESS][DOMAIN_NAME] 2 [DATE] Way too long a day with mor…" at bounding box center [512, 309] width 235 height 530
paste textarea "Mahalo! Polynesian Adventure"
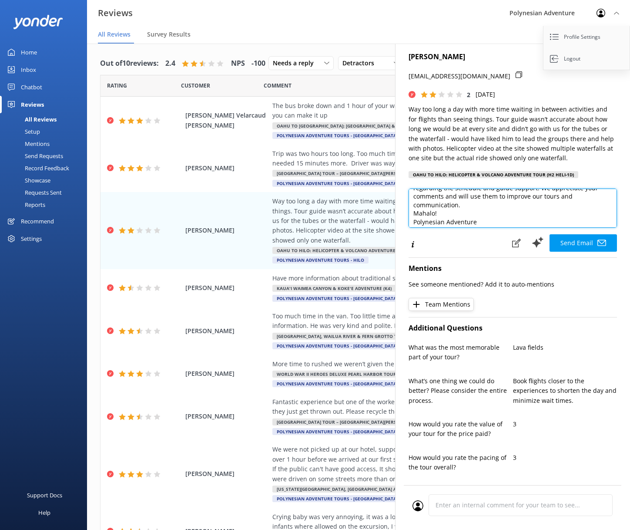
scroll to position [39, 0]
type textarea "[PERSON_NAME], Thank you for sharing your feedback with us. We’re sorry to hear…"
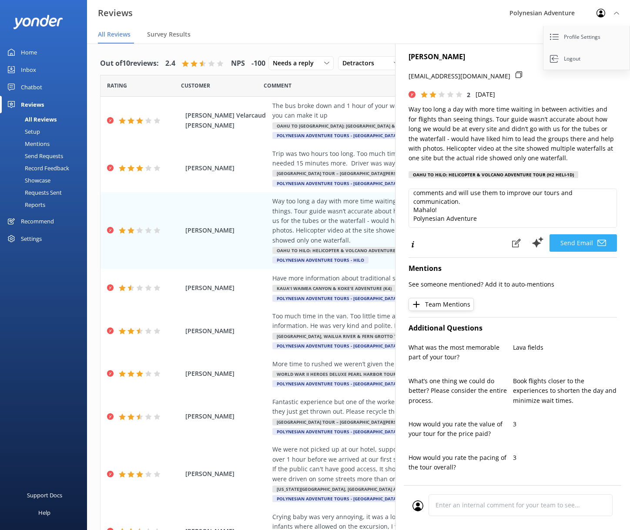
click at [578, 252] on button "Send Email" at bounding box center [583, 242] width 67 height 17
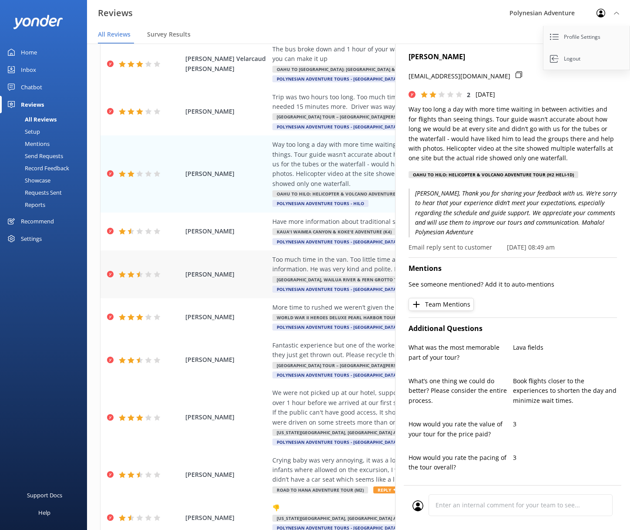
scroll to position [76, 0]
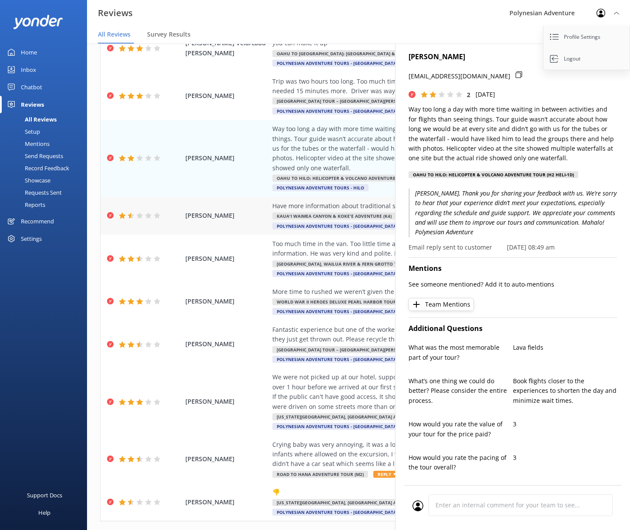
click at [226, 220] on span "[PERSON_NAME]" at bounding box center [226, 216] width 83 height 10
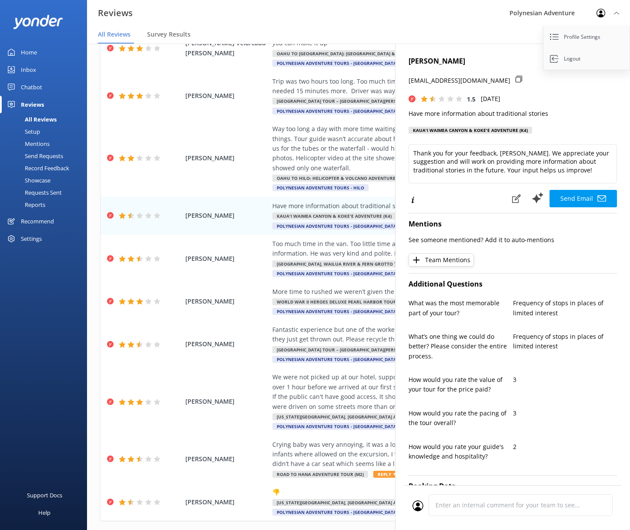
scroll to position [2, 0]
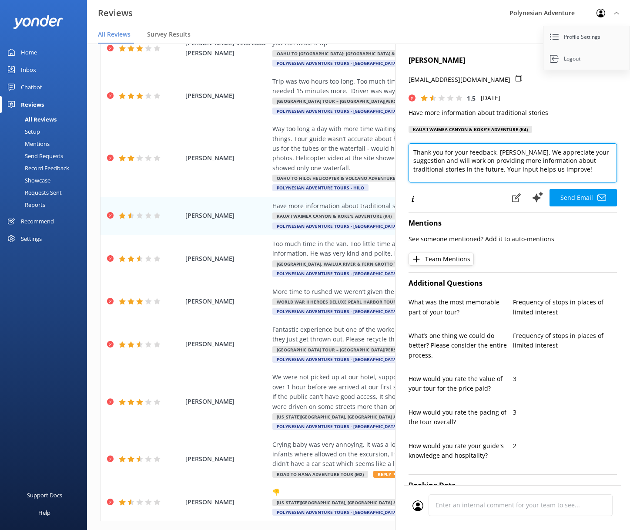
click at [590, 172] on textarea "Thank you for your feedback, [PERSON_NAME]. We appreciate your suggestion and w…" at bounding box center [513, 162] width 209 height 39
paste textarea "Mahalo! Polynesian Adventure"
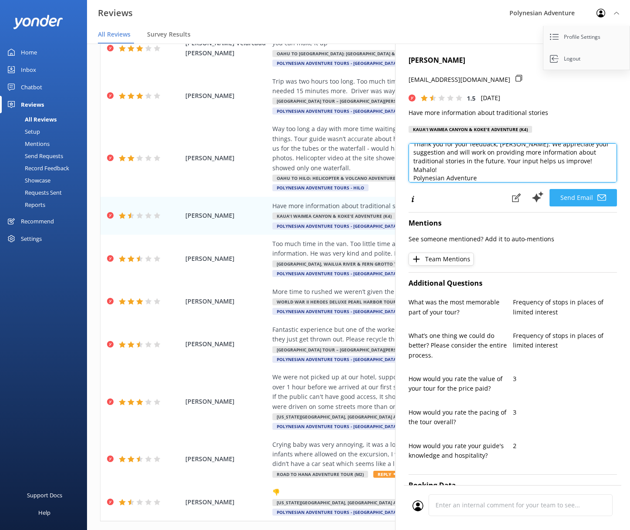
type textarea "Thank you for your feedback, [PERSON_NAME]. We appreciate your suggestion and w…"
click at [573, 195] on button "Send Email" at bounding box center [583, 197] width 67 height 17
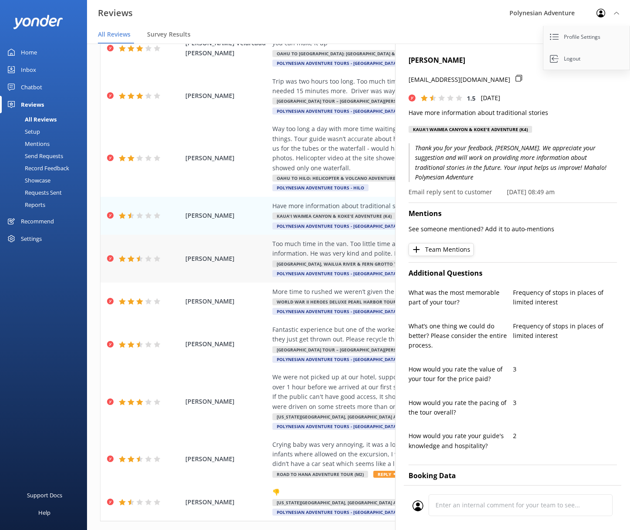
click at [262, 263] on span "[PERSON_NAME]" at bounding box center [226, 259] width 83 height 10
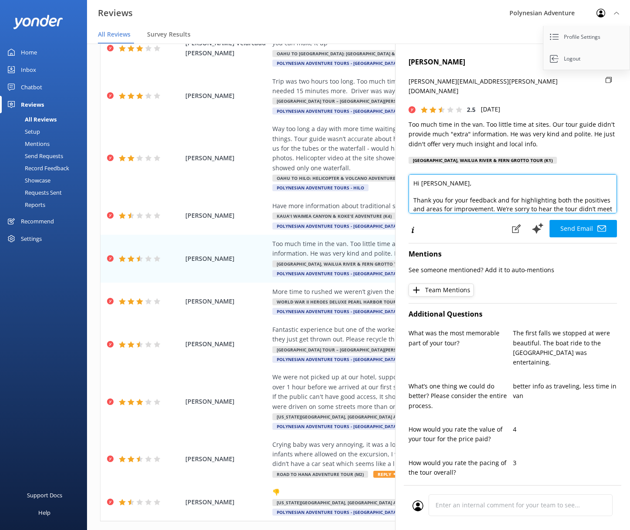
click at [448, 183] on textarea "Hi [PERSON_NAME], Thank you for your feedback and for highlighting both the pos…" at bounding box center [513, 193] width 209 height 39
drag, startPoint x: 414, startPoint y: 175, endPoint x: 396, endPoint y: 175, distance: 17.4
click at [396, 176] on div "[PERSON_NAME] [PERSON_NAME][EMAIL_ADDRESS][PERSON_NAME][DOMAIN_NAME] 2.5 [DATE]…" at bounding box center [512, 309] width 235 height 530
drag, startPoint x: 473, startPoint y: 200, endPoint x: 408, endPoint y: 179, distance: 69.0
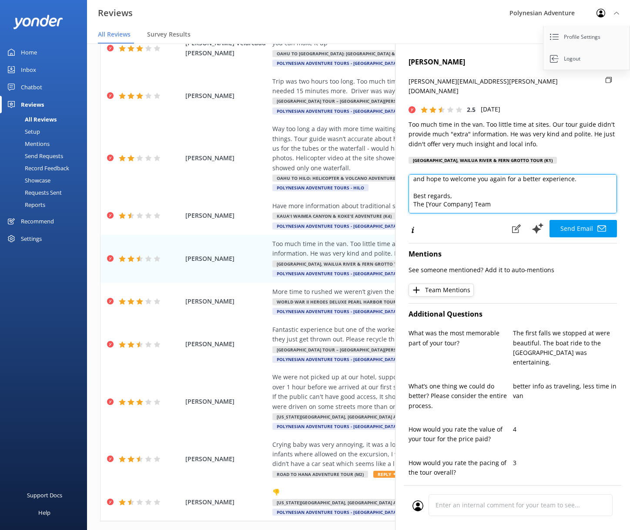
click at [408, 179] on div "[PERSON_NAME] [PERSON_NAME][EMAIL_ADDRESS][PERSON_NAME][DOMAIN_NAME] 2.5 [DATE]…" at bounding box center [512, 309] width 235 height 530
paste textarea "Mahalo! Polynesian Adventure"
type textarea "[PERSON_NAME], Thank you for your feedback and for highlighting both the positi…"
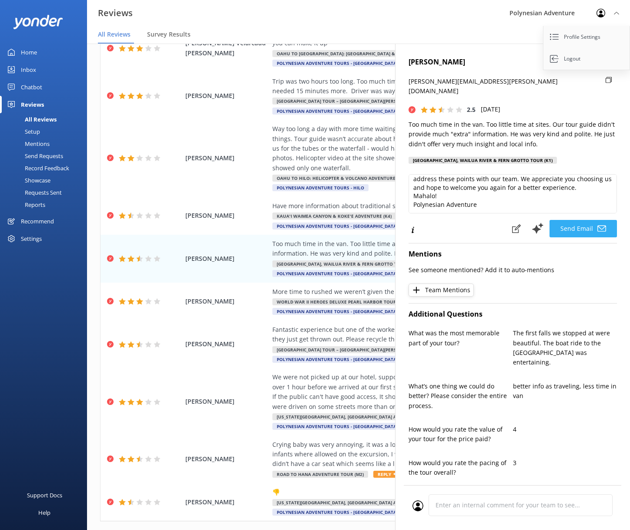
click at [581, 220] on button "Send Email" at bounding box center [583, 228] width 67 height 17
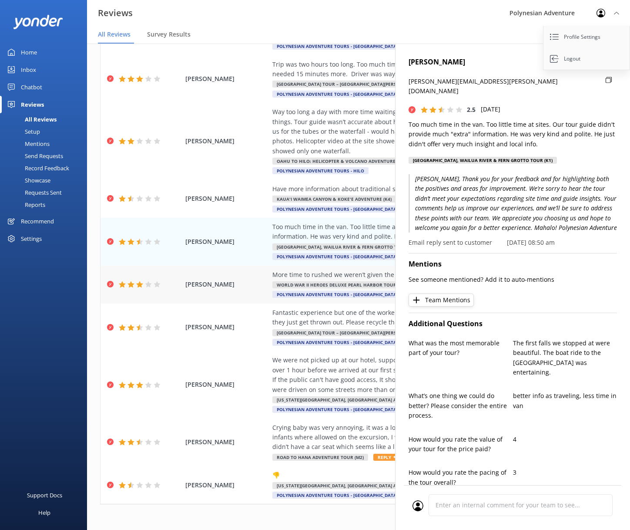
scroll to position [17, 0]
click at [235, 286] on span "[PERSON_NAME]" at bounding box center [226, 284] width 83 height 10
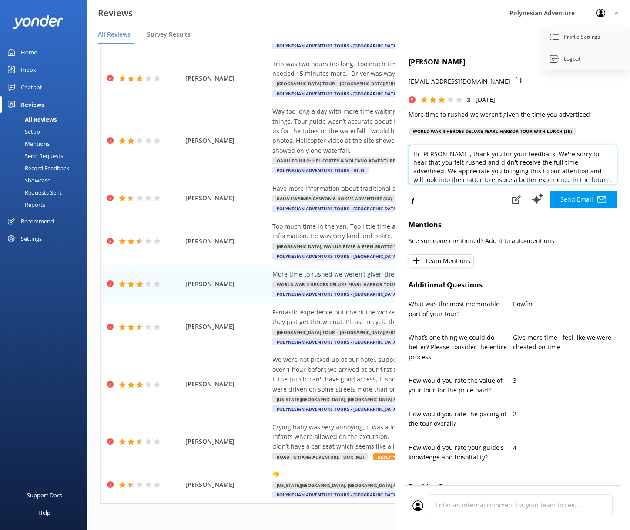
click at [451, 152] on textarea "Hi [PERSON_NAME], thank you for your feedback. We're sorry to hear that you fel…" at bounding box center [513, 164] width 209 height 39
drag, startPoint x: 440, startPoint y: 165, endPoint x: 411, endPoint y: 164, distance: 29.6
click at [411, 164] on textarea "[PERSON_NAME] [PERSON_NAME], thank you for your feedback. We're sorry to hear t…" at bounding box center [513, 164] width 209 height 39
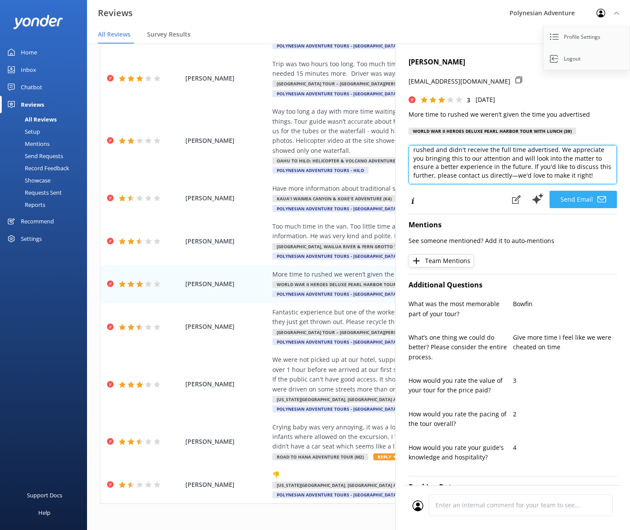
drag, startPoint x: 530, startPoint y: 167, endPoint x: 609, endPoint y: 205, distance: 87.8
click at [609, 205] on div "[PERSON_NAME] [PERSON_NAME], Thank you for your feedback. We're sorry to hear t…" at bounding box center [513, 177] width 209 height 64
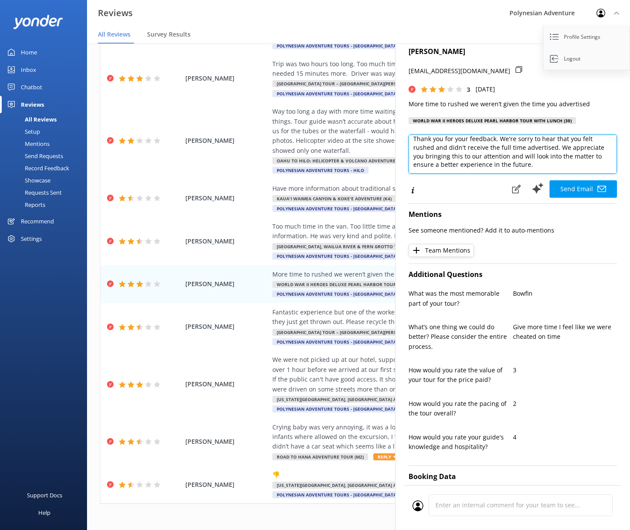
scroll to position [11, 0]
paste textarea "Mahalo! Polynesian Adventure"
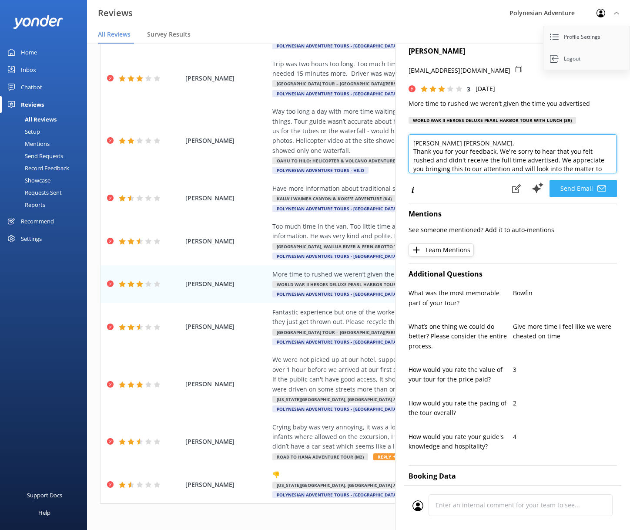
type textarea "[PERSON_NAME] [PERSON_NAME], Thank you for your feedback. We're sorry to hear t…"
click at [588, 186] on button "Send Email" at bounding box center [583, 188] width 67 height 17
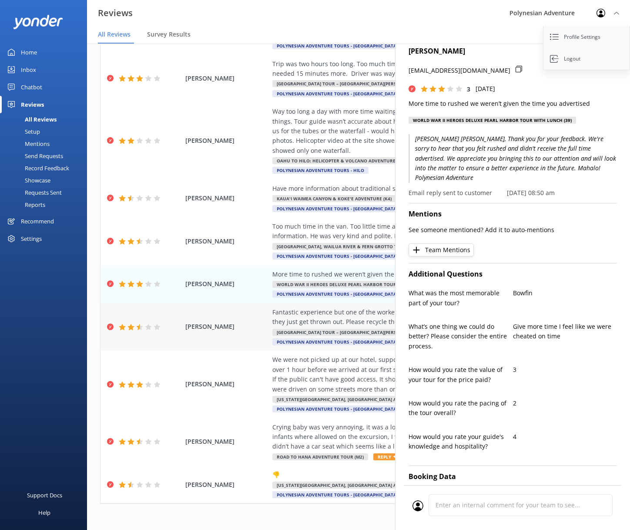
click at [215, 329] on span "[PERSON_NAME]" at bounding box center [226, 327] width 83 height 10
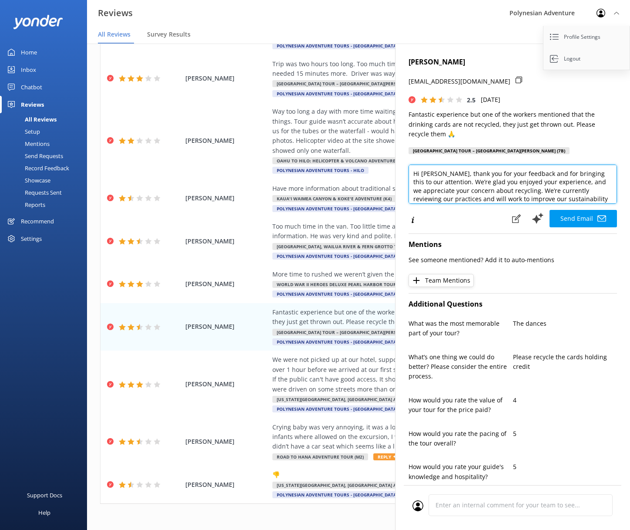
click at [445, 173] on textarea "Hi [PERSON_NAME], thank you for your feedback and for bringing this to our atte…" at bounding box center [513, 184] width 209 height 39
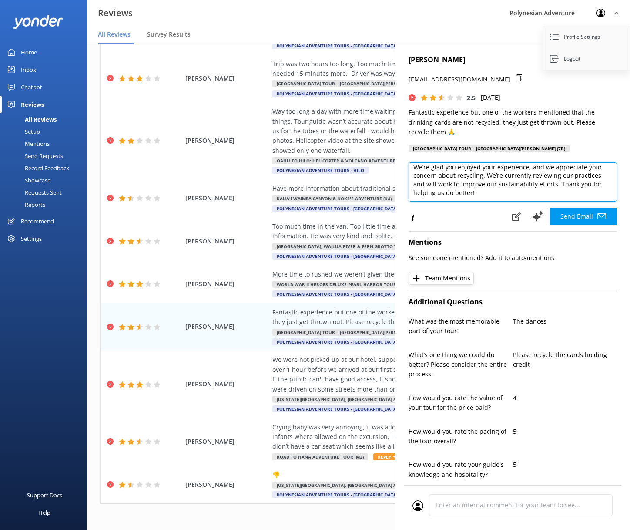
scroll to position [8, 0]
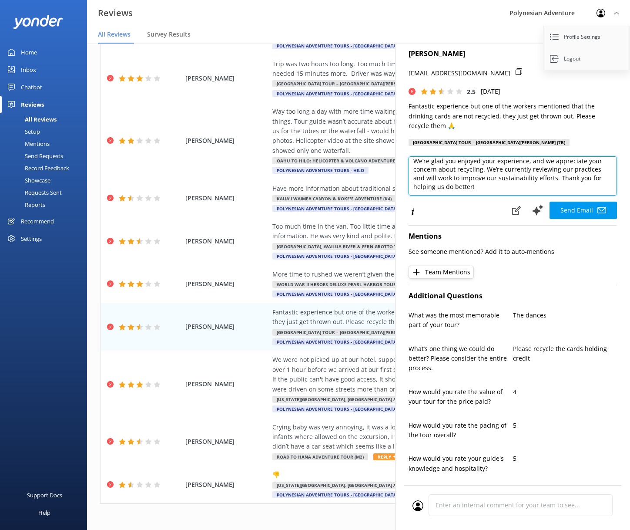
drag, startPoint x: 531, startPoint y: 170, endPoint x: 594, endPoint y: 194, distance: 67.9
click at [594, 194] on textarea "Hi [PERSON_NAME], Thank you for your feedback and for bringing this to our atte…" at bounding box center [513, 175] width 209 height 39
paste textarea "Mahalo! Polynesian Adventure"
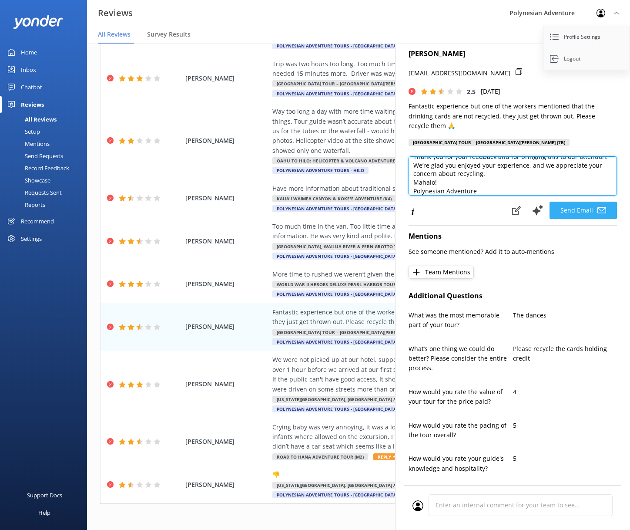
type textarea "Hi [PERSON_NAME], Thank you for your feedback and for bringing this to our atte…"
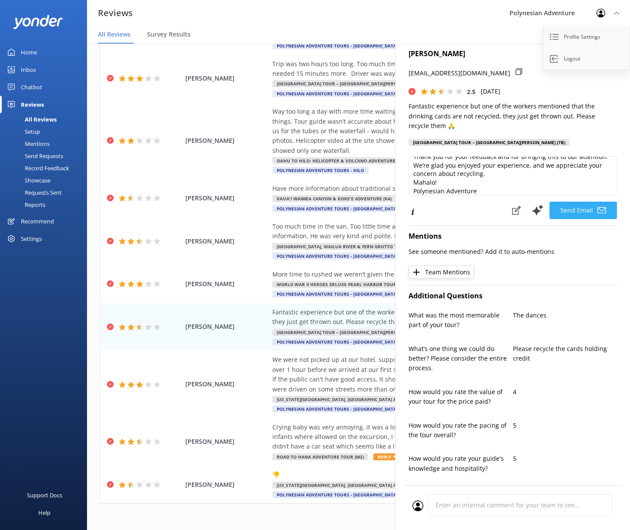
click at [583, 208] on button "Send Email" at bounding box center [583, 210] width 67 height 17
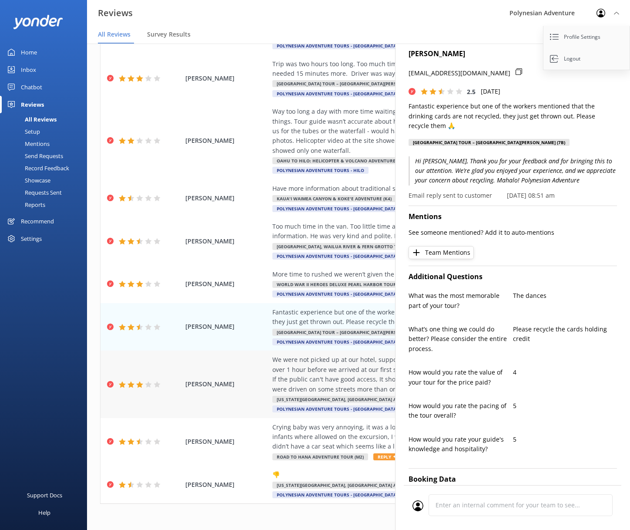
click at [220, 394] on div "[PERSON_NAME] We were not picked up at our hotel, supposedly because of road re…" at bounding box center [359, 384] width 516 height 67
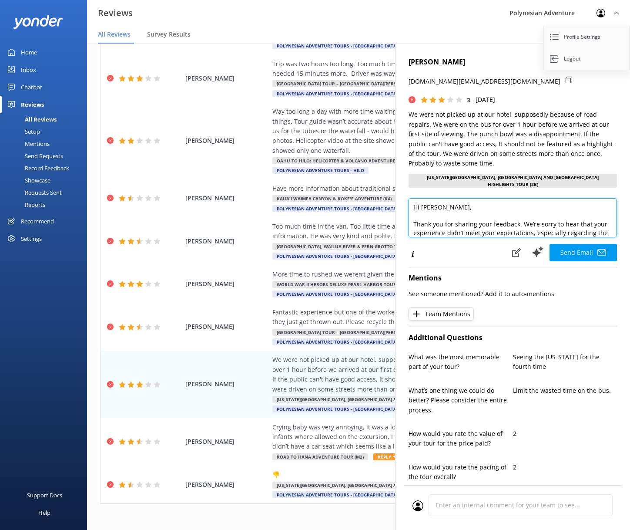
click at [459, 205] on textarea "Hi [PERSON_NAME], Thank you for sharing your feedback. We’re sorry to hear that…" at bounding box center [513, 217] width 209 height 39
click at [453, 209] on textarea "Hi [PERSON_NAME], Thank you for sharing your feedback. We’re sorry to hear that…" at bounding box center [513, 217] width 209 height 39
drag, startPoint x: 420, startPoint y: 202, endPoint x: 408, endPoint y: 209, distance: 13.1
click at [393, 203] on div "Out of 10 reviews: 2.4 NPS -100 Needs a reply All reply statuses Needs a reply …" at bounding box center [358, 278] width 543 height 504
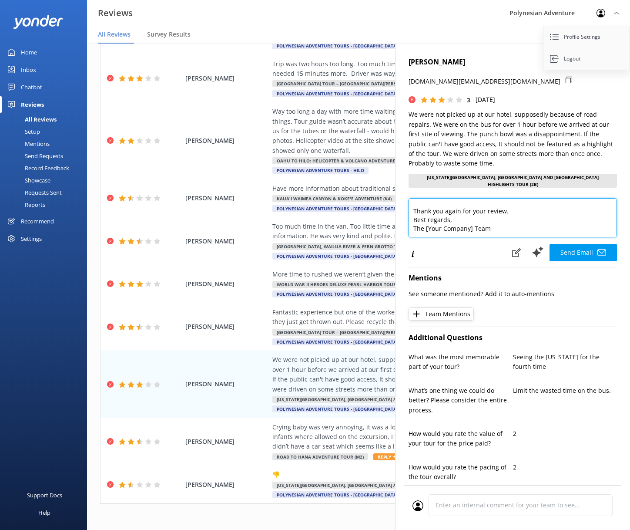
drag, startPoint x: 443, startPoint y: 203, endPoint x: 539, endPoint y: 229, distance: 99.8
click at [539, 229] on textarea "[PERSON_NAME], Thank you for sharing your feedback. We’re sorry to hear that yo…" at bounding box center [513, 217] width 209 height 39
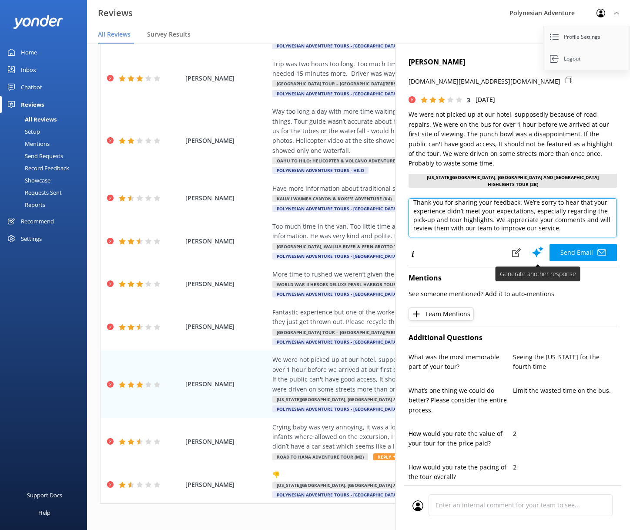
paste textarea "Mahalo! Polynesian Adventure"
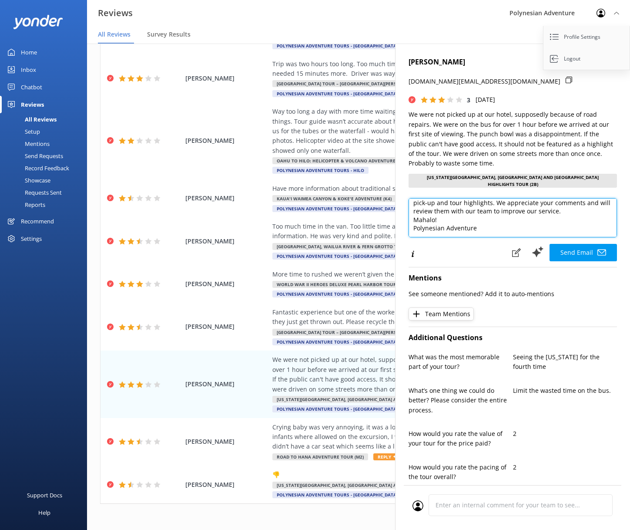
scroll to position [38, 0]
type textarea "[PERSON_NAME], Thank you for sharing your feedback. We’re sorry to hear that yo…"
click at [569, 245] on button "Send Email" at bounding box center [583, 252] width 67 height 17
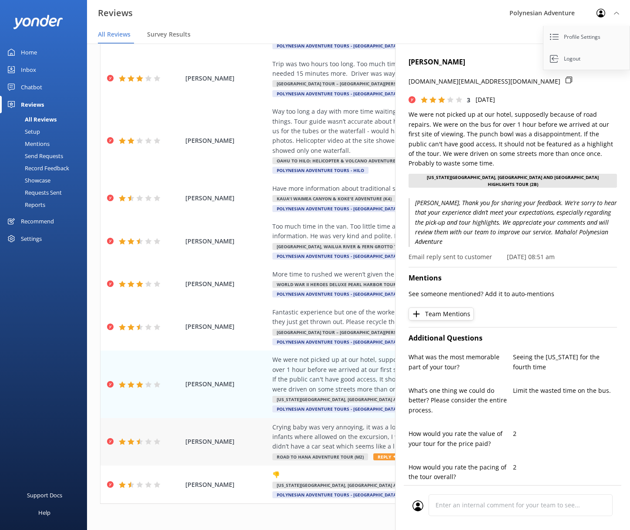
click at [232, 444] on span "[PERSON_NAME]" at bounding box center [226, 442] width 83 height 10
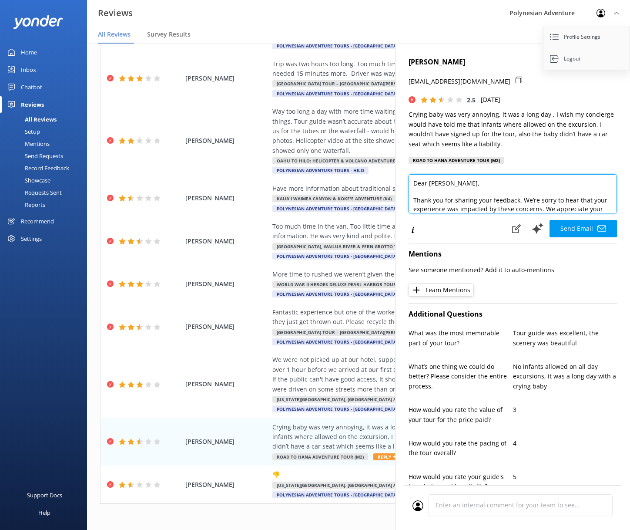
click at [448, 187] on textarea "Dear [PERSON_NAME], Thank you for sharing your feedback. We’re sorry to hear th…" at bounding box center [513, 193] width 209 height 39
click at [449, 187] on textarea "Dear [PERSON_NAME], Thank you for sharing your feedback. We’re sorry to hear th…" at bounding box center [513, 193] width 209 height 39
click at [441, 192] on textarea "Dear [PERSON_NAME], Thank you for sharing your feedback. We’re sorry to hear th…" at bounding box center [513, 193] width 209 height 39
drag, startPoint x: 428, startPoint y: 184, endPoint x: 396, endPoint y: 185, distance: 31.8
click at [396, 185] on div "[PERSON_NAME] [EMAIL_ADDRESS][DOMAIN_NAME] 2.5 [DATE] Crying baby was very anno…" at bounding box center [512, 309] width 235 height 530
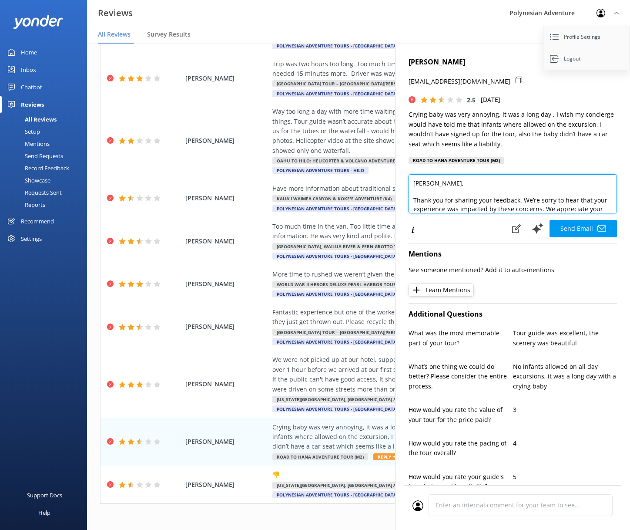
click at [426, 192] on textarea "[PERSON_NAME], Thank you for sharing your feedback. We’re sorry to hear that yo…" at bounding box center [513, 193] width 209 height 39
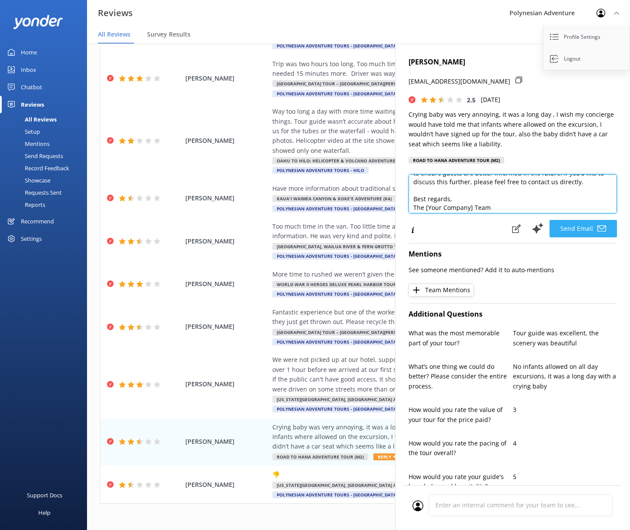
scroll to position [56, 0]
drag, startPoint x: 558, startPoint y: 186, endPoint x: 584, endPoint y: 221, distance: 43.5
click at [583, 221] on div "[PERSON_NAME] [PERSON_NAME], Thank you for sharing your feedback. We’re sorry t…" at bounding box center [513, 206] width 209 height 64
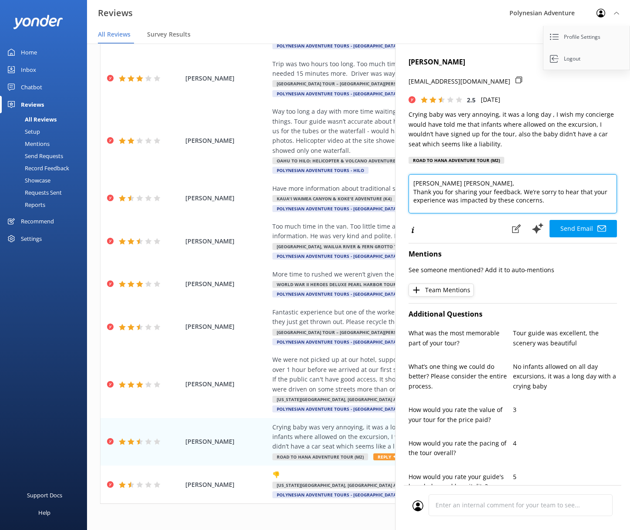
paste textarea "Mahalo! Polynesian Adventure"
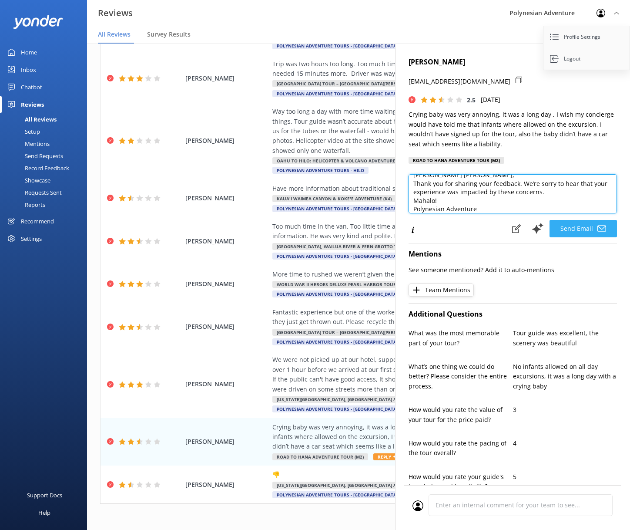
type textarea "[PERSON_NAME] [PERSON_NAME], Thank you for sharing your feedback. We’re sorry t…"
click at [577, 226] on button "Send Email" at bounding box center [583, 228] width 67 height 17
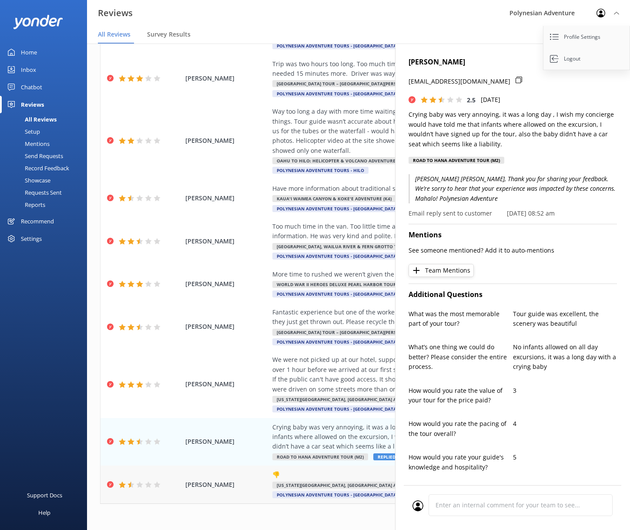
click at [230, 482] on span "[PERSON_NAME]" at bounding box center [226, 485] width 83 height 10
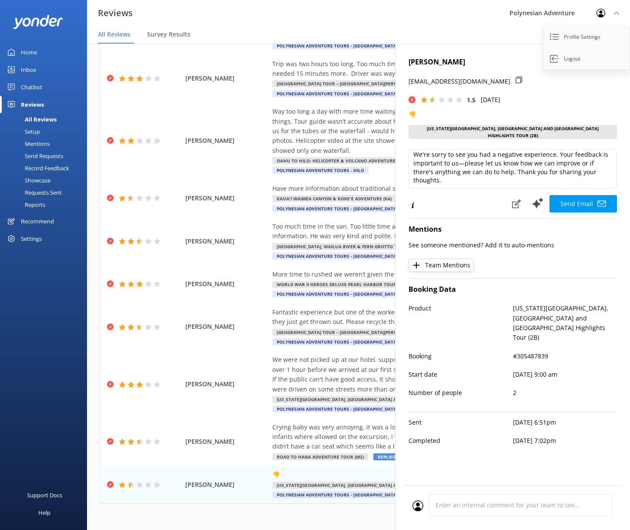
scroll to position [13, 0]
drag, startPoint x: 547, startPoint y: 176, endPoint x: 515, endPoint y: 168, distance: 32.7
click at [515, 168] on textarea "Hi [PERSON_NAME], We're sorry to see you had a negative experience. Your feedba…" at bounding box center [513, 168] width 209 height 39
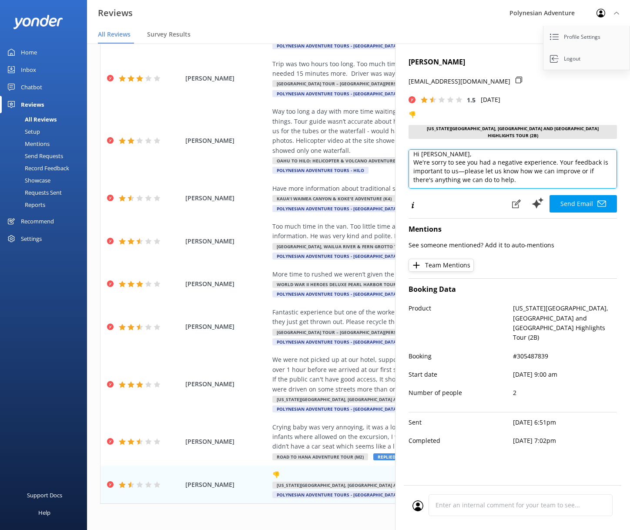
scroll to position [0, 0]
drag, startPoint x: 445, startPoint y: 151, endPoint x: 398, endPoint y: 150, distance: 46.6
click at [397, 148] on div "[PERSON_NAME] [EMAIL_ADDRESS][DOMAIN_NAME] 1.5 [DATE] 👎 [US_STATE][GEOGRAPHIC_D…" at bounding box center [512, 309] width 235 height 530
click at [532, 181] on textarea "[PERSON_NAME], We're sorry to see you had a negative experience. Your feedback …" at bounding box center [513, 168] width 209 height 39
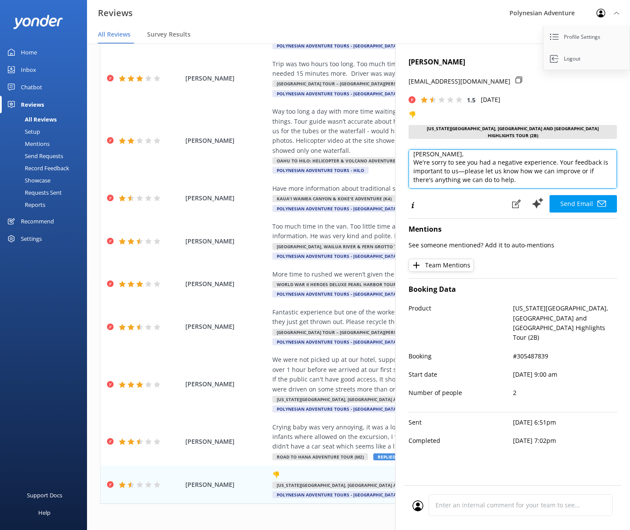
paste textarea "Mahalo! Polynesian Adventure"
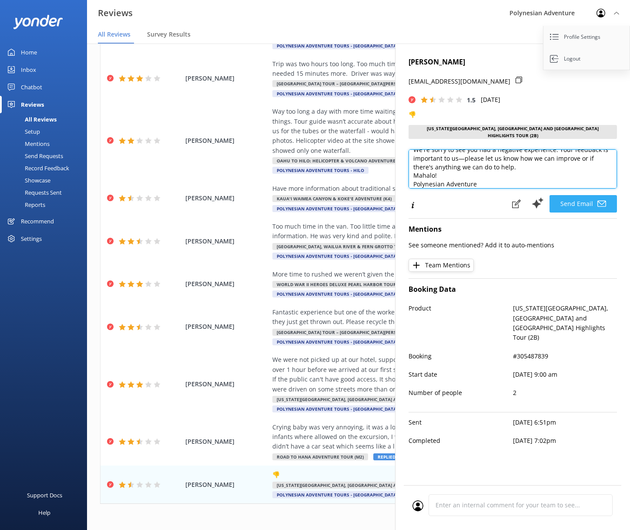
type textarea "[PERSON_NAME], We're sorry to see you had a negative experience. Your feedback …"
click at [575, 199] on button "Send Email" at bounding box center [583, 203] width 67 height 17
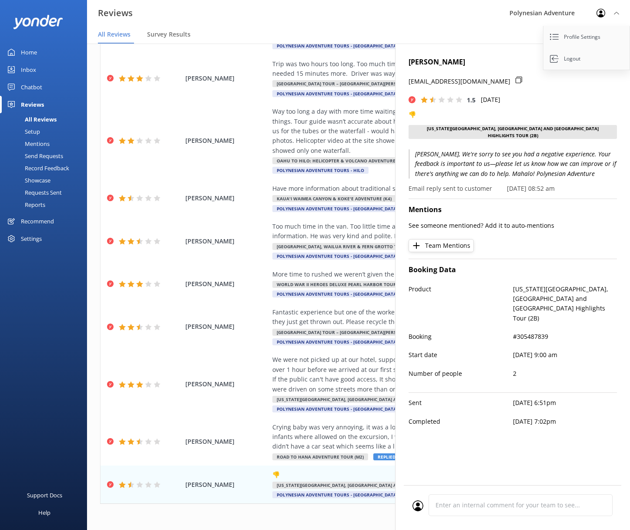
click at [339, 13] on div "Reviews Polynesian Adventure Profile Settings Logout" at bounding box center [315, 13] width 630 height 26
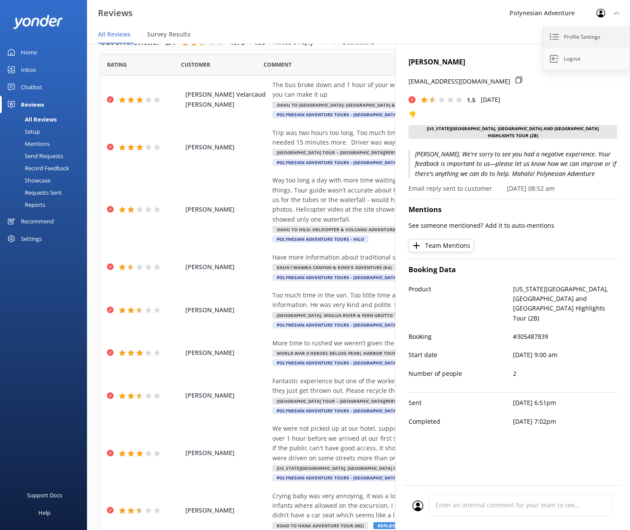
scroll to position [0, 0]
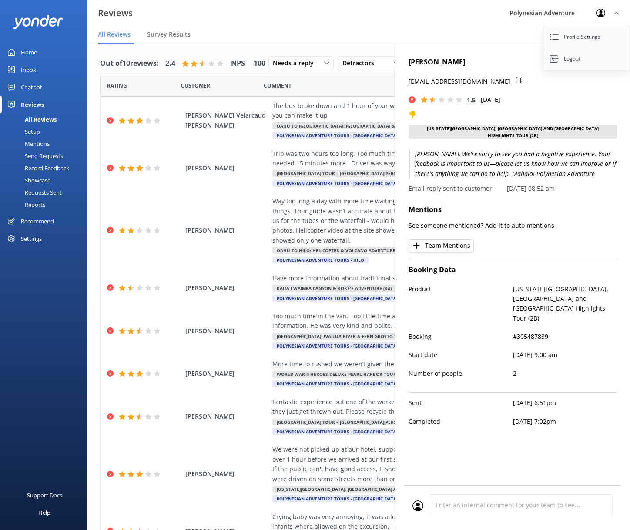
click at [479, 23] on div "Reviews Polynesian Adventure Profile Settings Logout" at bounding box center [315, 13] width 630 height 26
click at [343, 68] on span "Detractors" at bounding box center [361, 63] width 37 height 10
click at [339, 125] on link "Passives" at bounding box center [378, 116] width 78 height 17
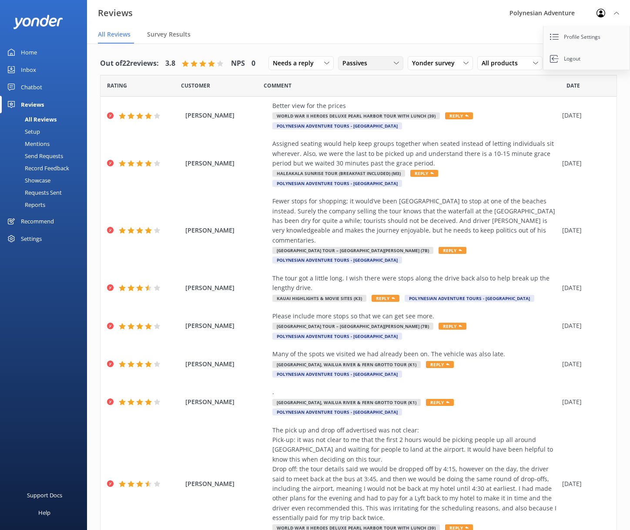
click at [370, 64] on div "Passives" at bounding box center [370, 63] width 61 height 10
click at [376, 128] on link "Detractors" at bounding box center [378, 133] width 78 height 17
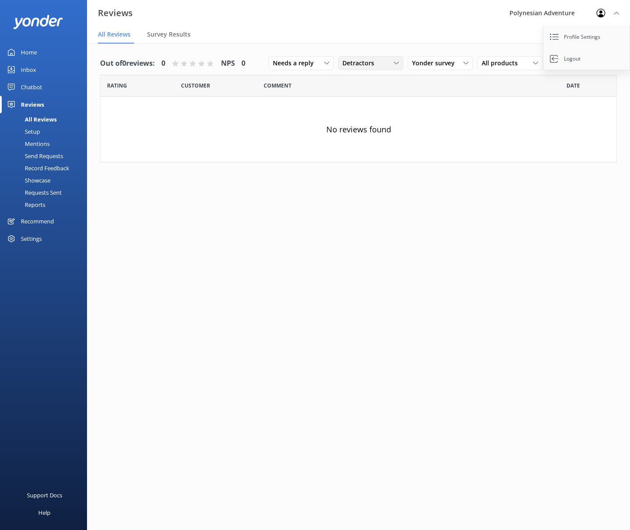
click at [369, 65] on span "Detractors" at bounding box center [361, 63] width 37 height 10
click at [371, 116] on div "Passives" at bounding box center [368, 116] width 34 height 9
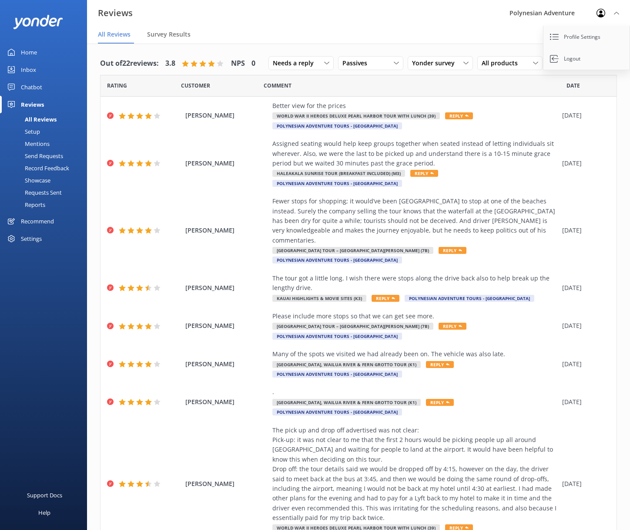
click at [21, 54] on div "Home" at bounding box center [29, 52] width 16 height 17
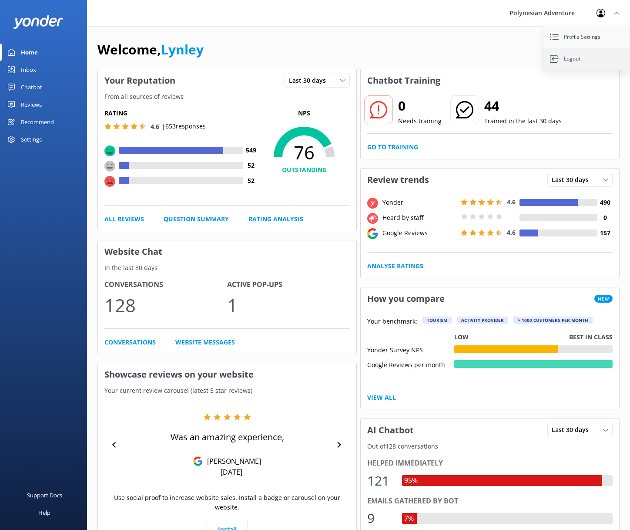
click at [572, 64] on link "Logout" at bounding box center [587, 59] width 87 height 22
